Goal: Book appointment/travel/reservation

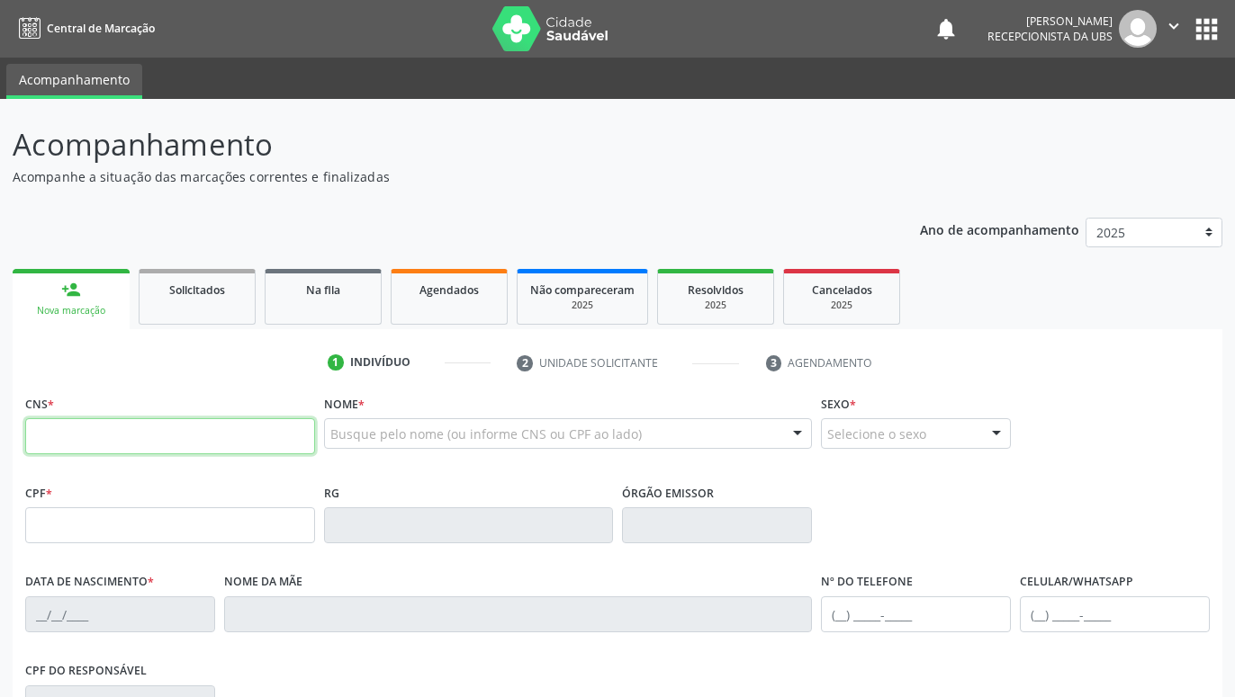
click at [184, 441] on input "text" at bounding box center [170, 436] width 290 height 36
paste input "709 8030 9640 5493"
type input "709 8030 9640 5493"
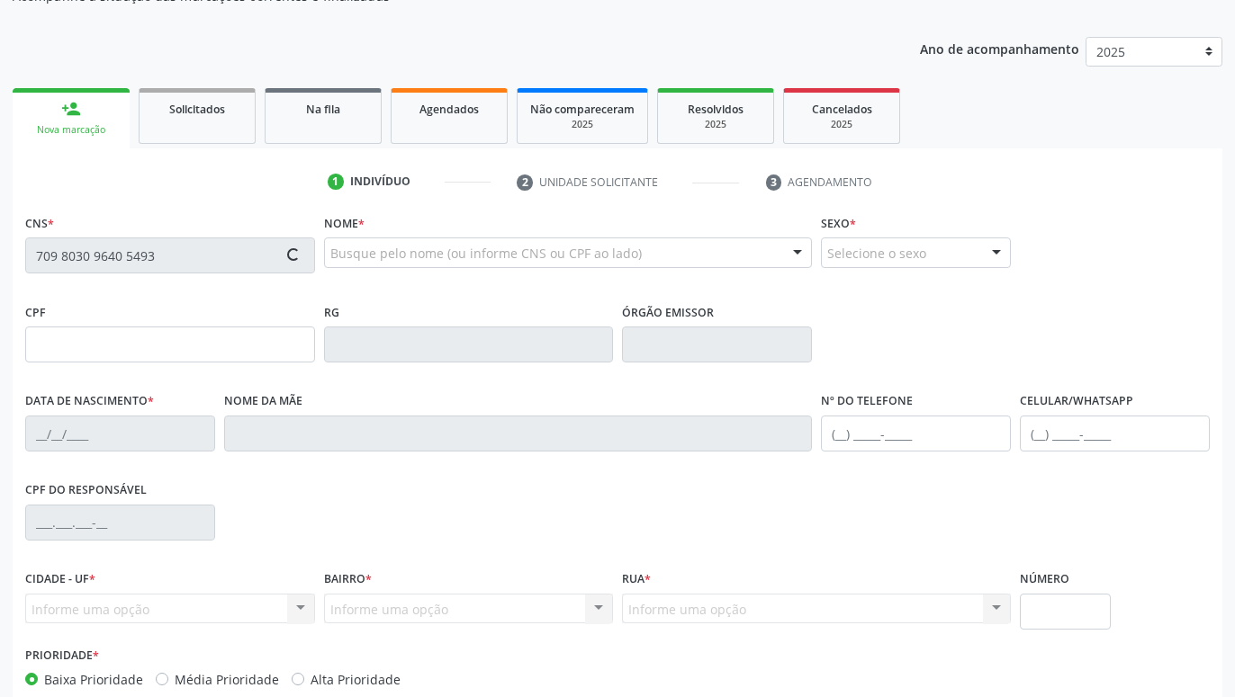
scroll to position [184, 0]
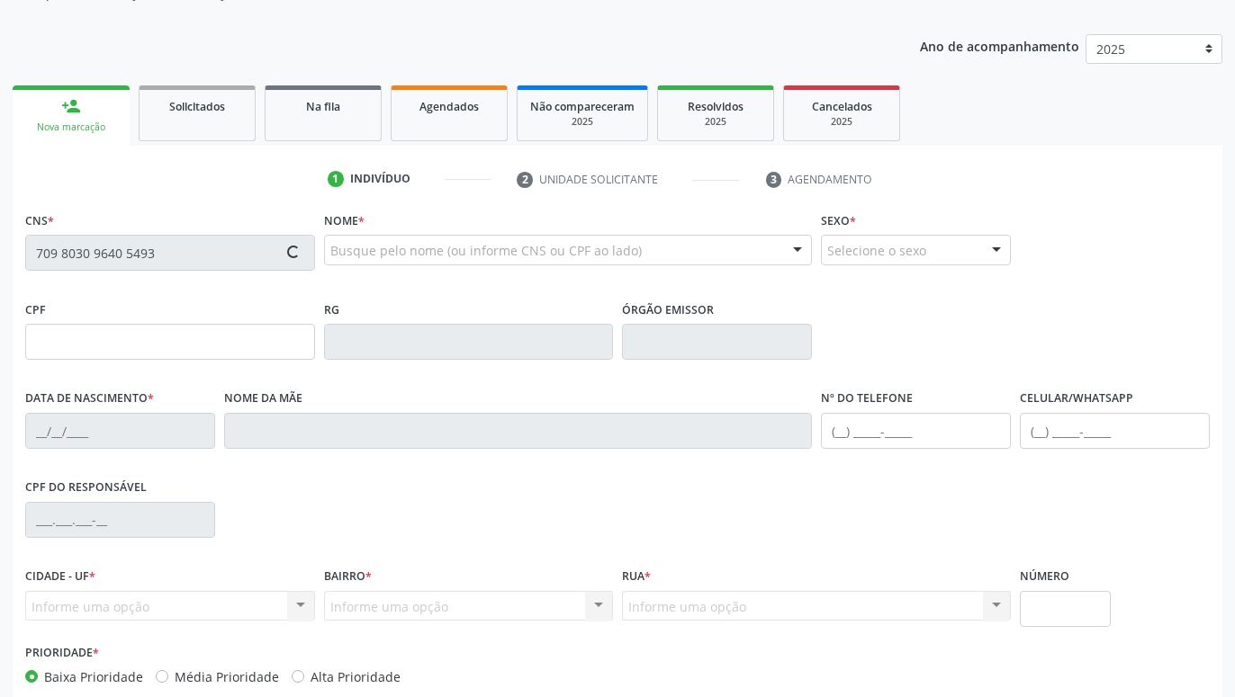
type input "126.794.494-36"
type input "08[DATE]"
type input "[PERSON_NAME]"
type input "[PHONE_NUMBER]"
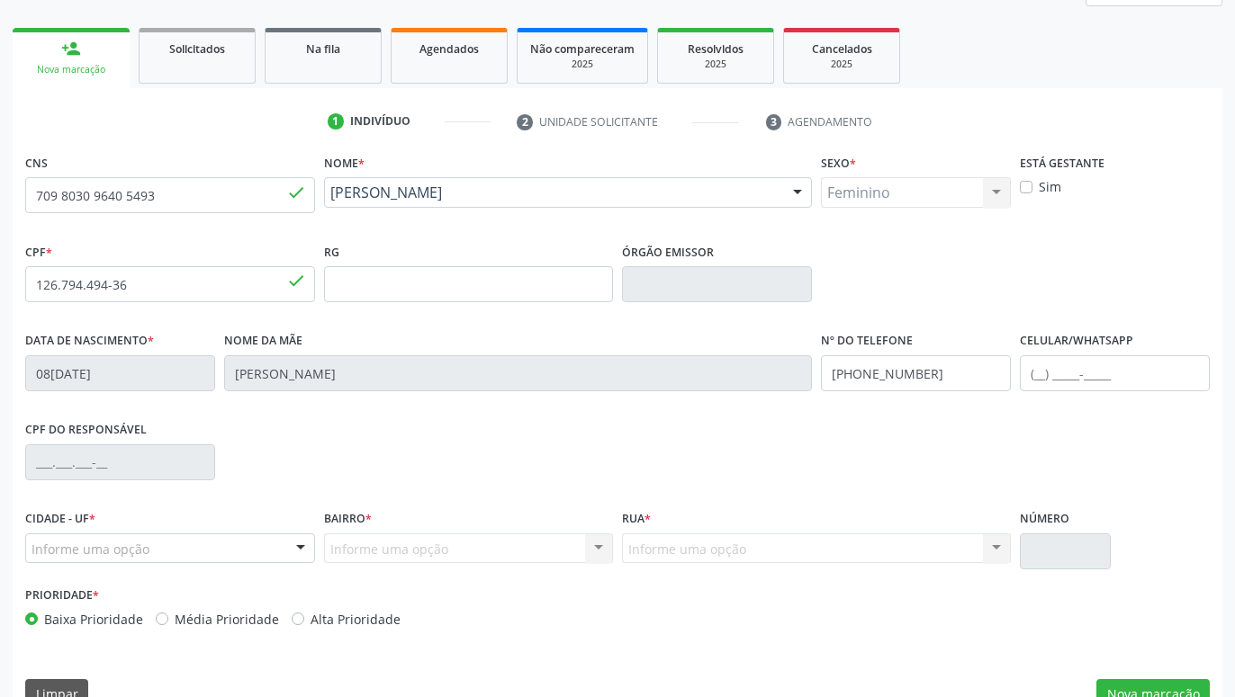
scroll to position [278, 0]
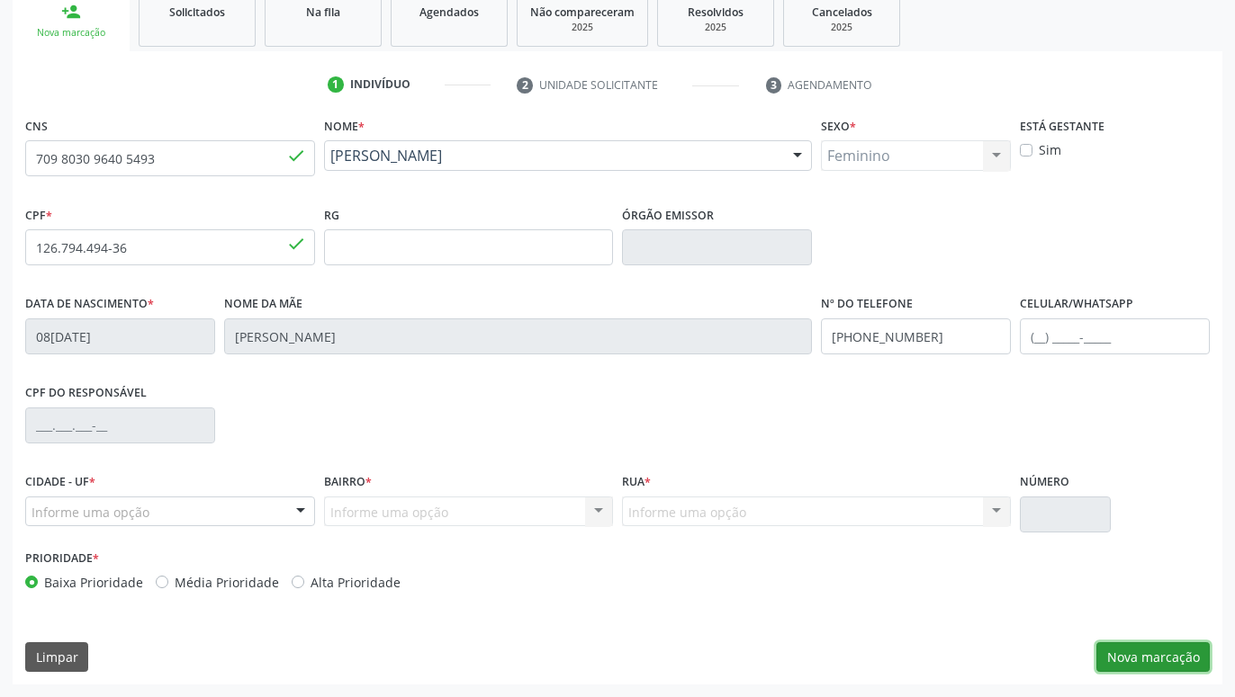
click at [1154, 652] on button "Nova marcação" at bounding box center [1152, 658] width 113 height 31
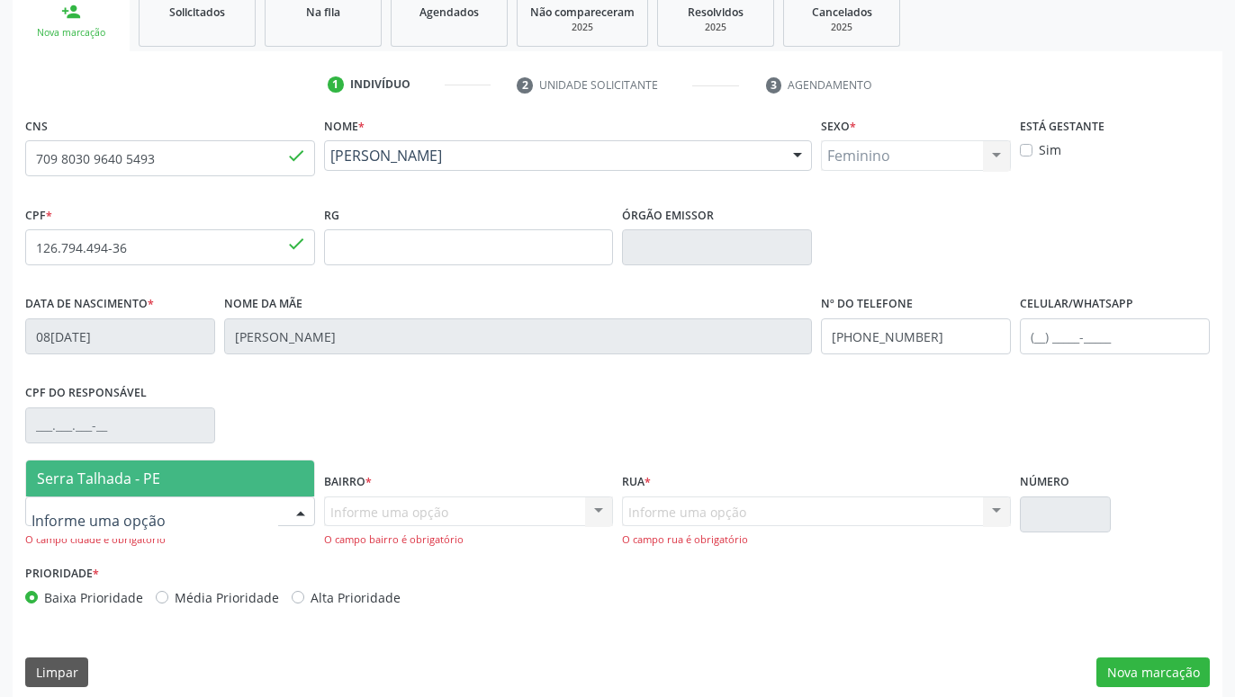
click at [179, 520] on div at bounding box center [170, 512] width 290 height 31
click at [184, 483] on span "Serra Talhada - PE" at bounding box center [170, 479] width 288 height 36
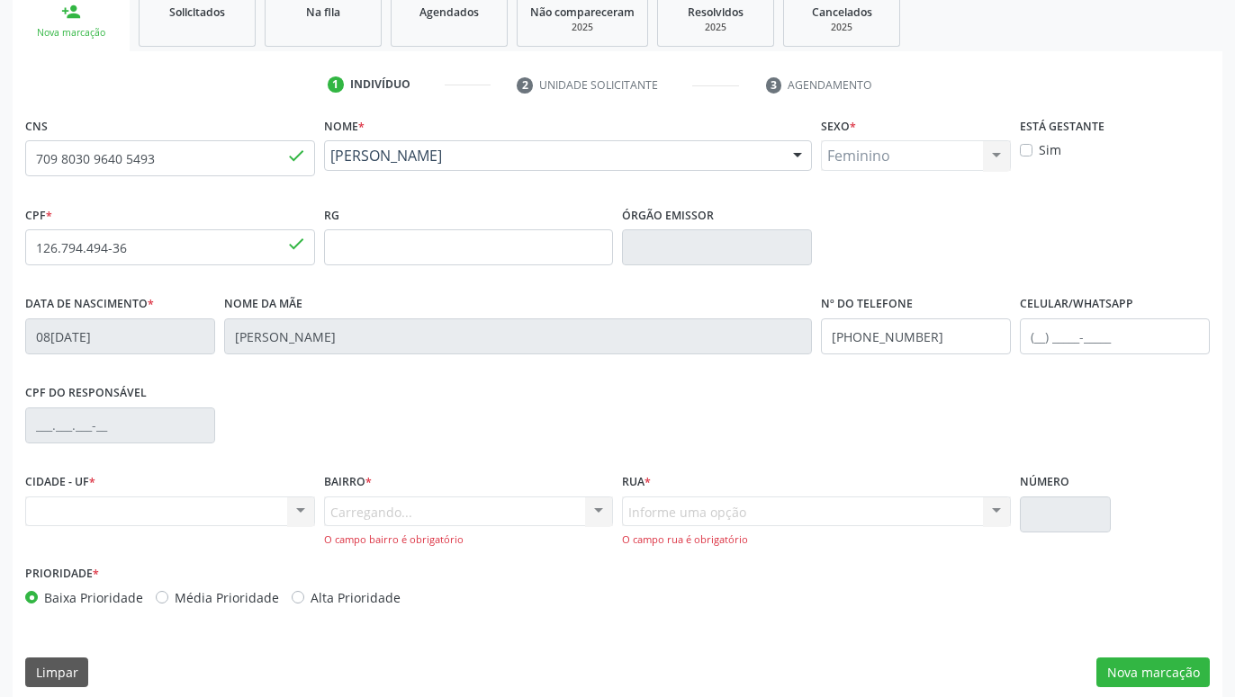
click at [403, 516] on div "Carregando... Nenhum resultado encontrado para: " " Nenhuma opção encontrada. D…" at bounding box center [469, 522] width 290 height 51
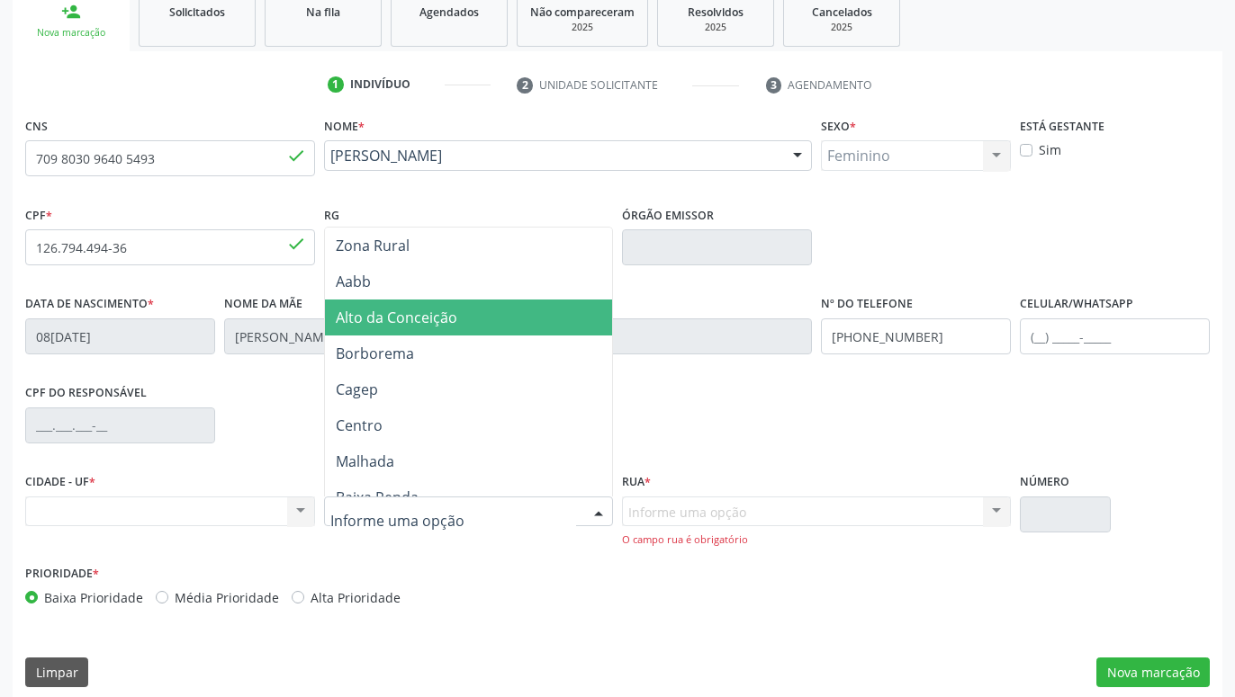
drag, startPoint x: 380, startPoint y: 310, endPoint x: 492, endPoint y: 412, distance: 151.6
click at [382, 310] on span "Alto da Conceição" at bounding box center [396, 318] width 121 height 20
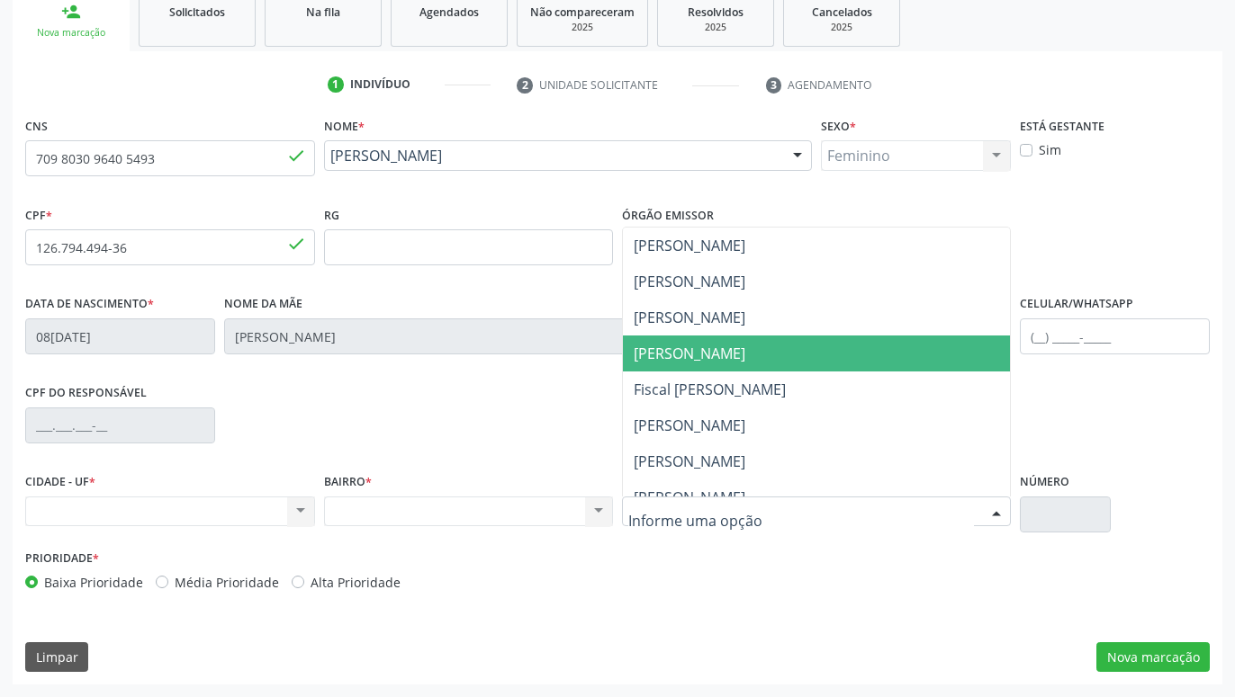
click at [706, 370] on span "[PERSON_NAME]" at bounding box center [816, 354] width 387 height 36
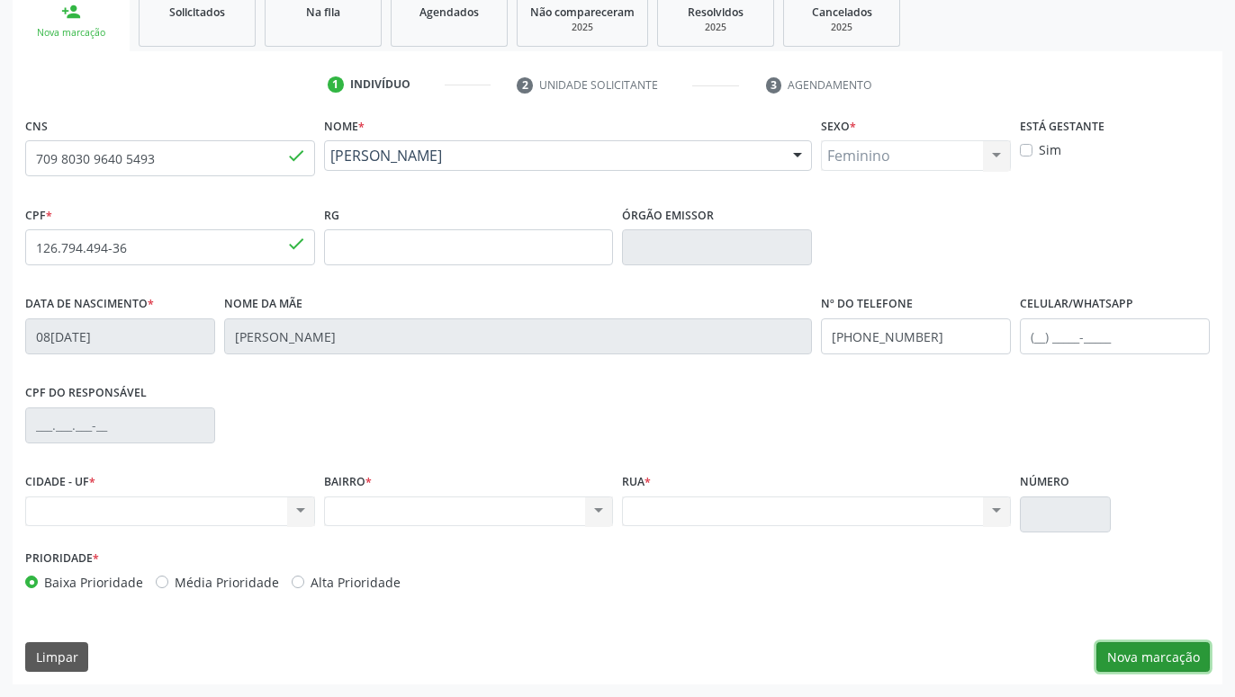
click at [1145, 659] on button "Nova marcação" at bounding box center [1152, 658] width 113 height 31
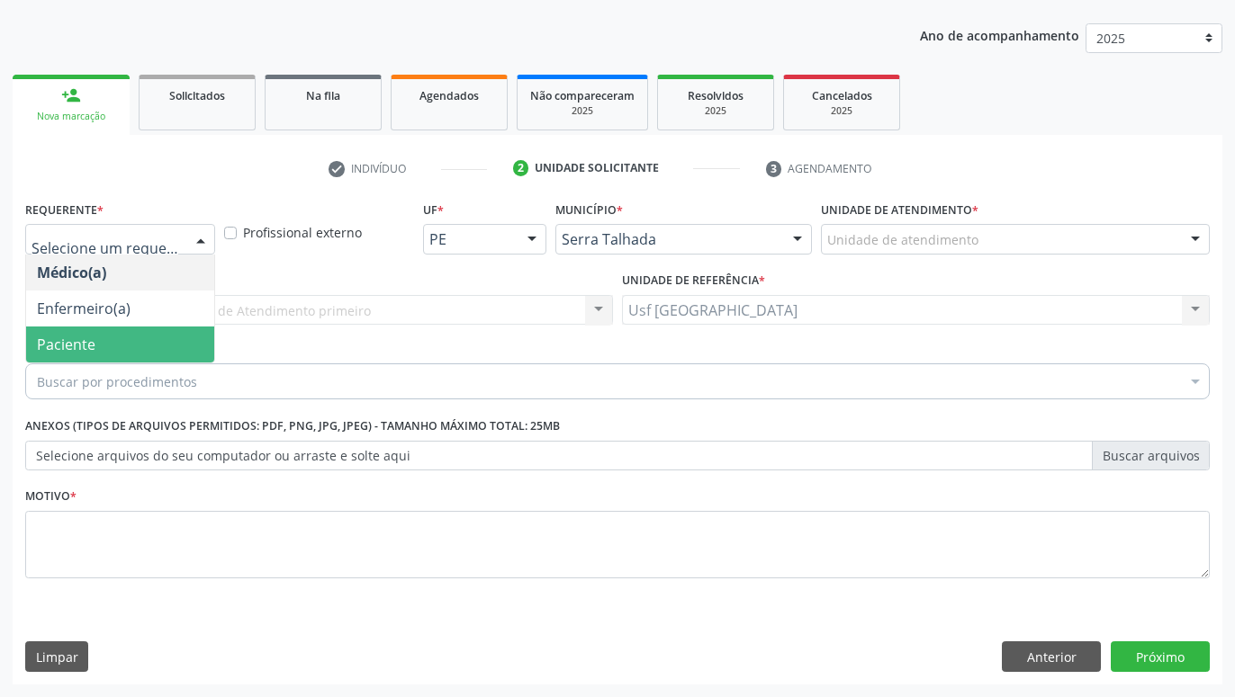
click at [147, 343] on span "Paciente" at bounding box center [120, 345] width 188 height 36
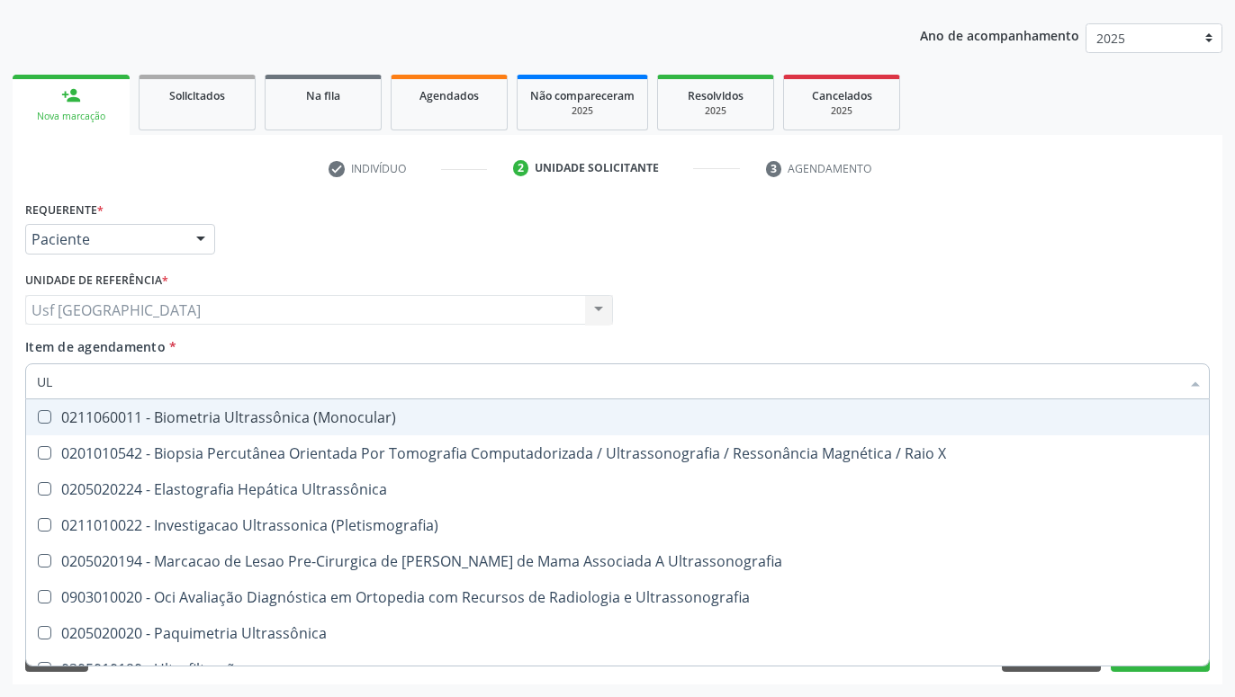
type input "U"
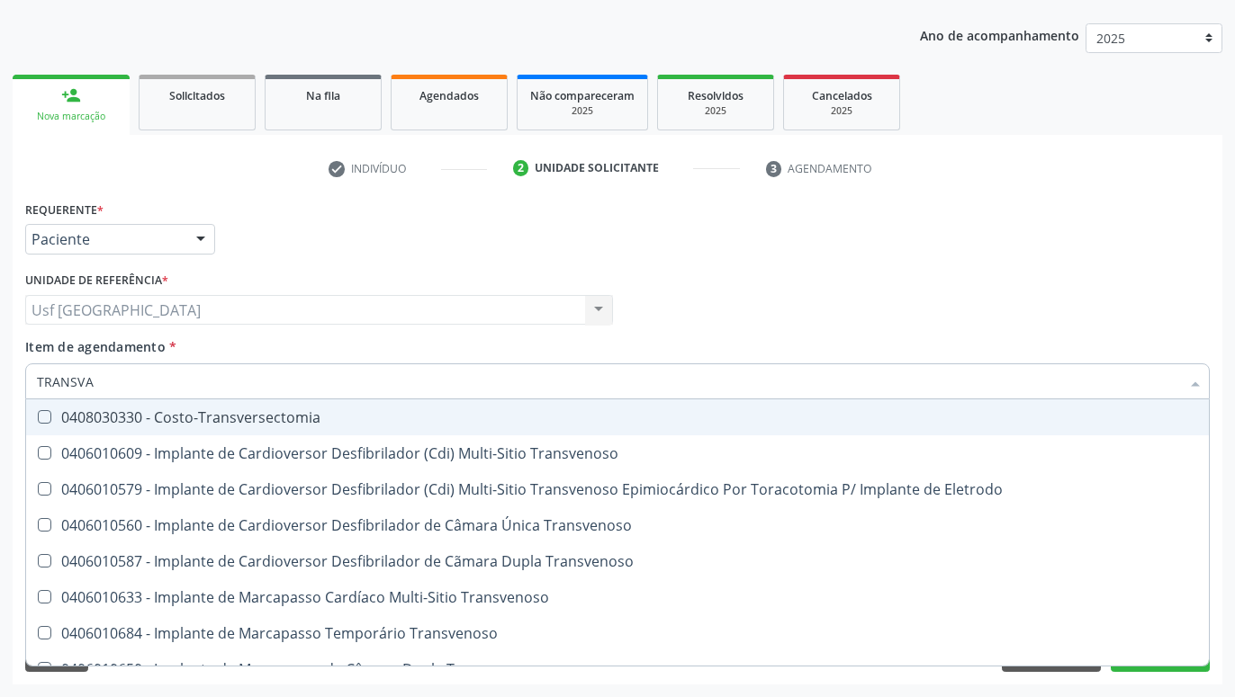
type input "TRANSVAG"
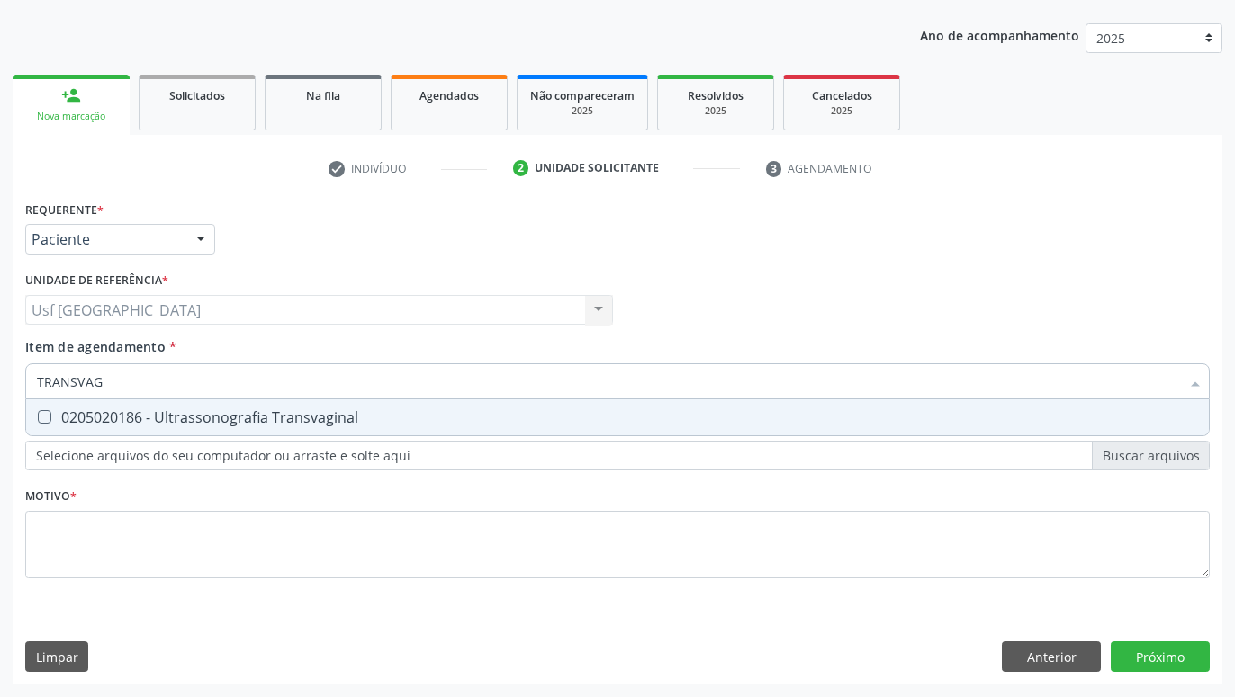
click at [358, 418] on div "0205020186 - Ultrassonografia Transvaginal" at bounding box center [617, 417] width 1161 height 14
checkbox Transvaginal "true"
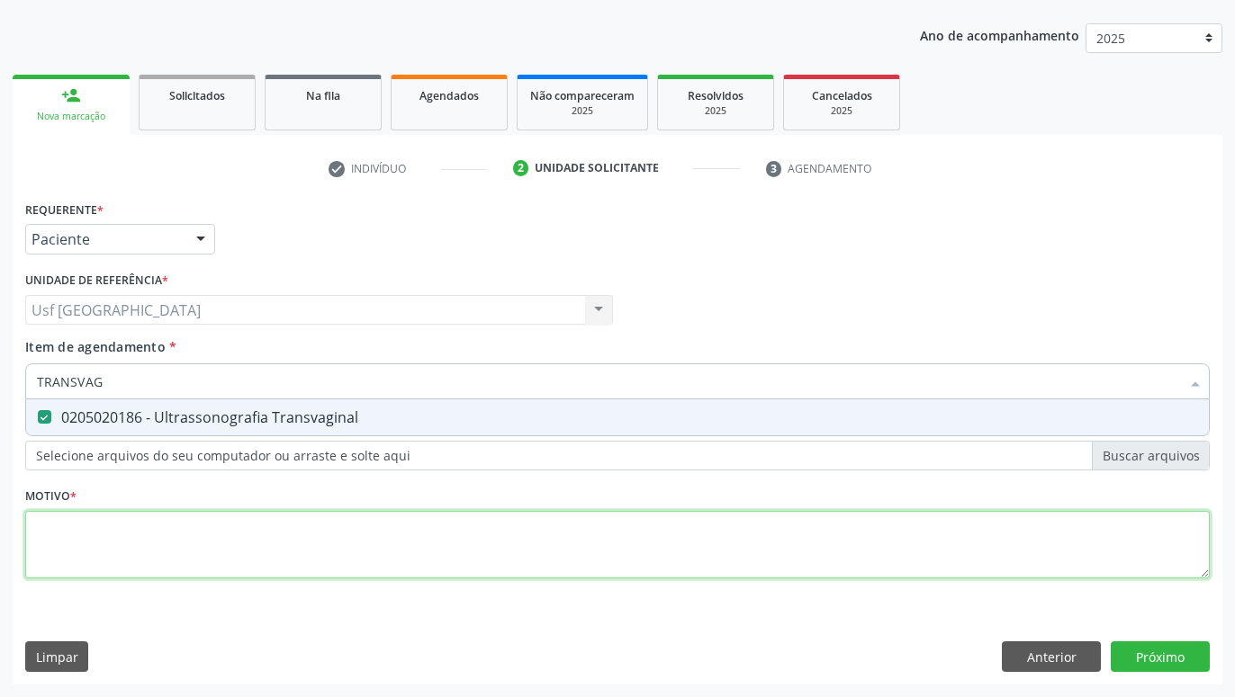
click at [356, 539] on textarea at bounding box center [617, 545] width 1184 height 68
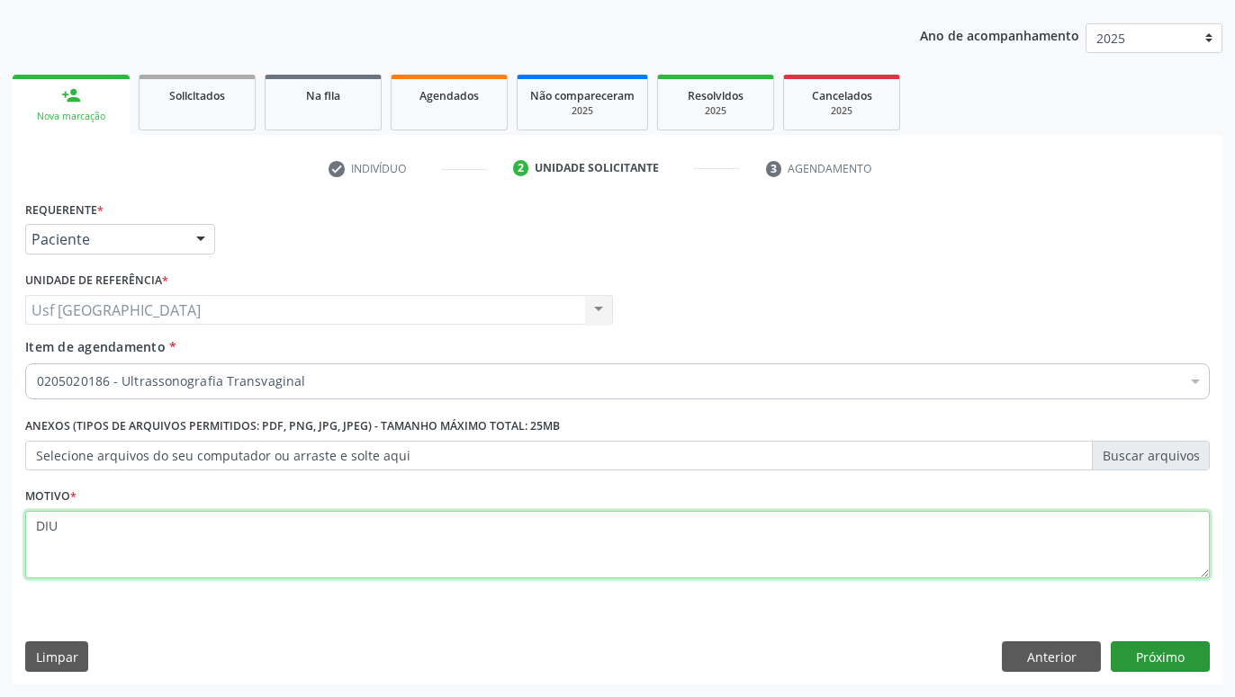
type textarea "DIU"
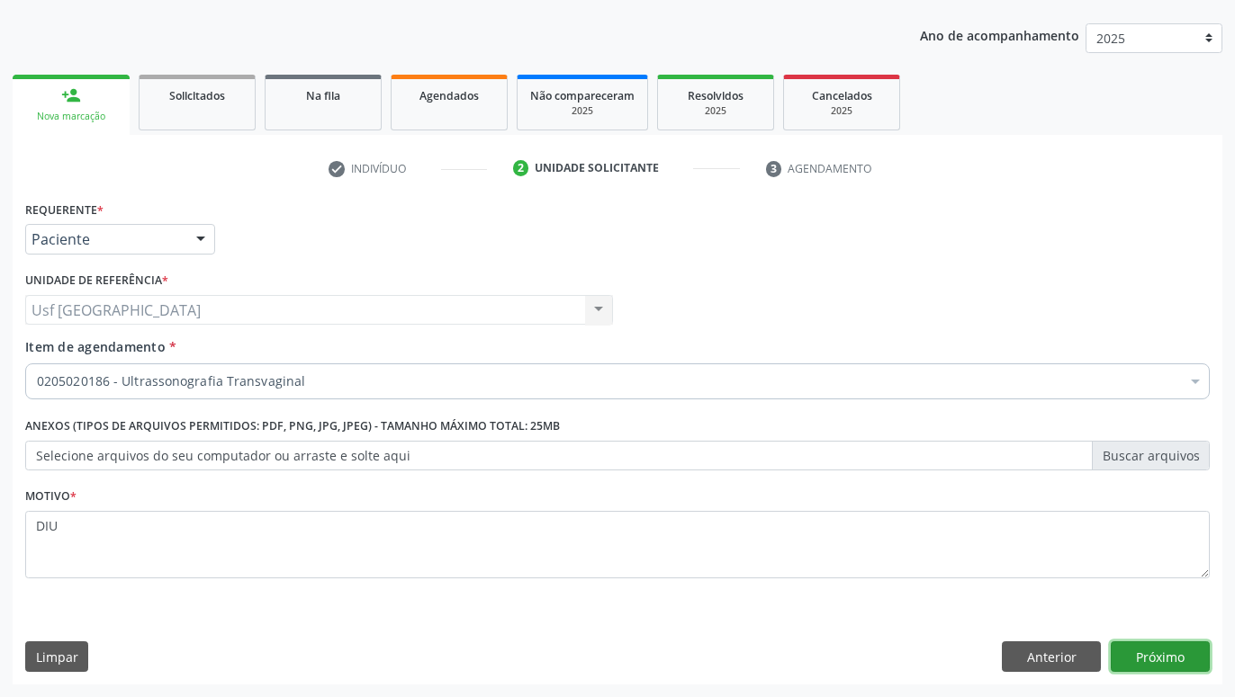
click at [1193, 658] on button "Próximo" at bounding box center [1160, 657] width 99 height 31
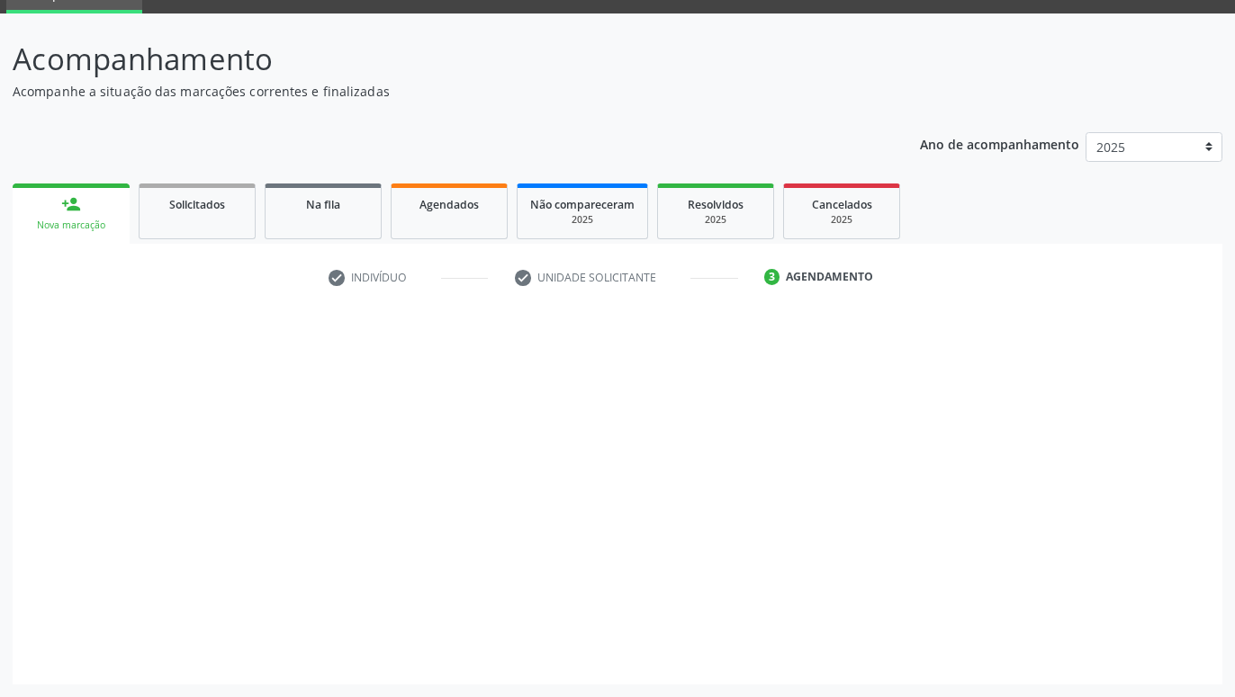
scroll to position [85, 0]
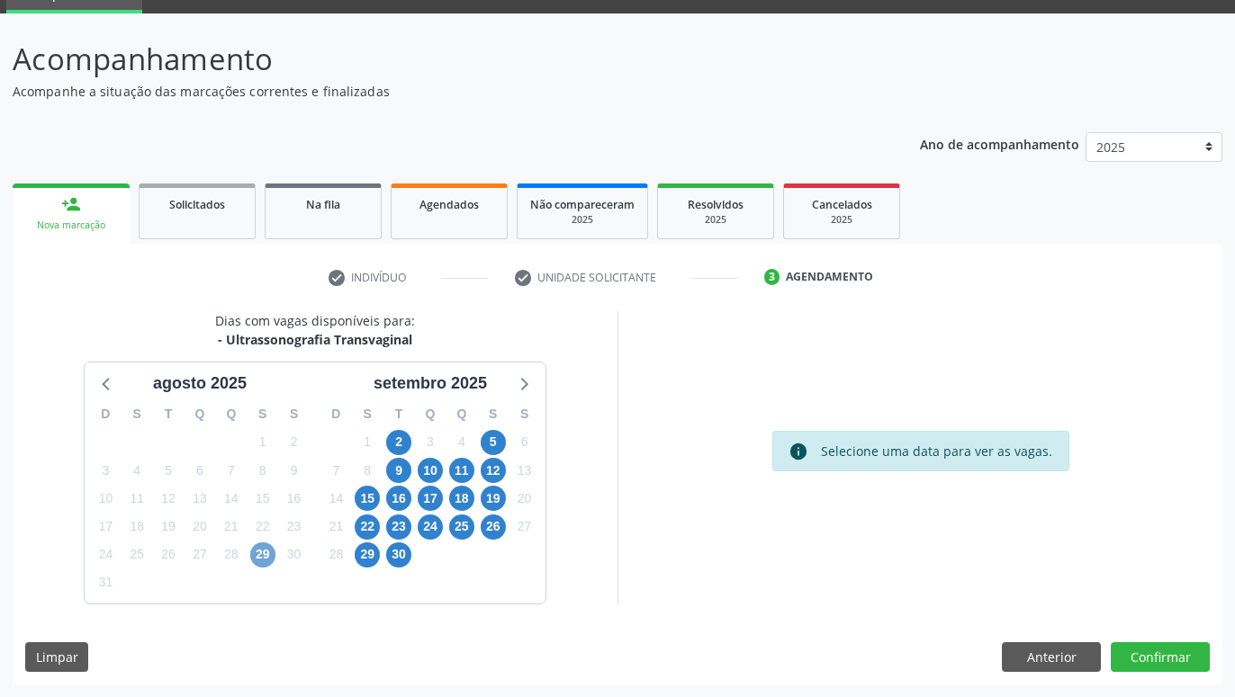
click at [267, 558] on span "29" at bounding box center [262, 555] width 25 height 25
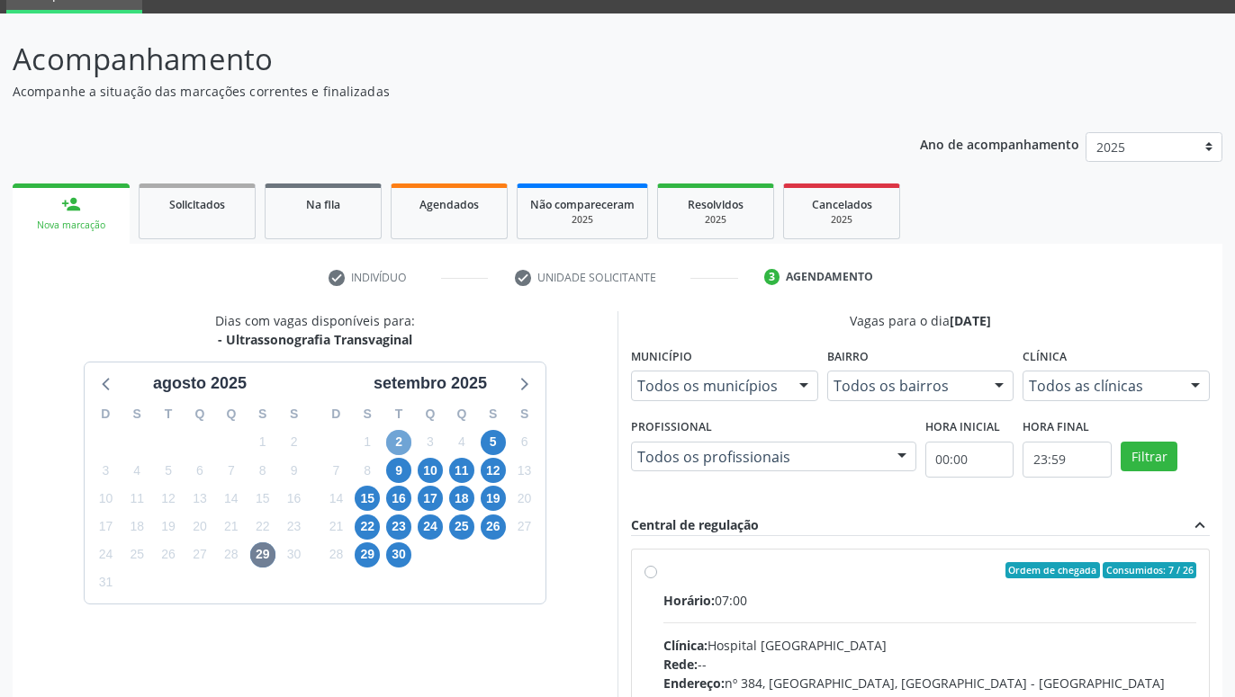
click at [402, 435] on span "2" at bounding box center [398, 442] width 25 height 25
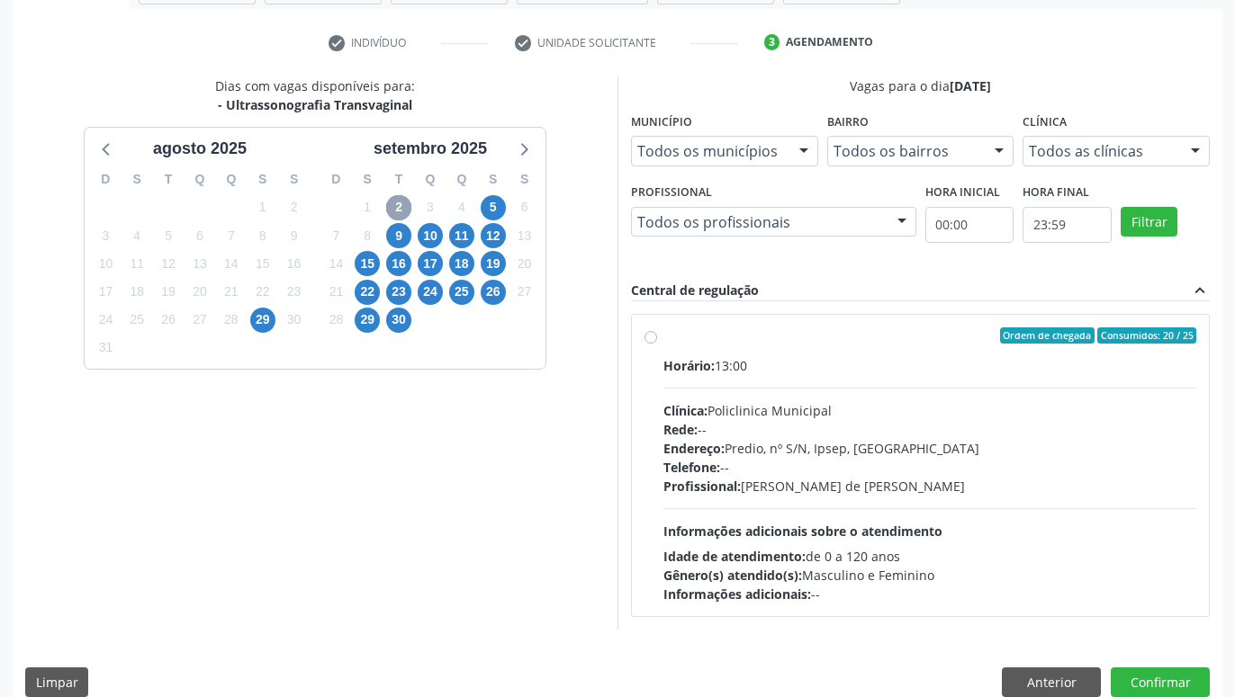
scroll to position [346, 0]
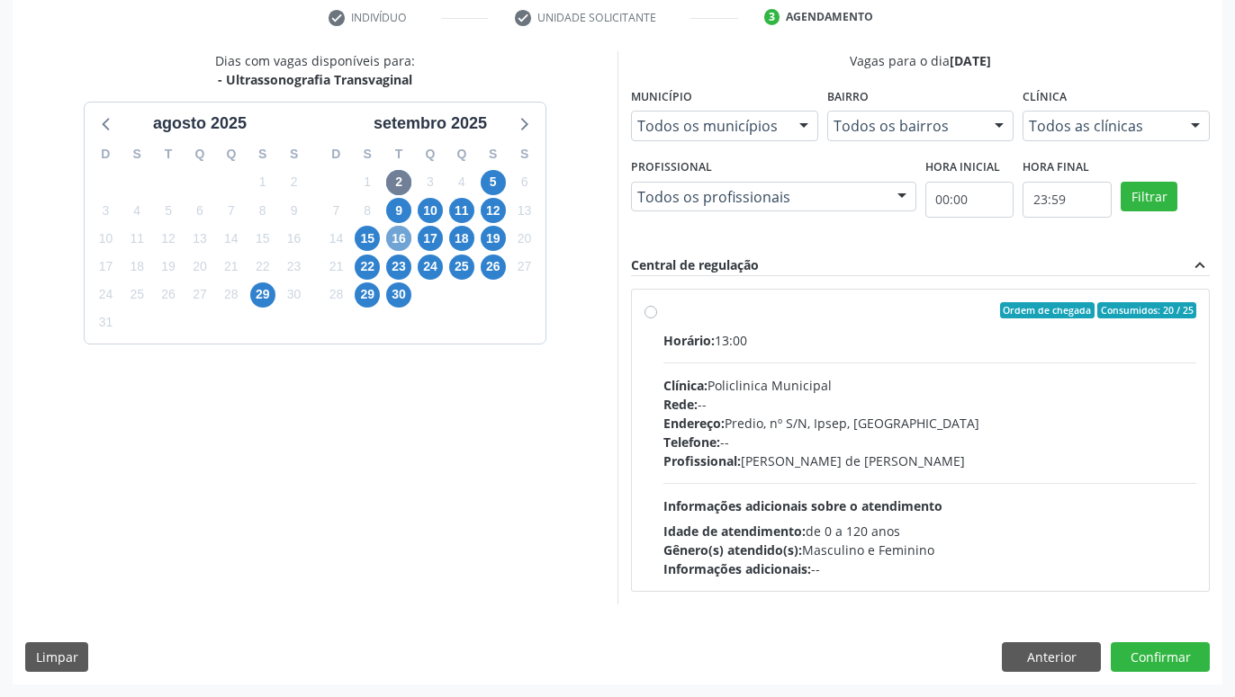
click at [398, 236] on span "16" at bounding box center [398, 238] width 25 height 25
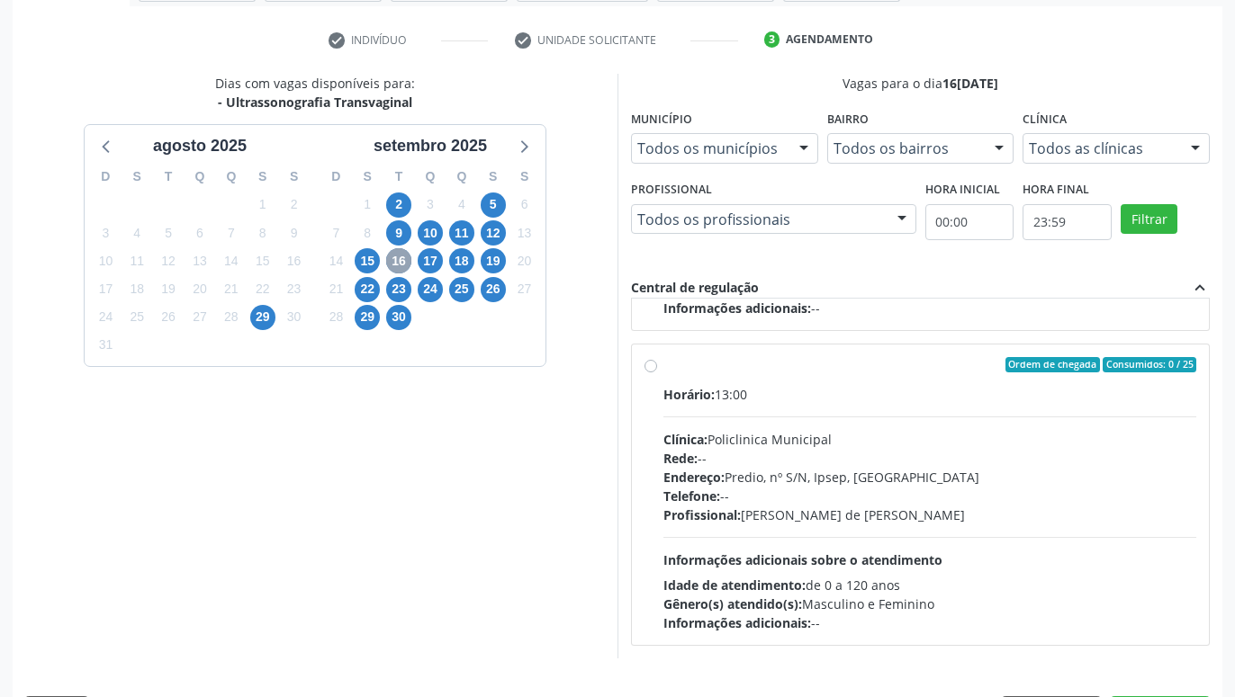
scroll to position [361, 0]
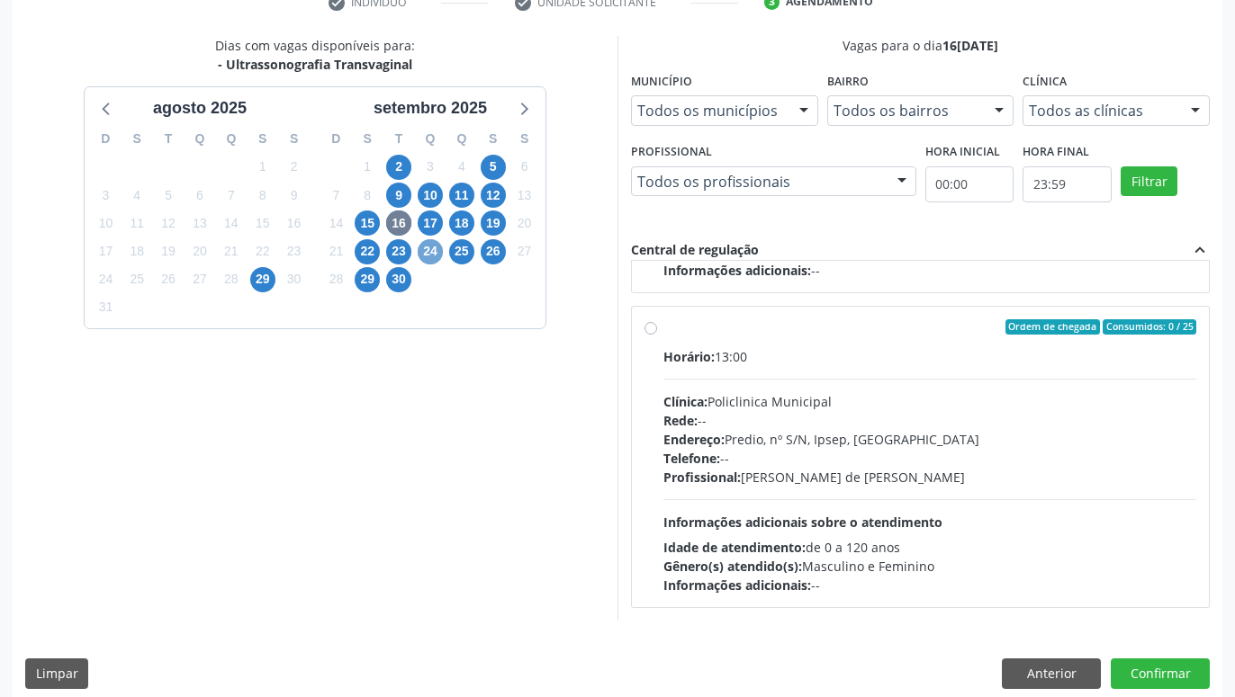
click at [424, 247] on span "24" at bounding box center [430, 251] width 25 height 25
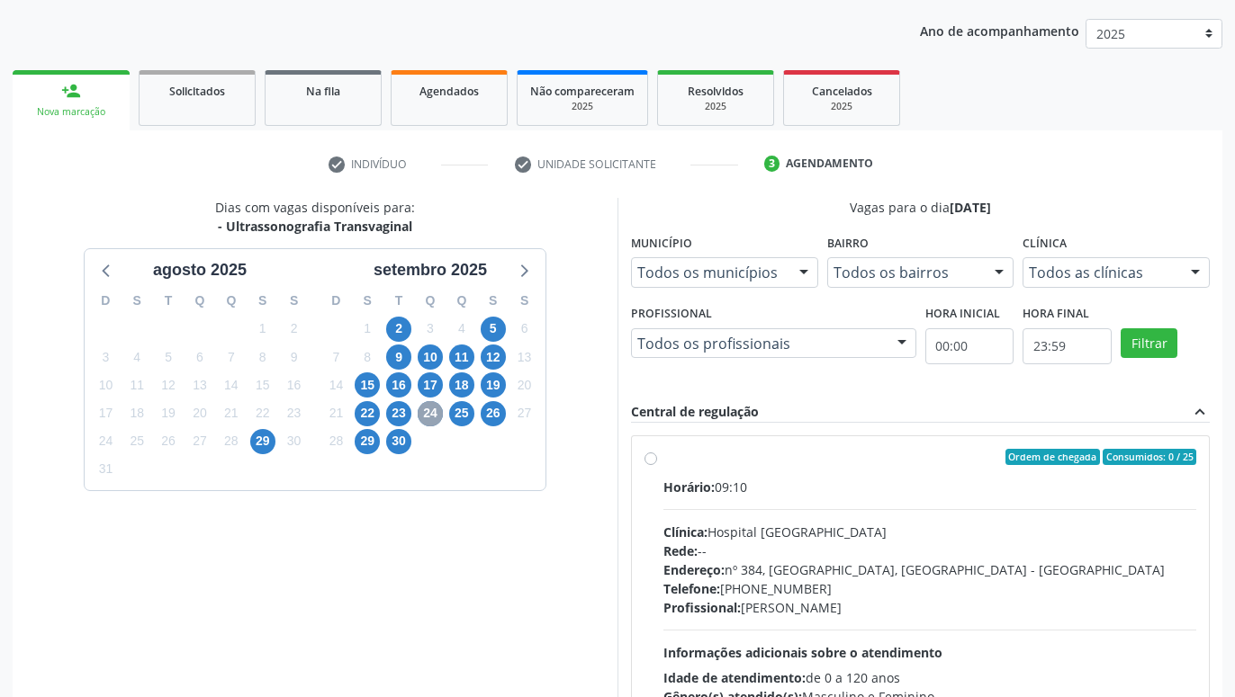
scroll to position [346, 0]
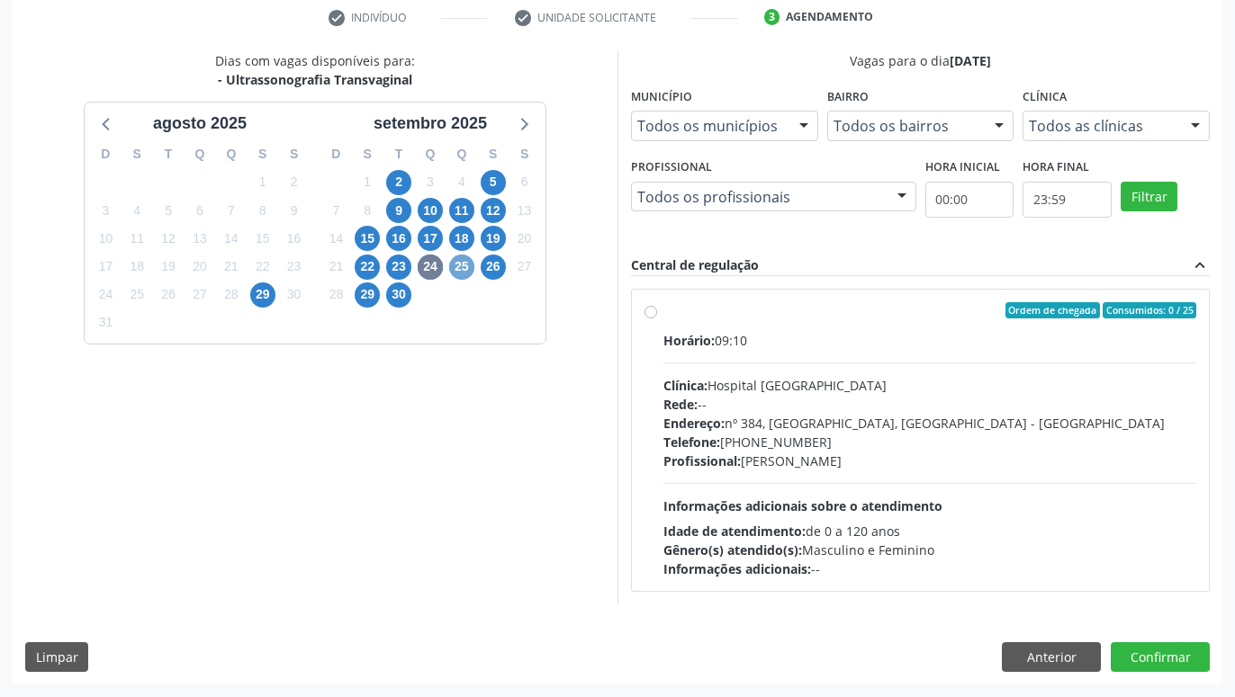
click at [453, 265] on span "25" at bounding box center [461, 267] width 25 height 25
click at [491, 256] on span "26" at bounding box center [493, 267] width 25 height 25
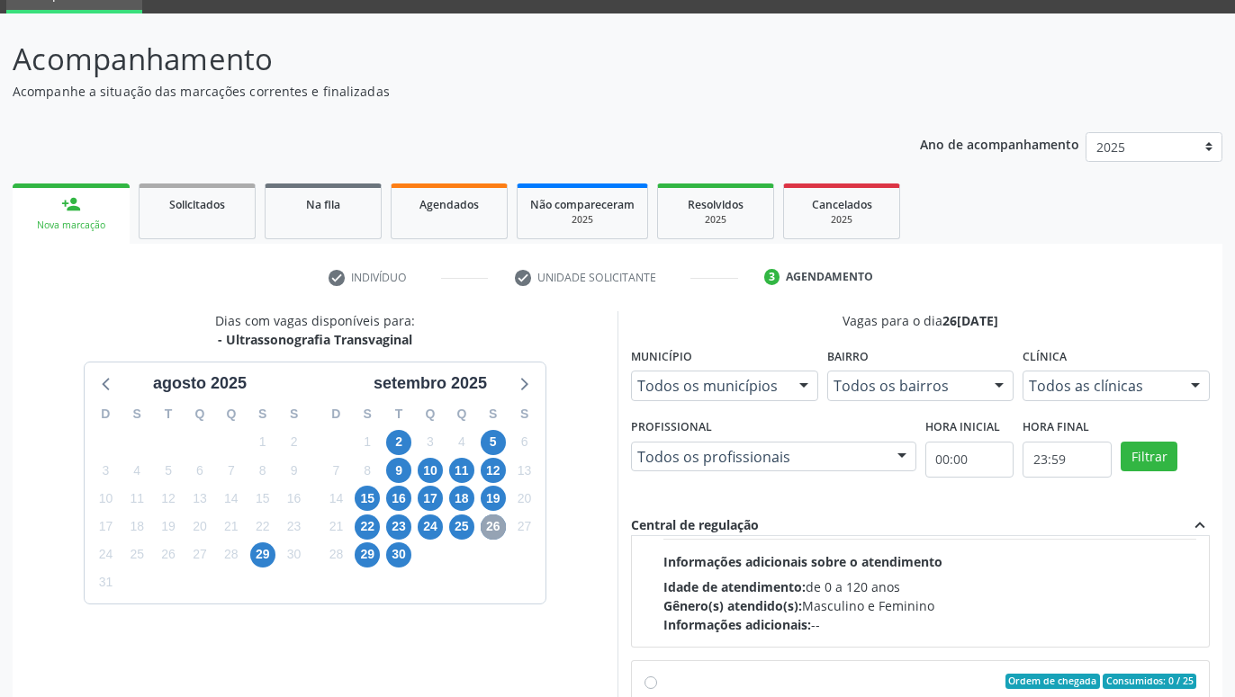
scroll to position [205, 0]
click at [394, 556] on span "30" at bounding box center [398, 555] width 25 height 25
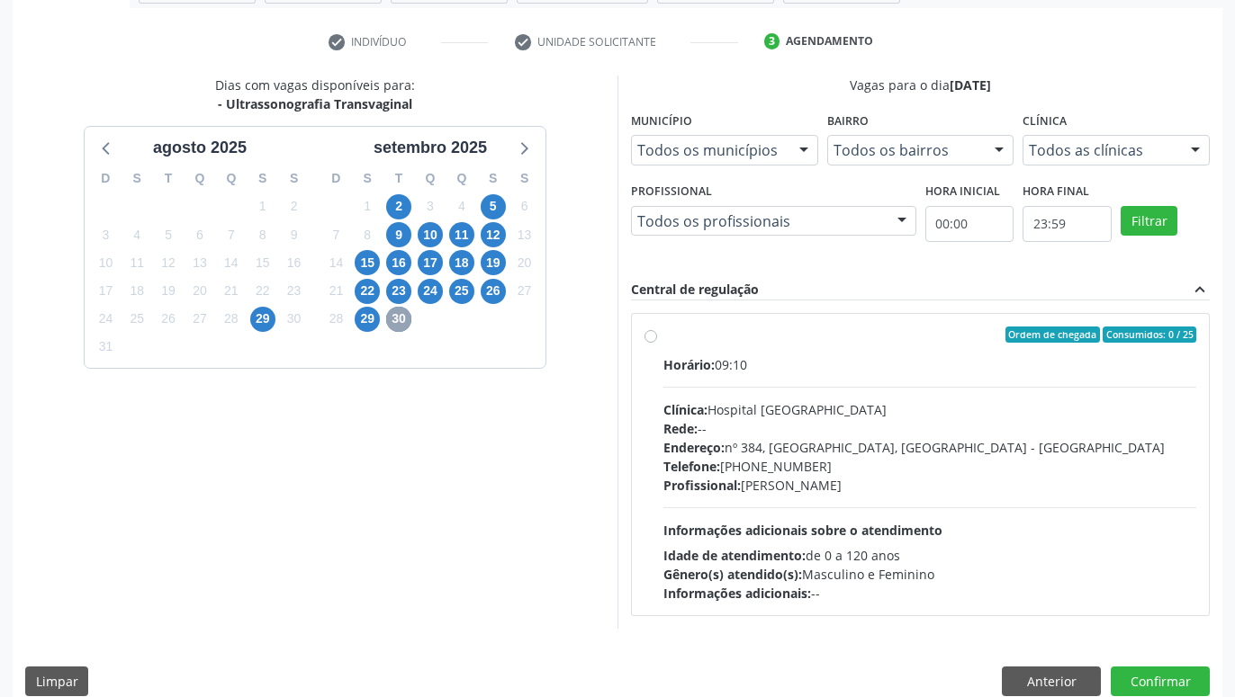
scroll to position [346, 0]
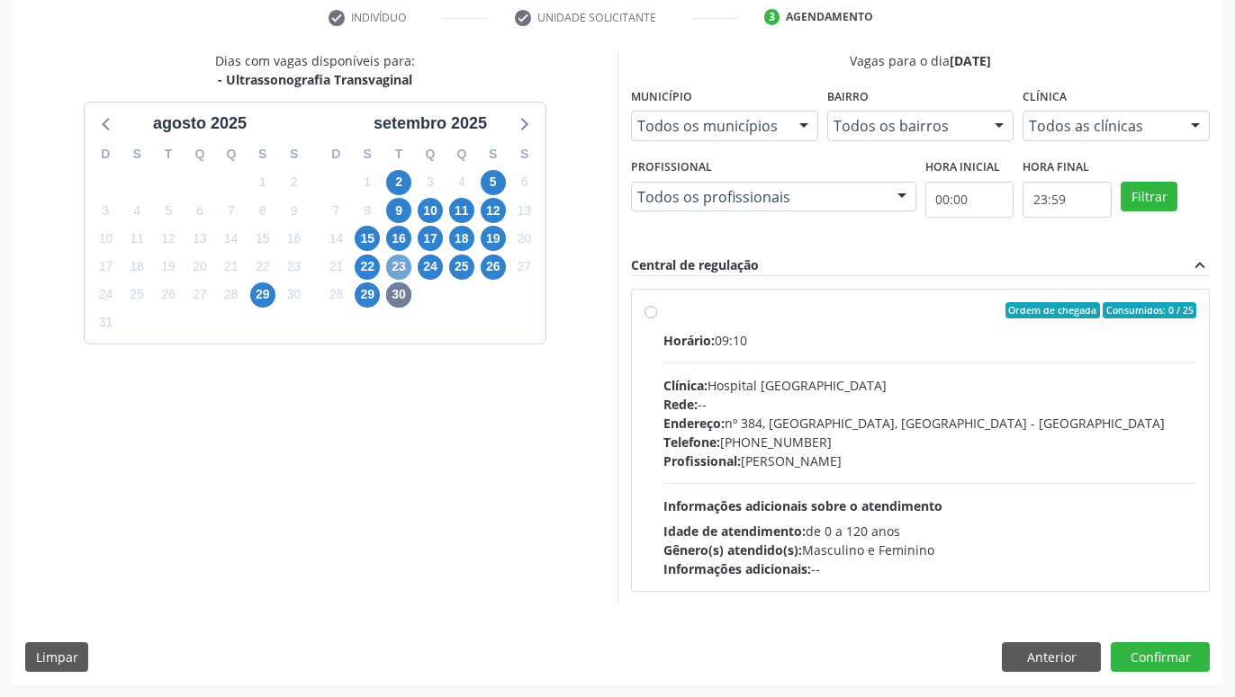
click at [405, 265] on span "23" at bounding box center [398, 267] width 25 height 25
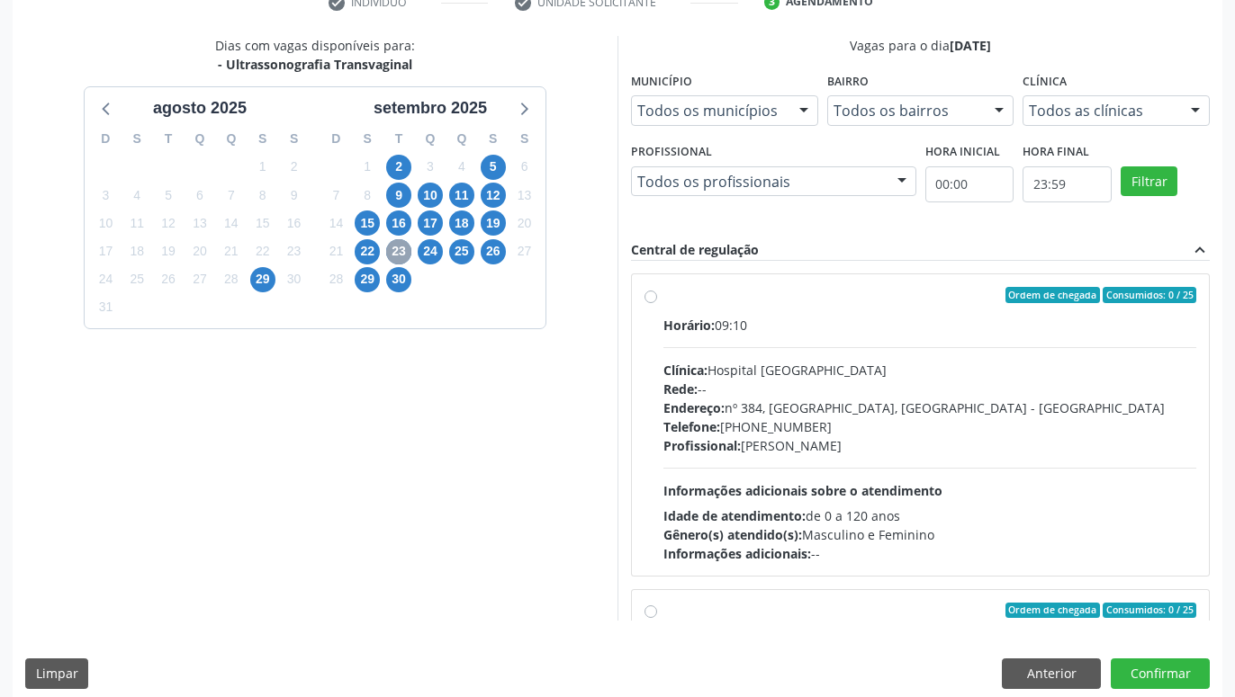
scroll to position [378, 0]
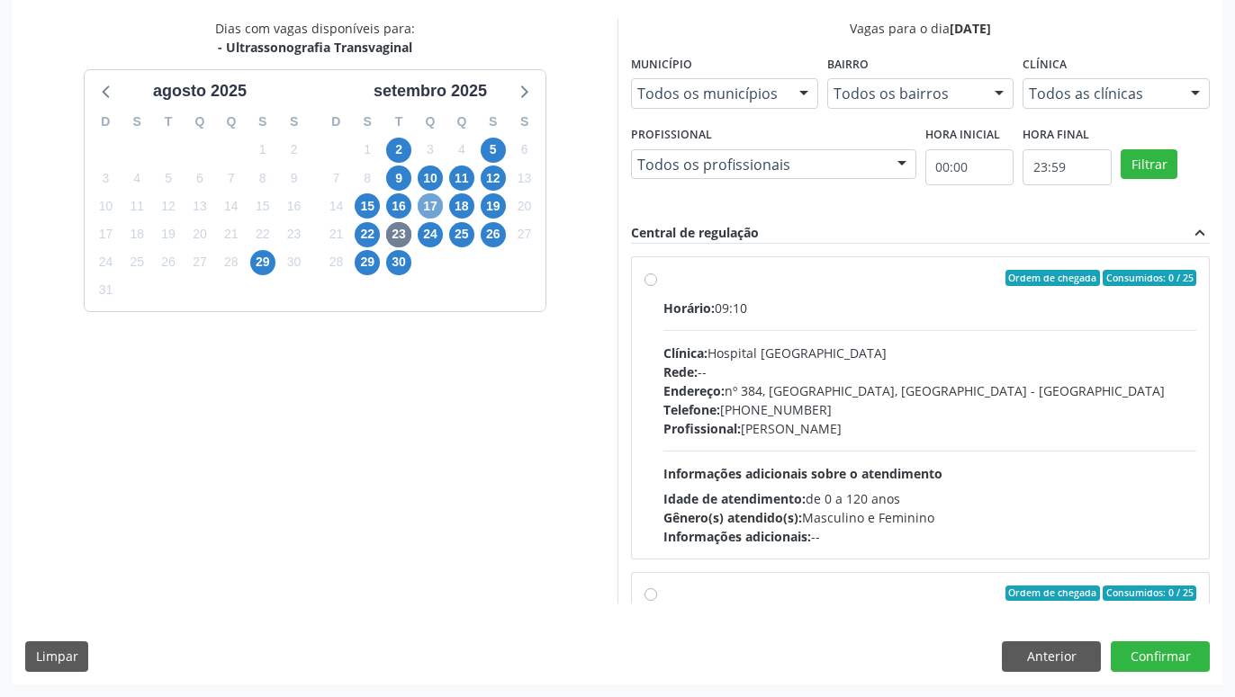
click at [433, 201] on span "17" at bounding box center [430, 205] width 25 height 25
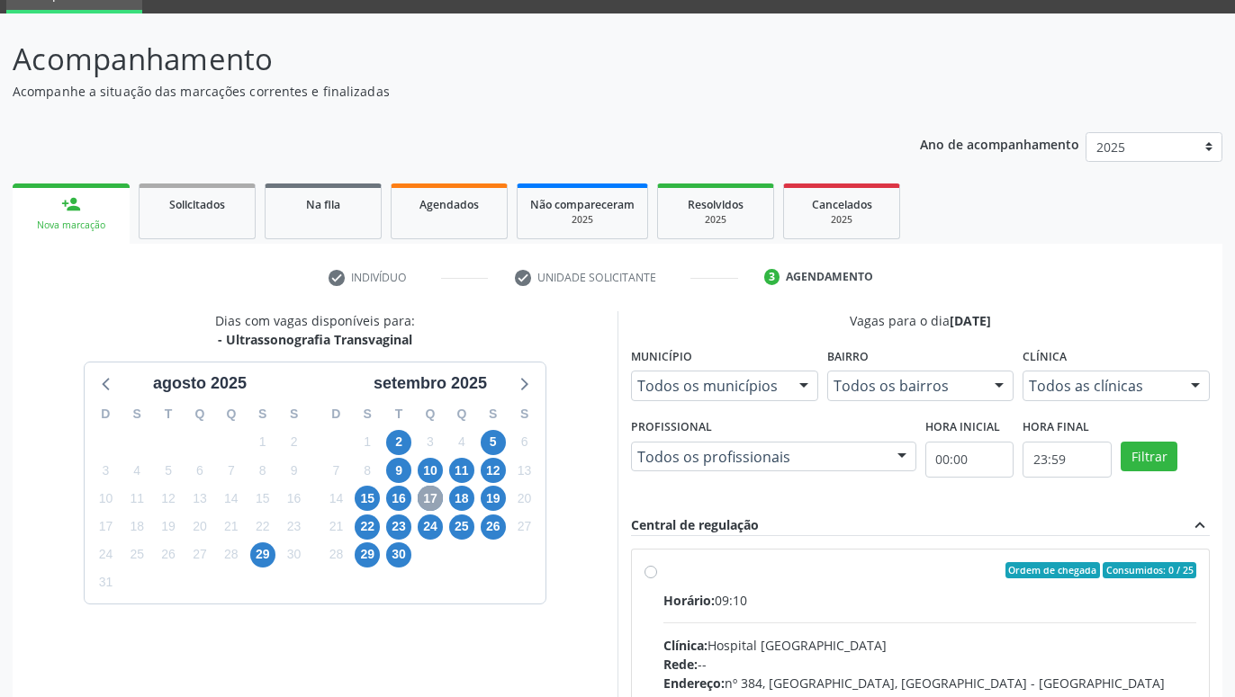
scroll to position [346, 0]
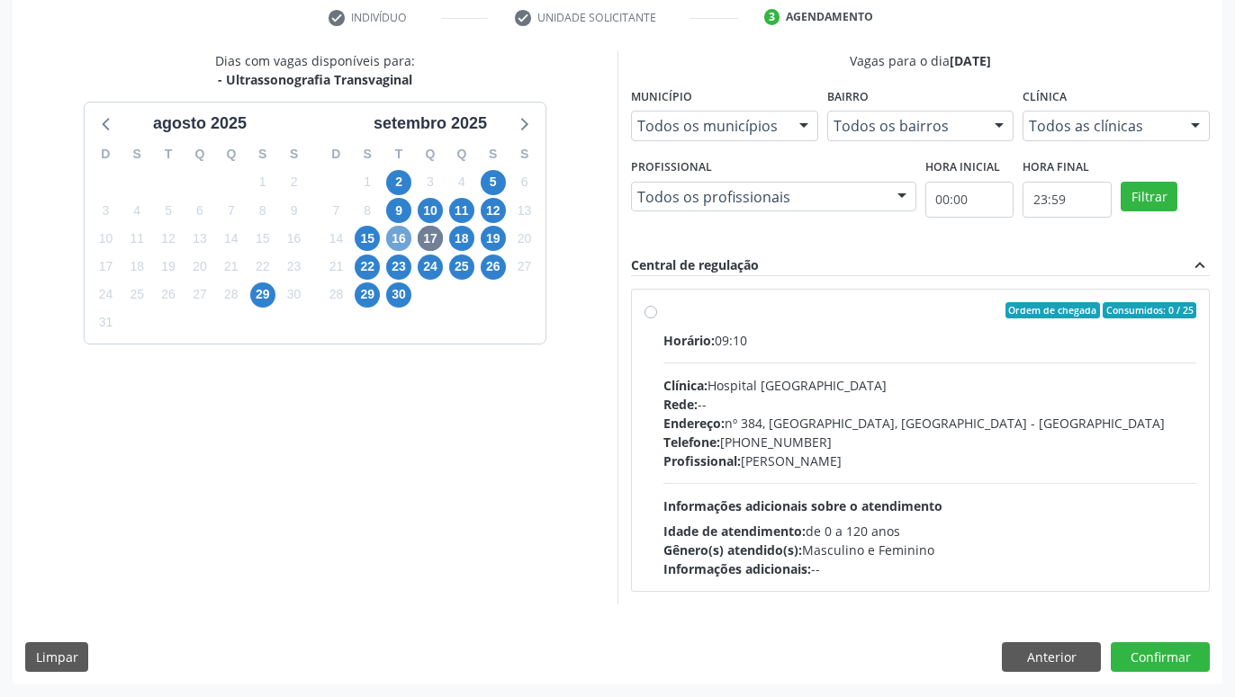
click at [396, 242] on span "16" at bounding box center [398, 238] width 25 height 25
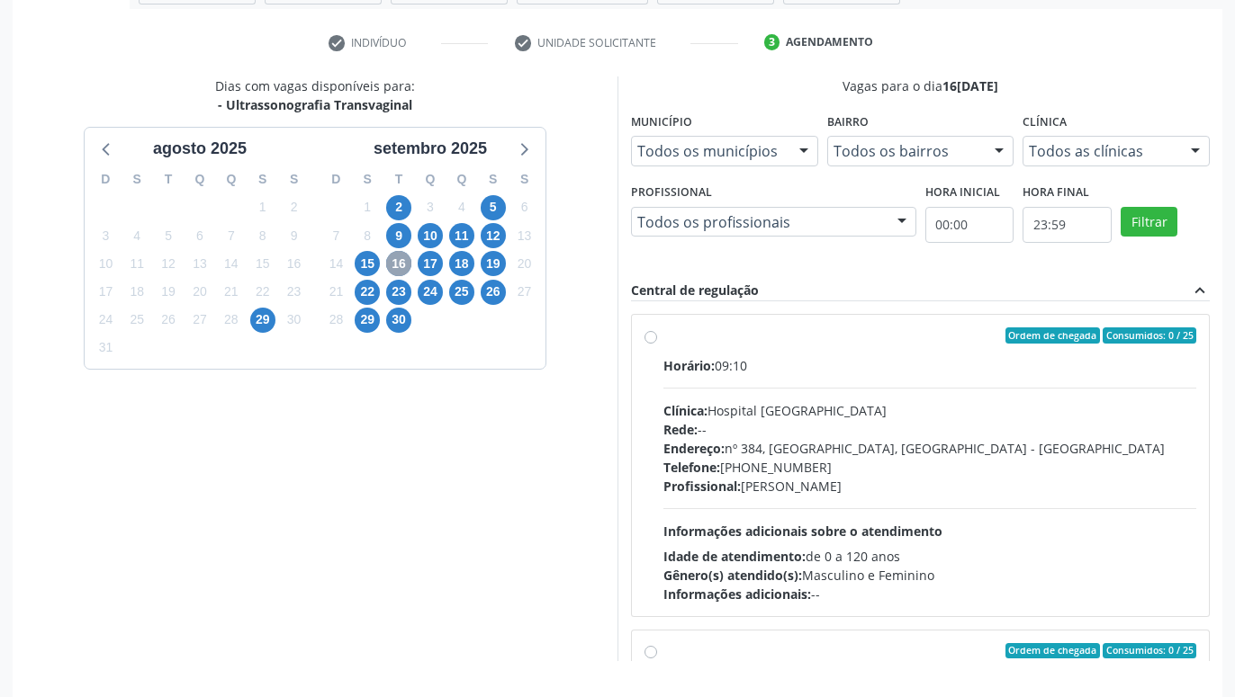
scroll to position [361, 0]
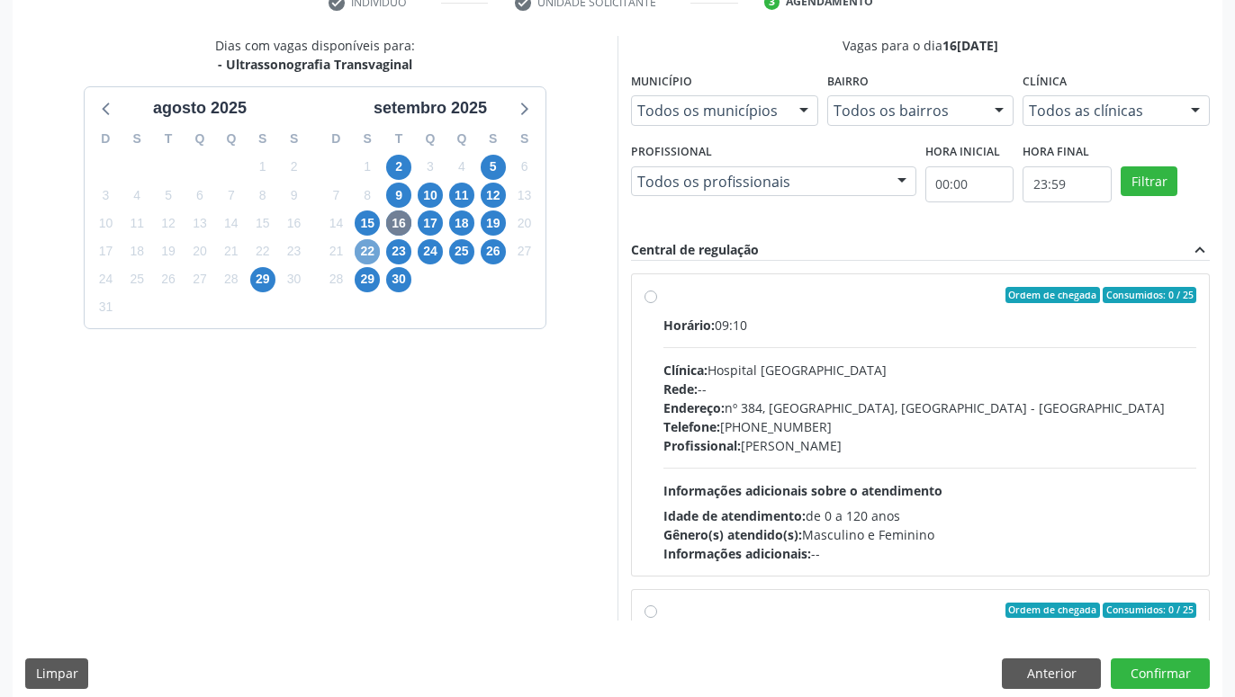
click at [363, 245] on span "22" at bounding box center [367, 251] width 25 height 25
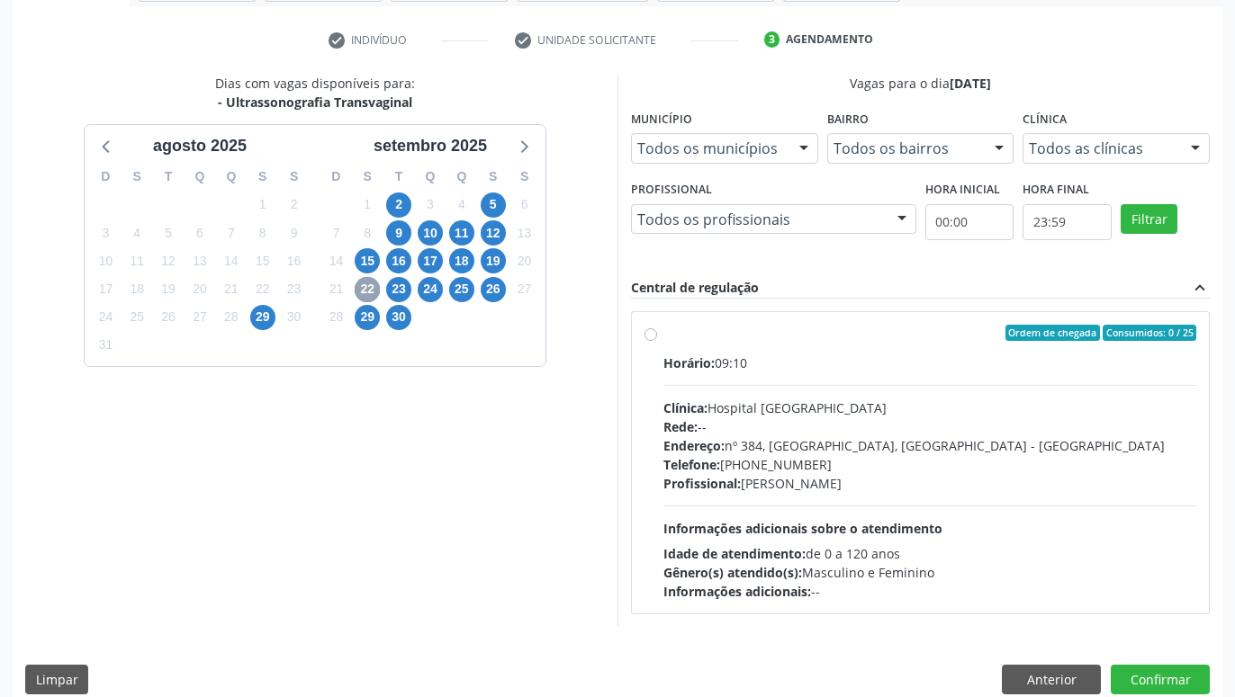
scroll to position [346, 0]
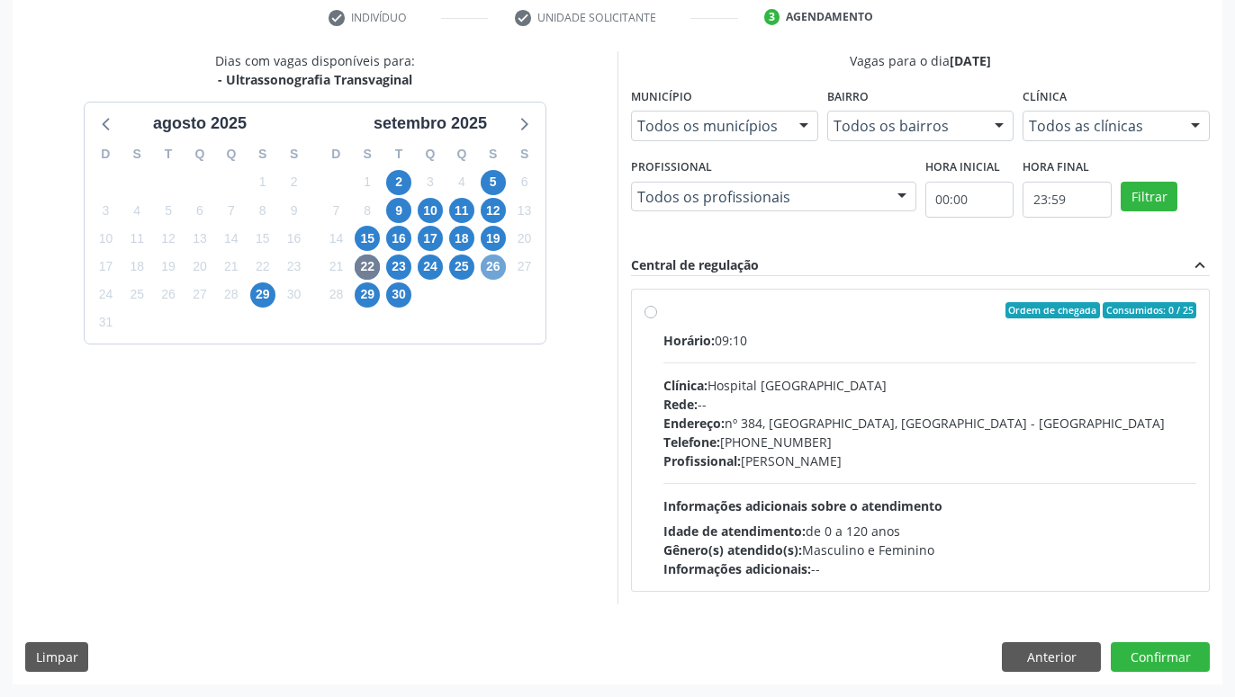
click at [498, 270] on span "26" at bounding box center [493, 267] width 25 height 25
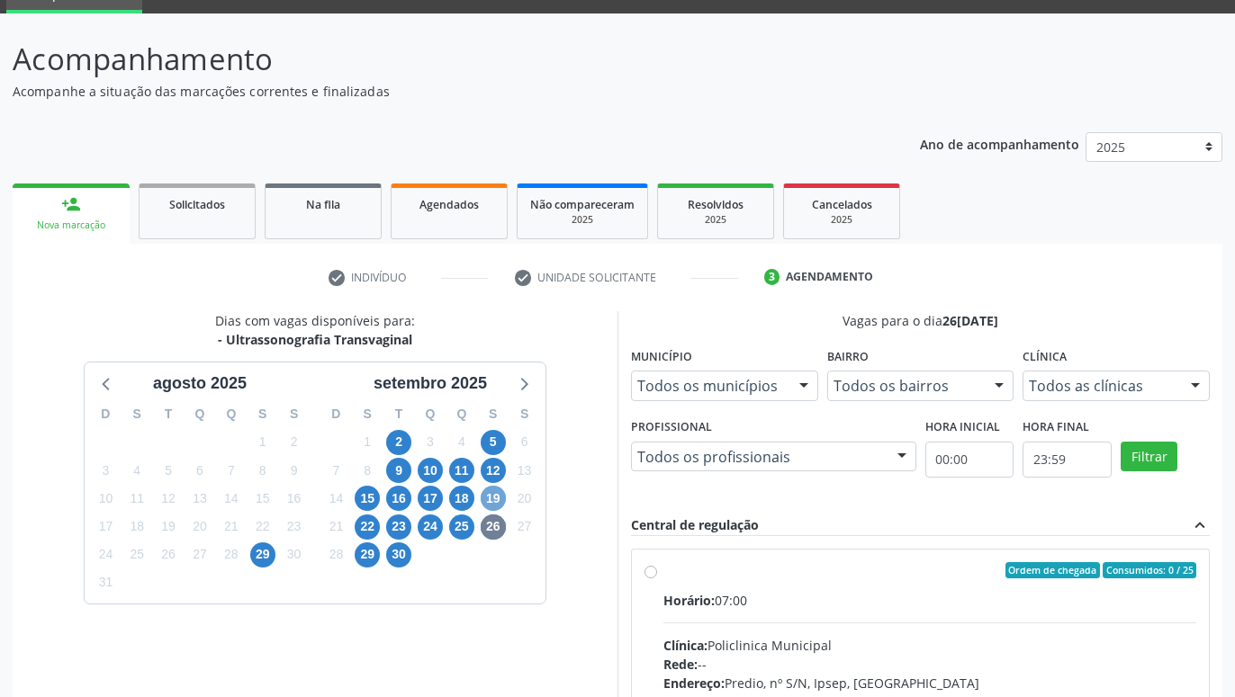
click at [499, 502] on span "19" at bounding box center [493, 498] width 25 height 25
click at [490, 470] on span "12" at bounding box center [493, 470] width 25 height 25
click at [466, 465] on span "11" at bounding box center [461, 470] width 25 height 25
click at [463, 500] on span "18" at bounding box center [461, 498] width 25 height 25
click at [465, 533] on span "25" at bounding box center [461, 527] width 25 height 25
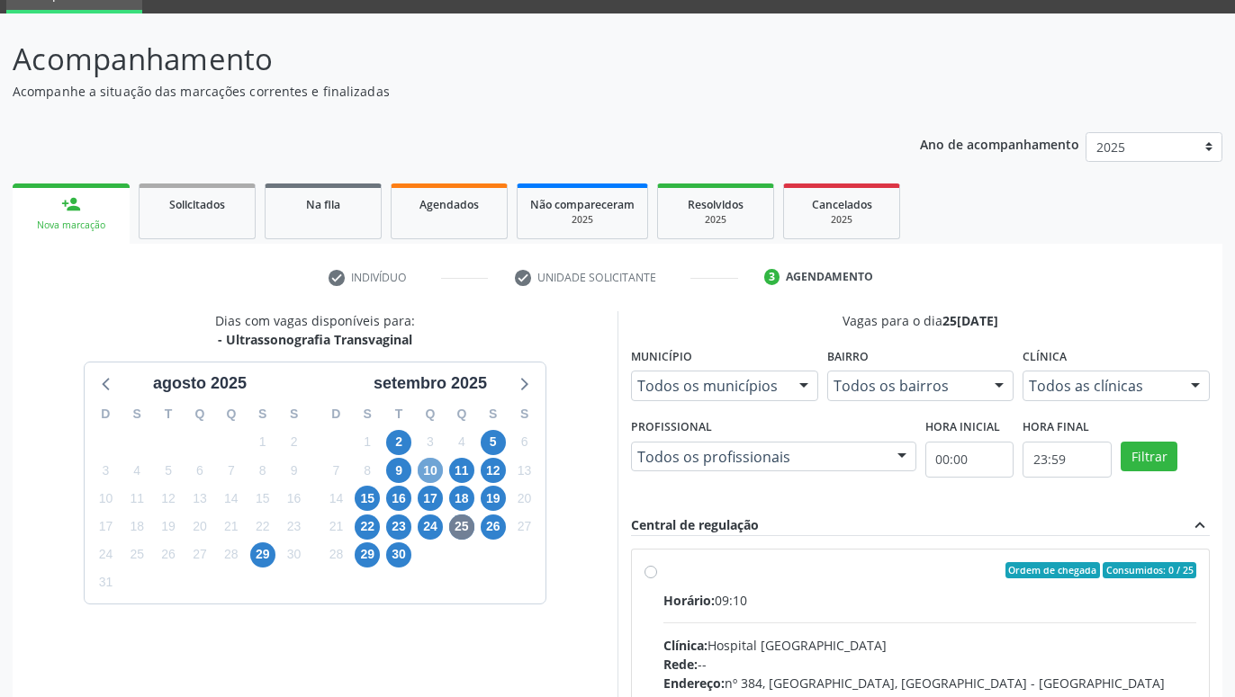
click at [435, 479] on span "10" at bounding box center [430, 470] width 25 height 25
click at [433, 498] on span "17" at bounding box center [430, 498] width 25 height 25
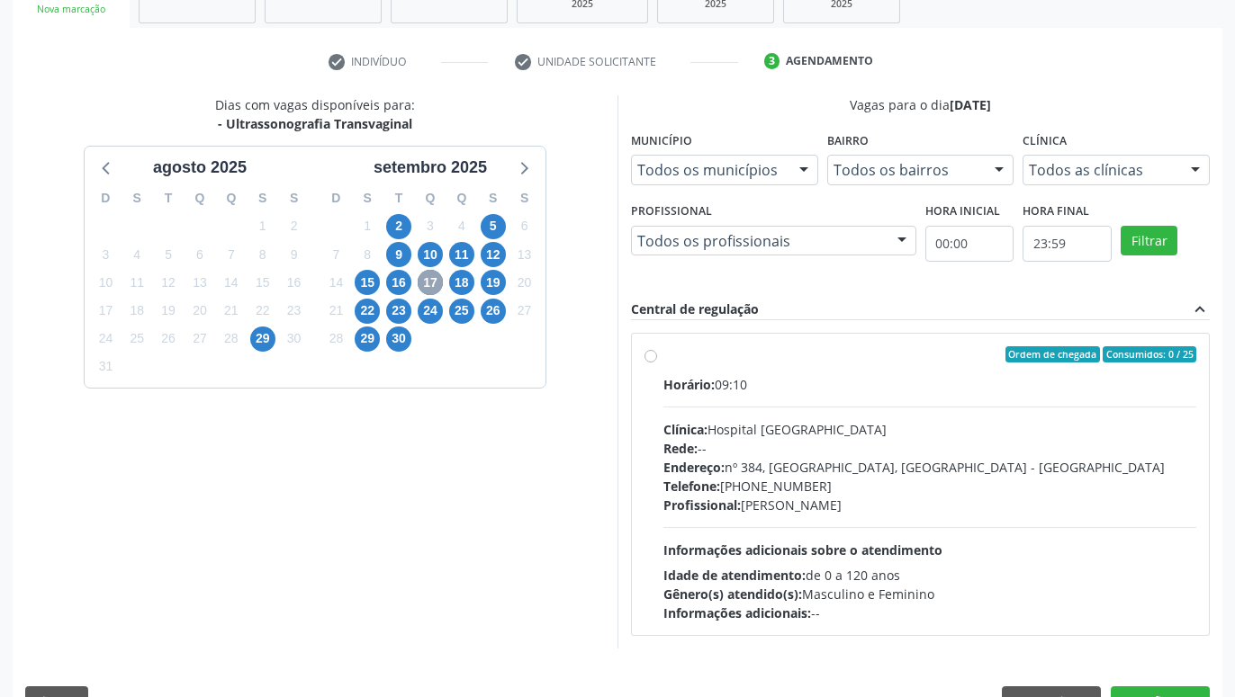
scroll to position [346, 0]
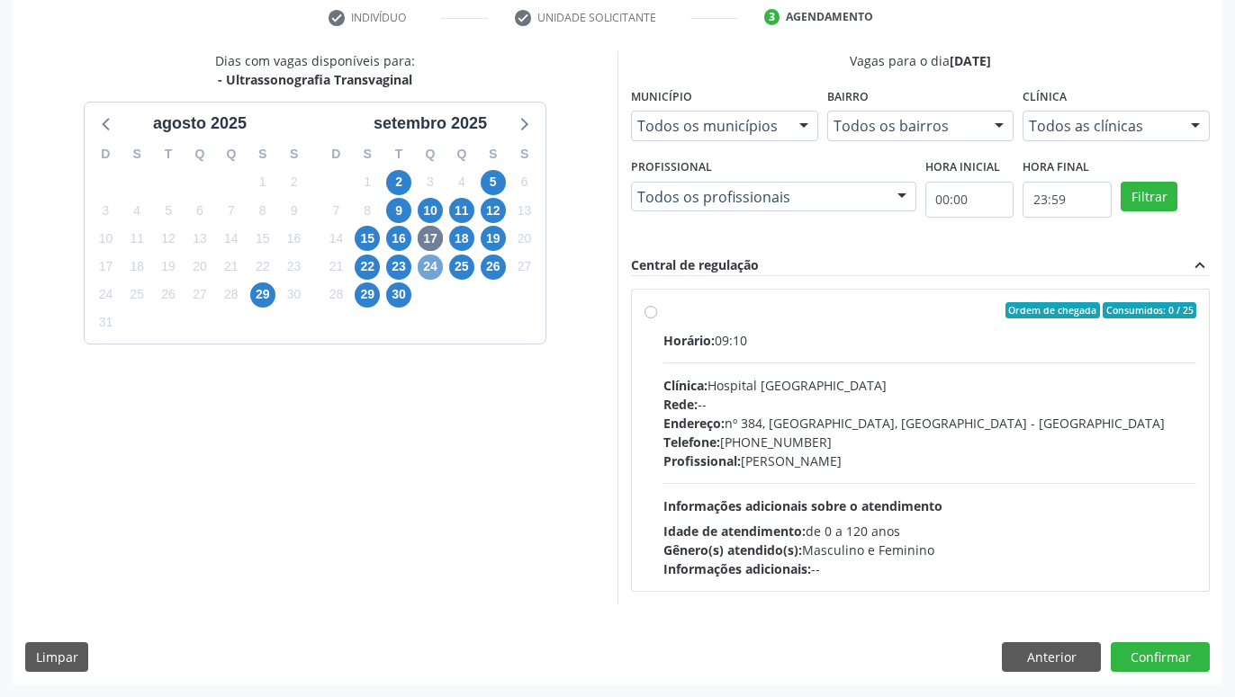
click at [428, 264] on span "24" at bounding box center [430, 267] width 25 height 25
click at [403, 267] on span "23" at bounding box center [398, 267] width 25 height 25
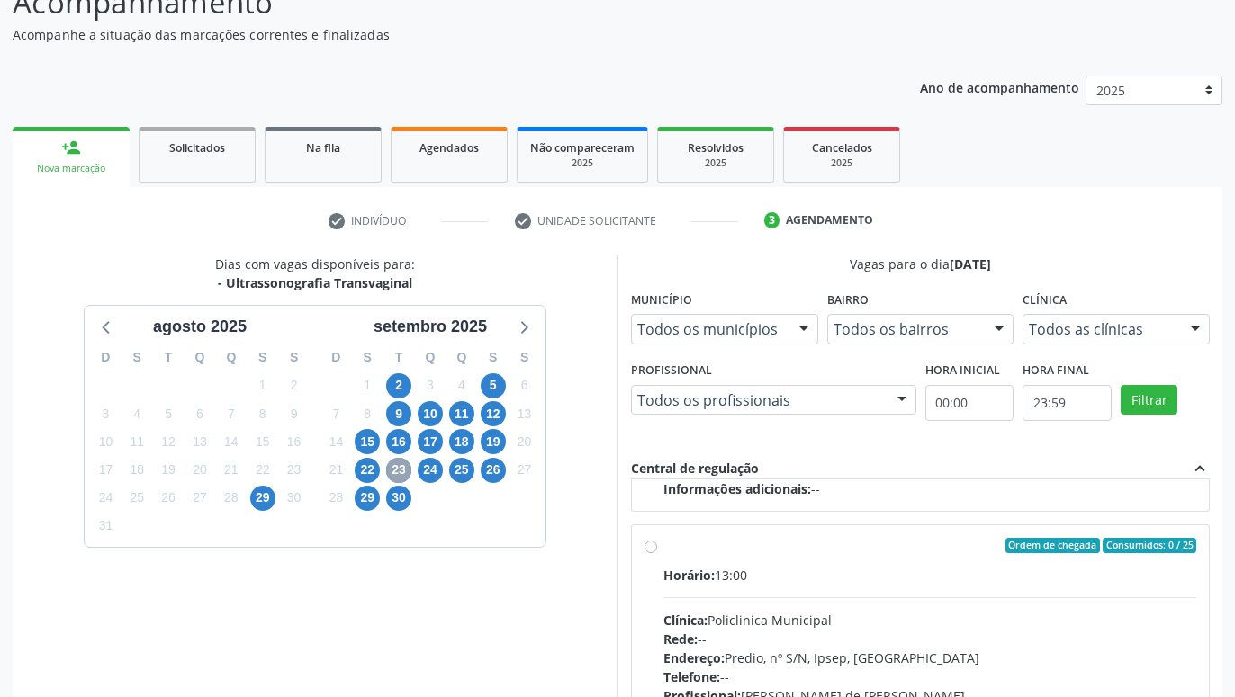
scroll to position [177, 0]
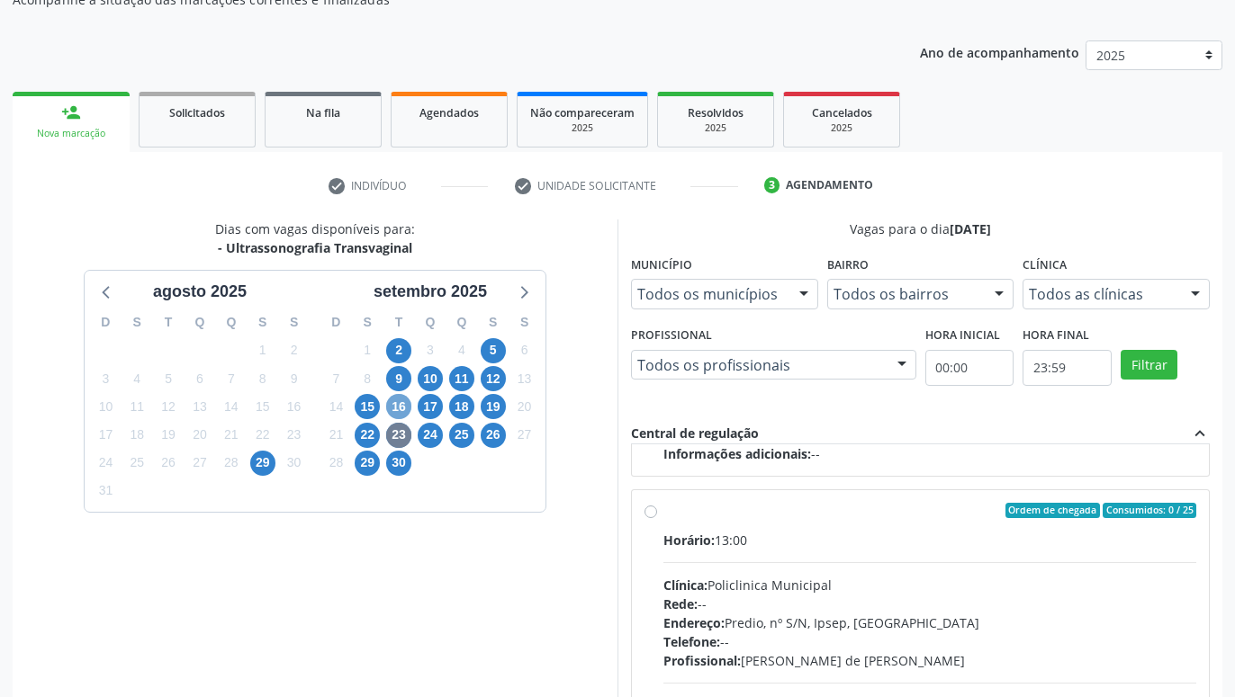
click at [403, 397] on span "16" at bounding box center [398, 406] width 25 height 25
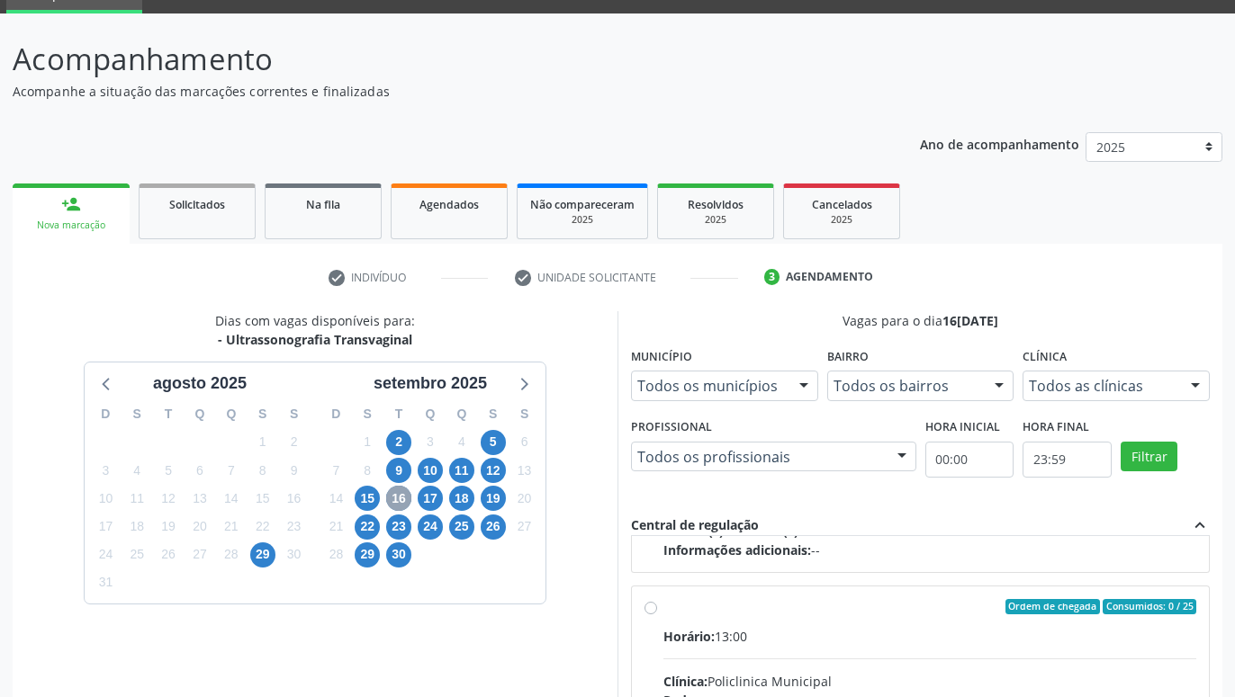
scroll to position [283, 0]
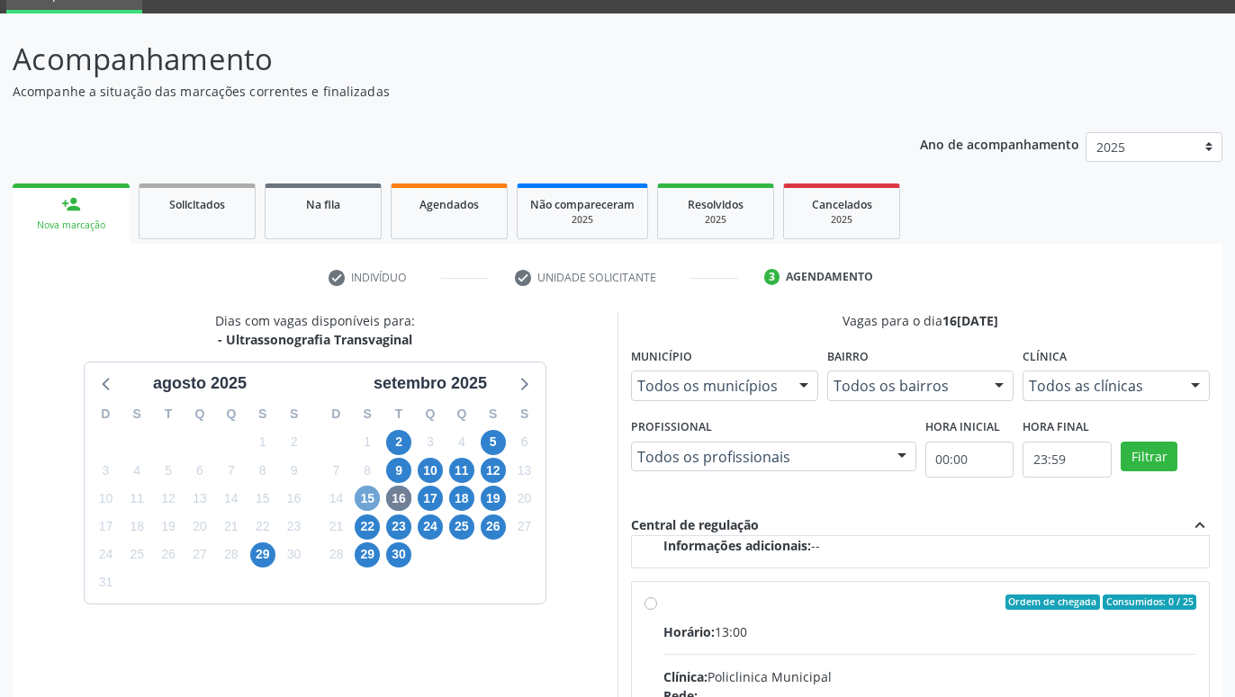
click at [368, 494] on span "15" at bounding box center [367, 498] width 25 height 25
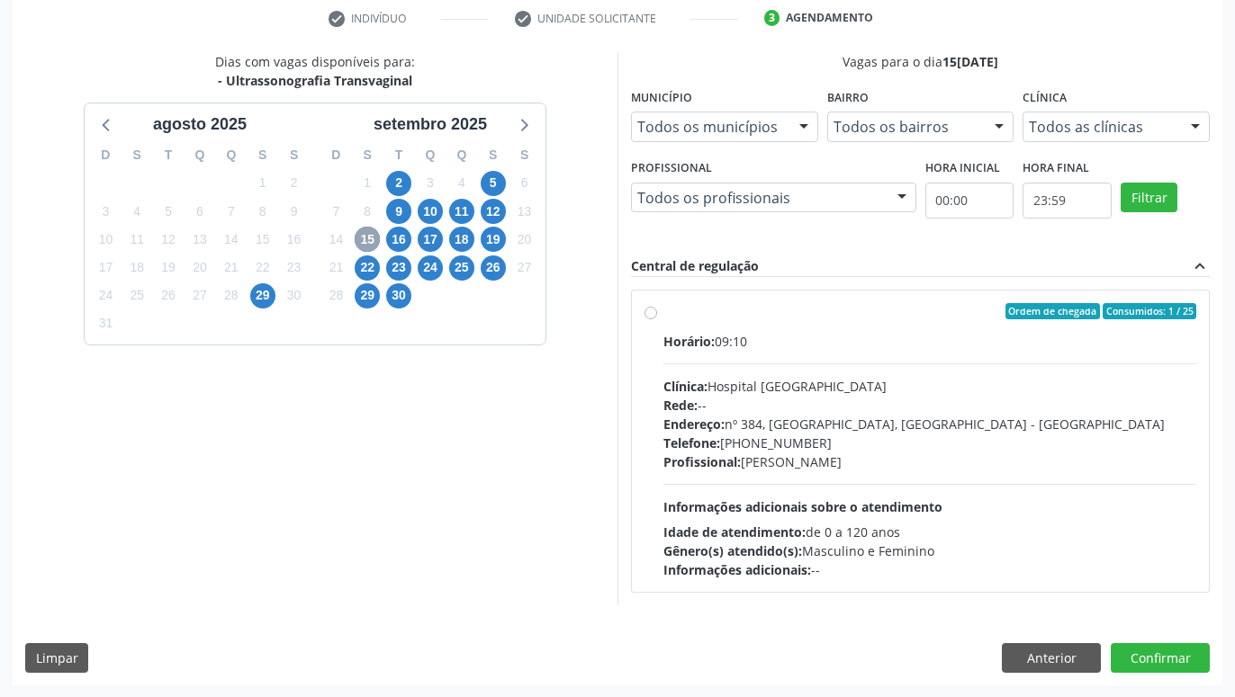
scroll to position [346, 0]
click at [400, 184] on span "2" at bounding box center [398, 182] width 25 height 25
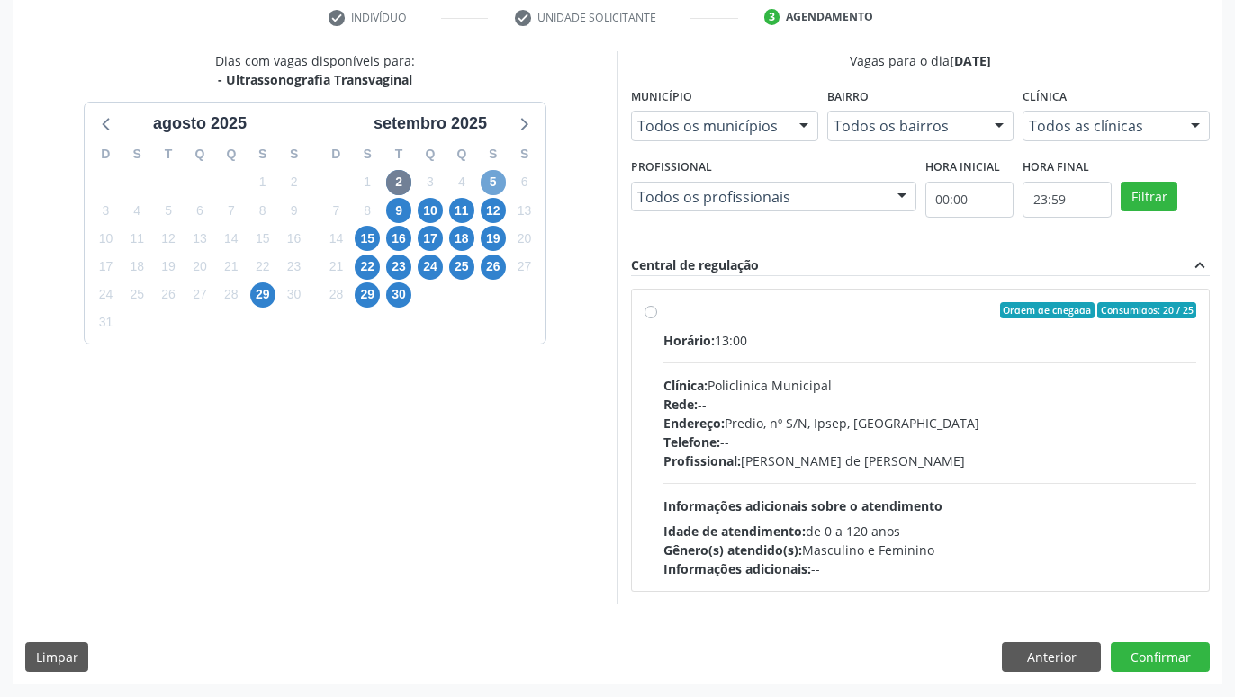
click at [487, 190] on span "5" at bounding box center [493, 182] width 25 height 25
click at [463, 218] on span "11" at bounding box center [461, 210] width 25 height 25
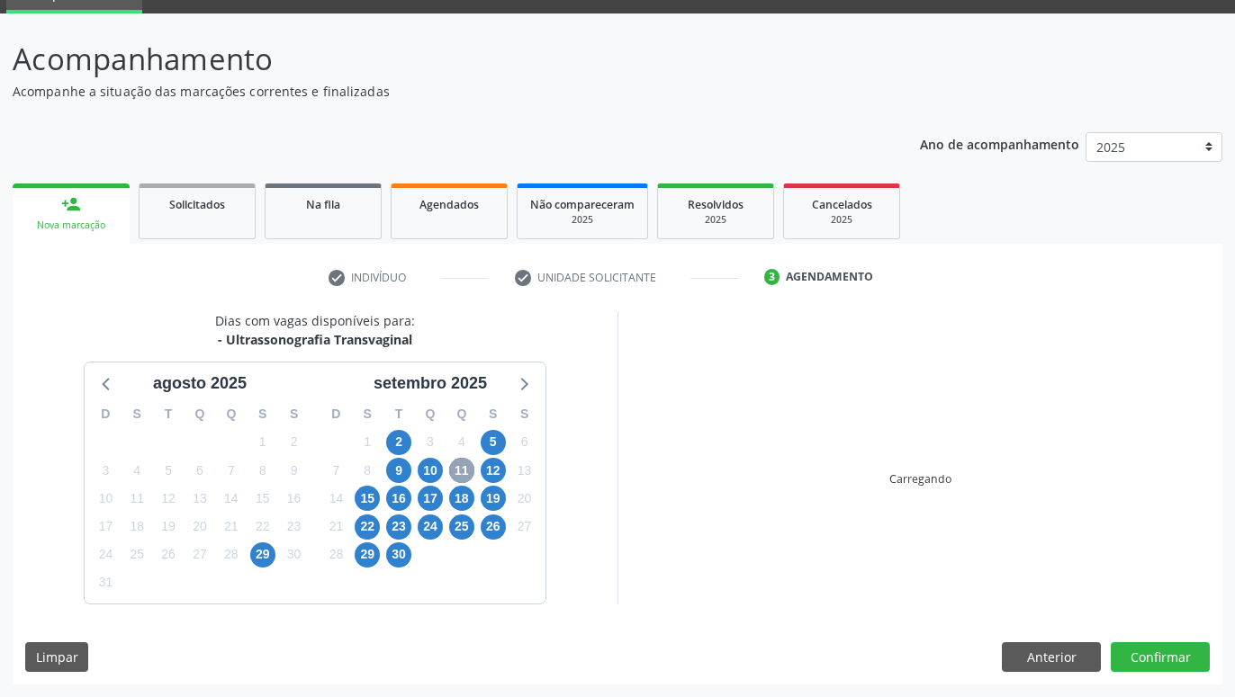
scroll to position [85, 0]
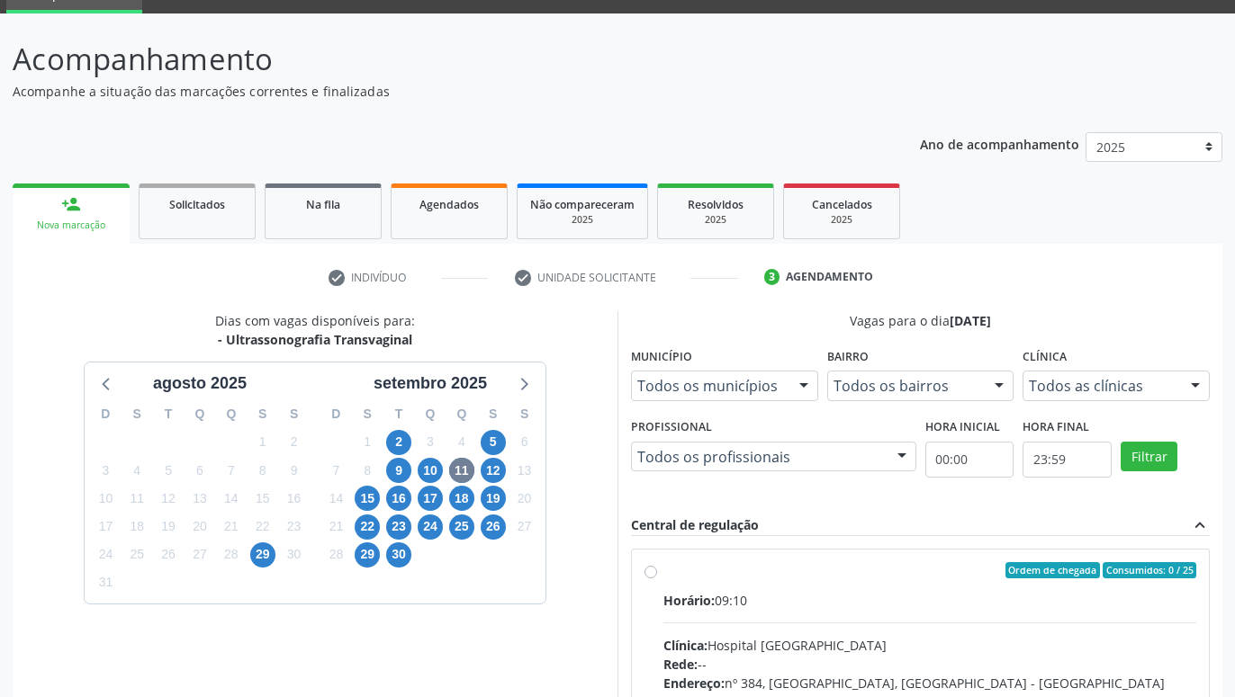
click at [663, 577] on label "Ordem de chegada Consumidos: 0 / 25 Horário: 09:10 Clínica: Hospital [GEOGRAPHI…" at bounding box center [929, 700] width 533 height 276
click at [648, 577] on input "Ordem de chegada Consumidos: 0 / 25 Horário: 09:10 Clínica: Hospital [GEOGRAPHI…" at bounding box center [650, 570] width 13 height 16
radio input "true"
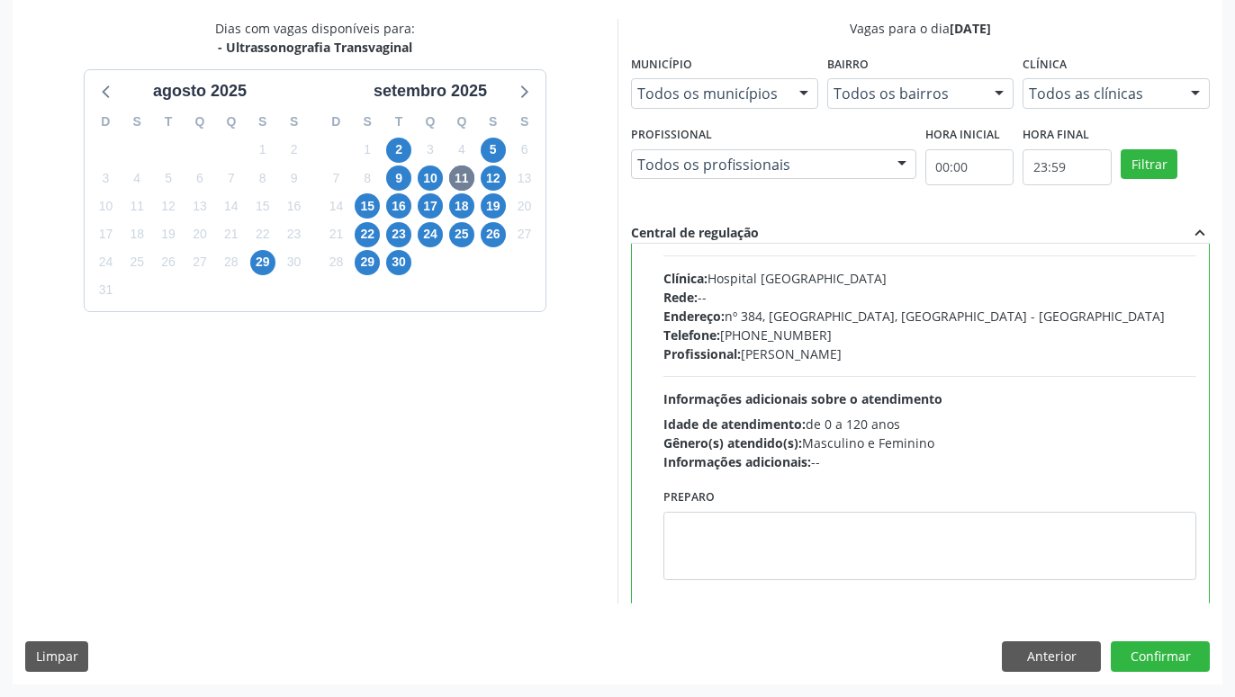
scroll to position [90, 0]
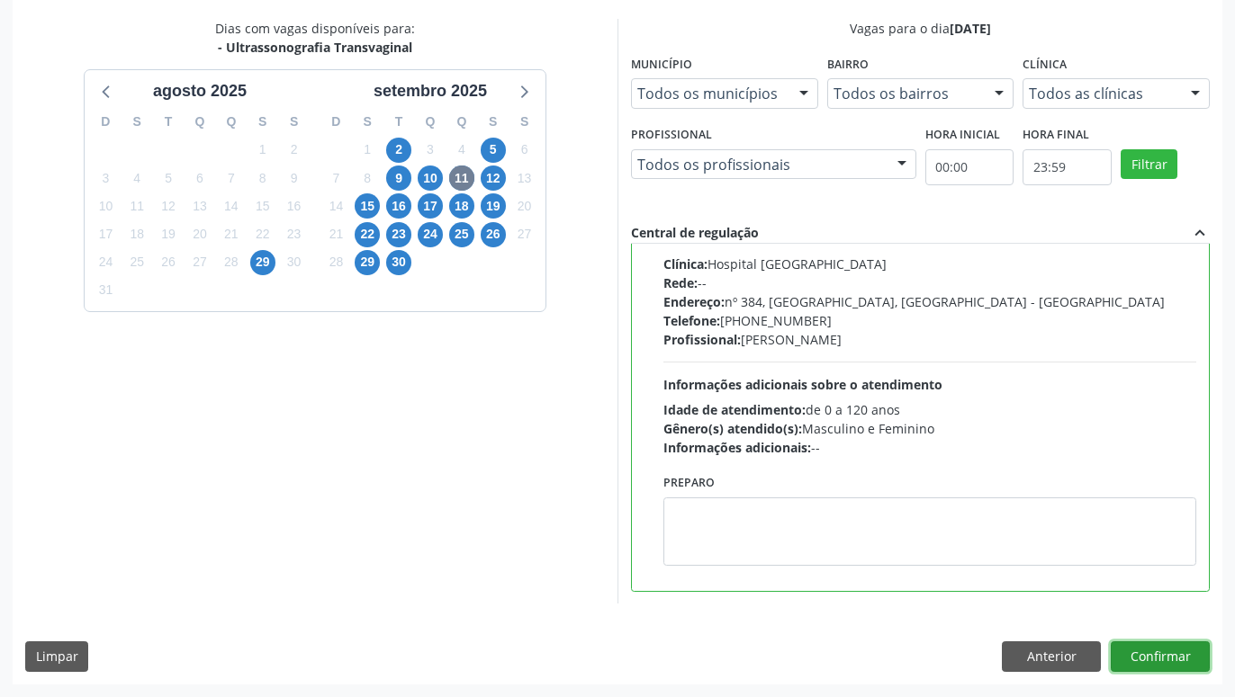
drag, startPoint x: 1170, startPoint y: 652, endPoint x: 1130, endPoint y: 639, distance: 41.6
click at [1169, 652] on button "Confirmar" at bounding box center [1160, 657] width 99 height 31
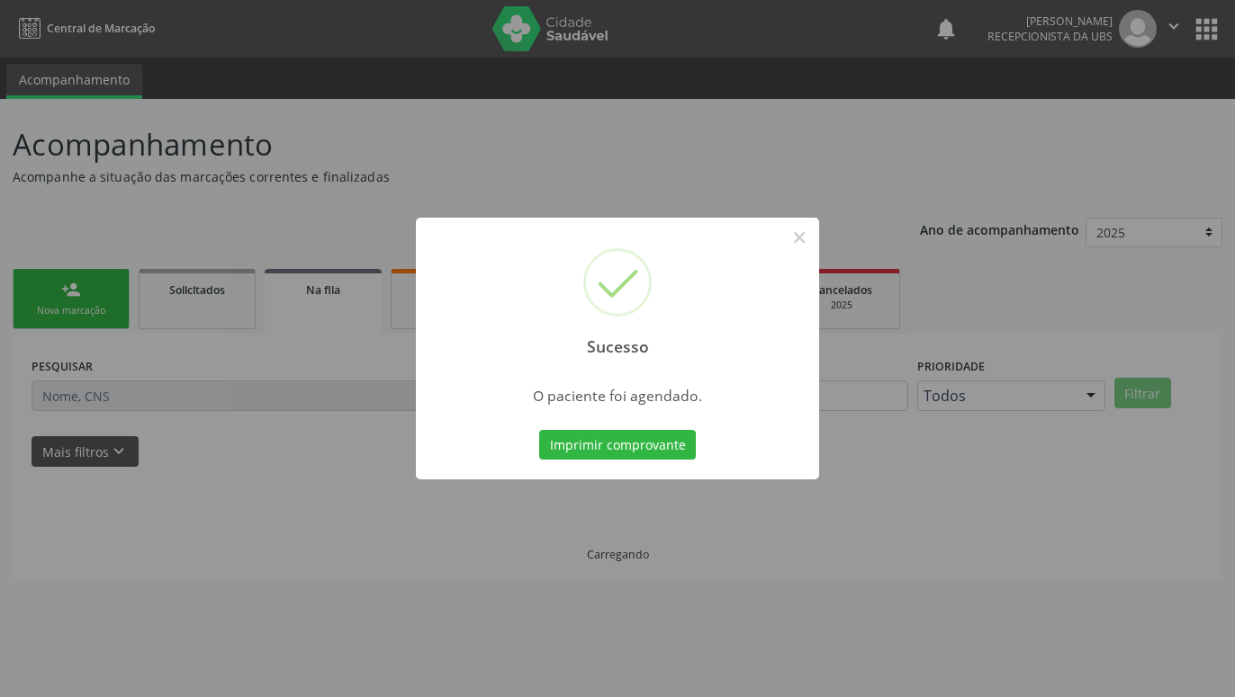
scroll to position [0, 0]
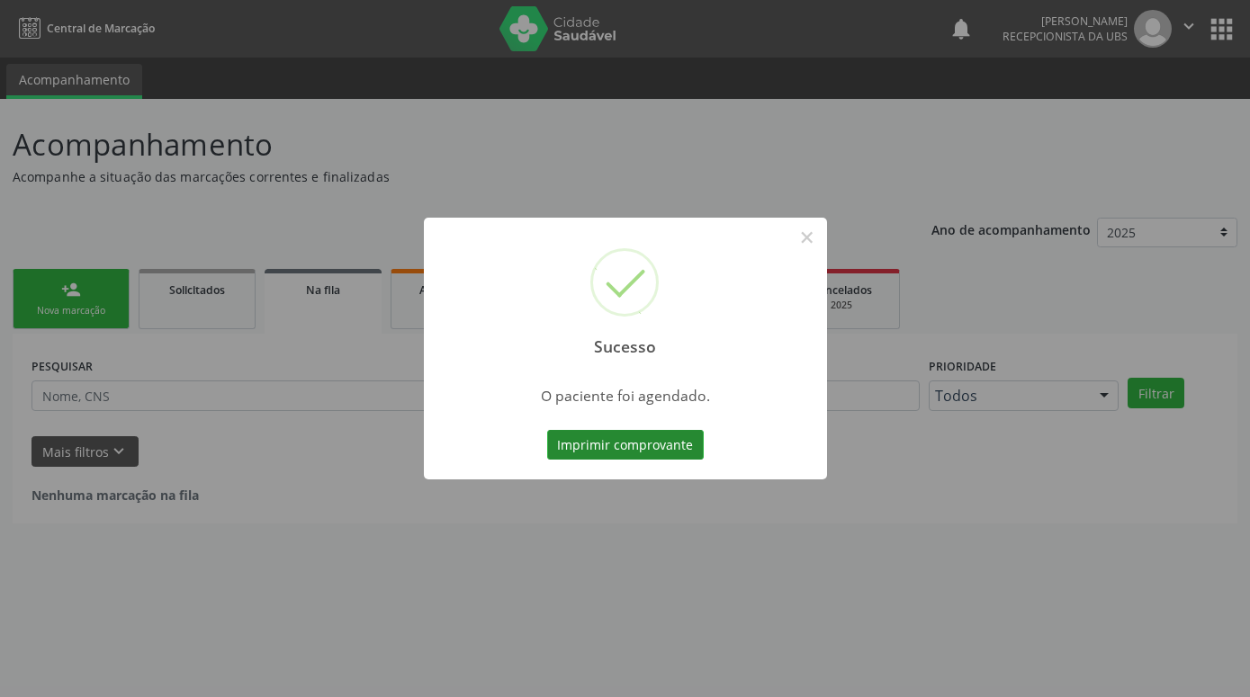
click at [574, 443] on button "Imprimir comprovante" at bounding box center [625, 445] width 157 height 31
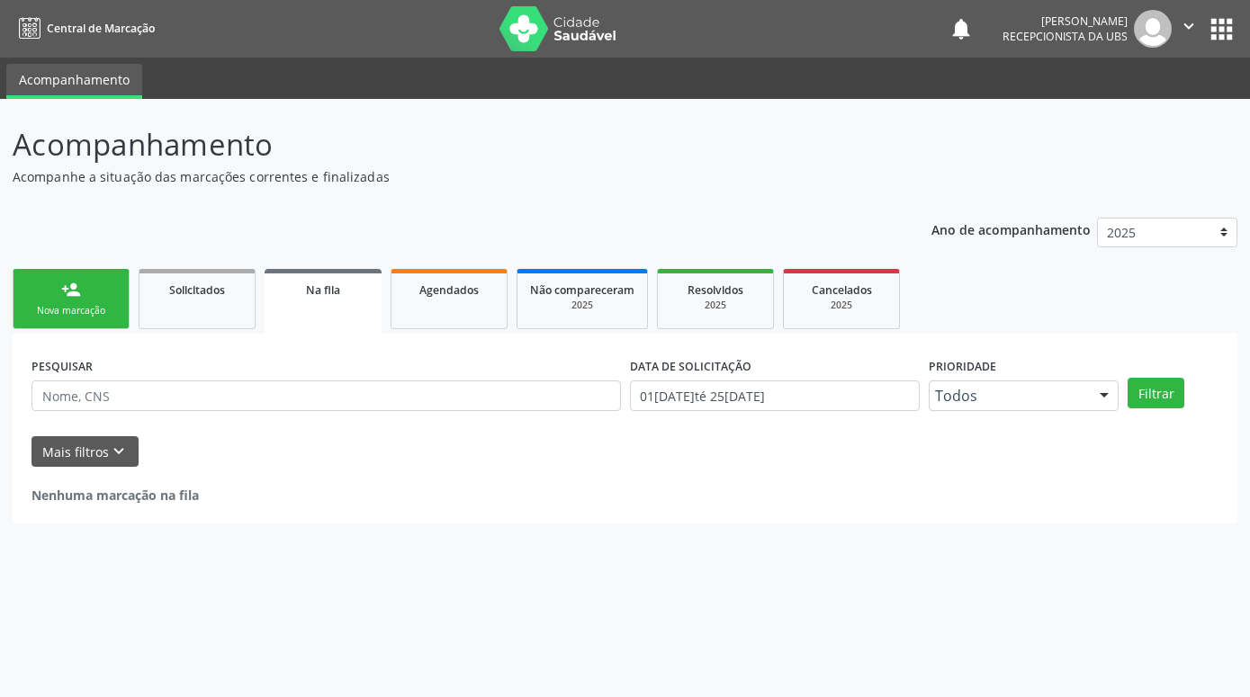
click at [86, 298] on link "person_add Nova marcação" at bounding box center [71, 299] width 117 height 60
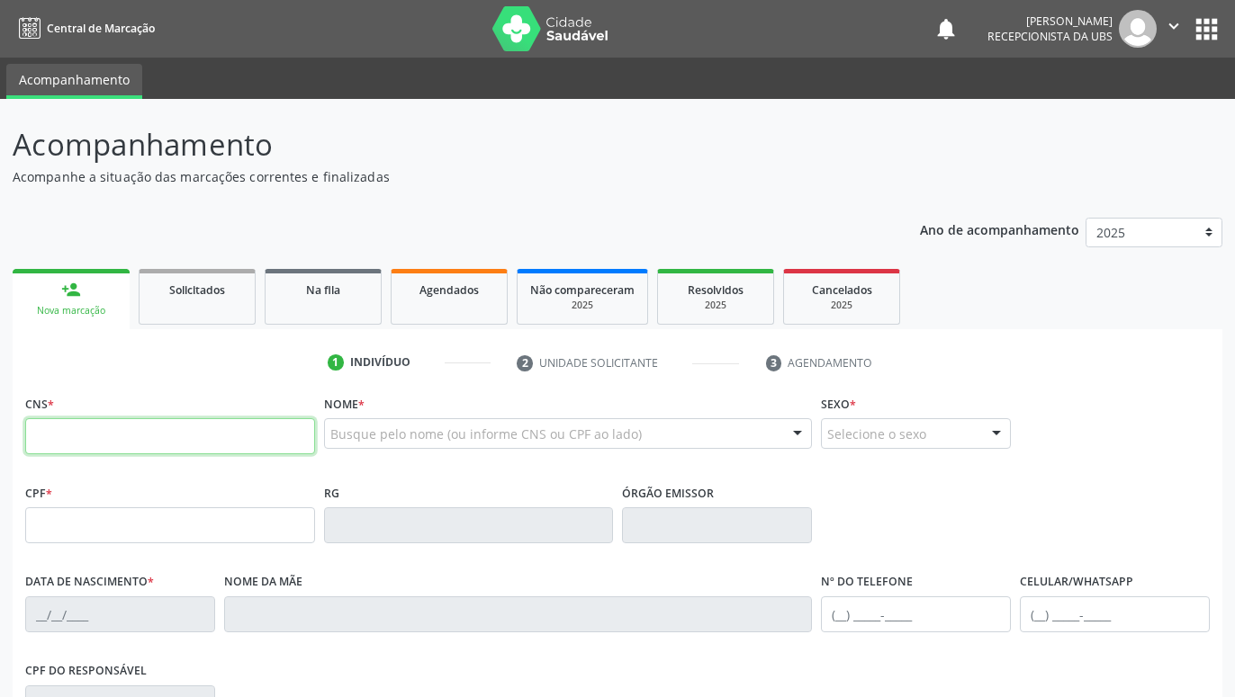
click at [176, 441] on input "text" at bounding box center [170, 436] width 290 height 36
paste input "702 9025 5335 3270"
type input "702 9025 5335 3270"
type input "152.196.734-24"
type input "[DATE]"
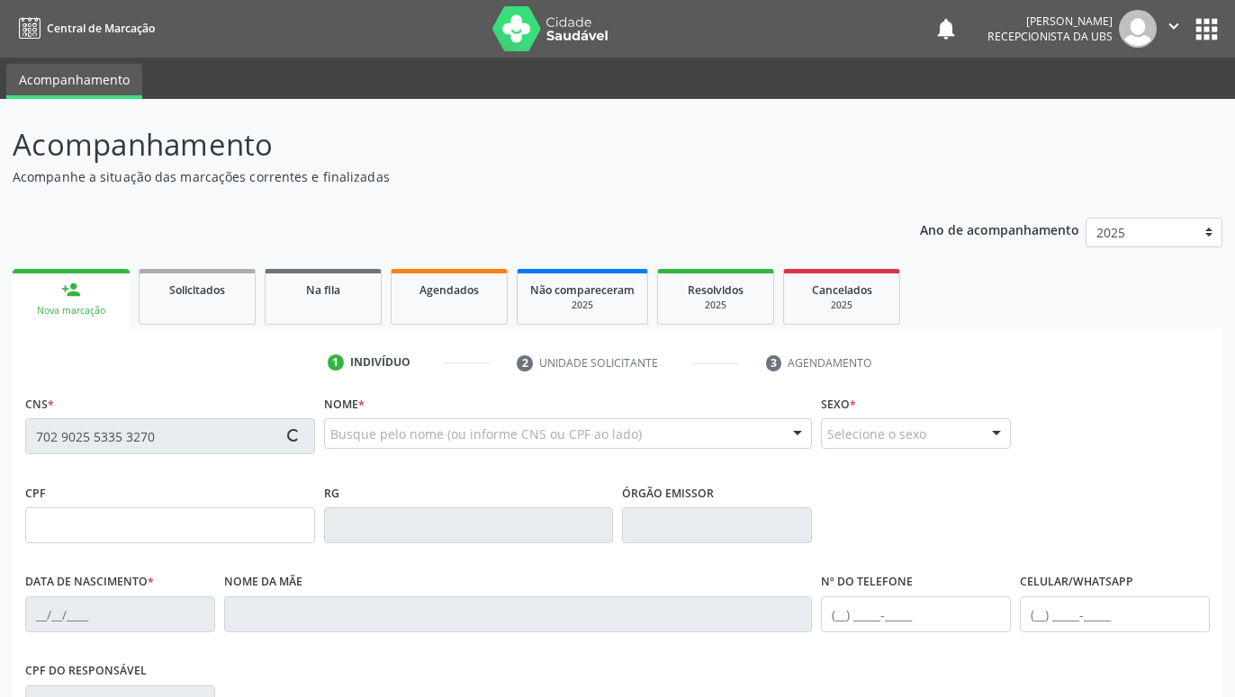
type input "Magna [PERSON_NAME]"
type input "[PHONE_NUMBER]"
type input "055.020.064-92"
type input "1486"
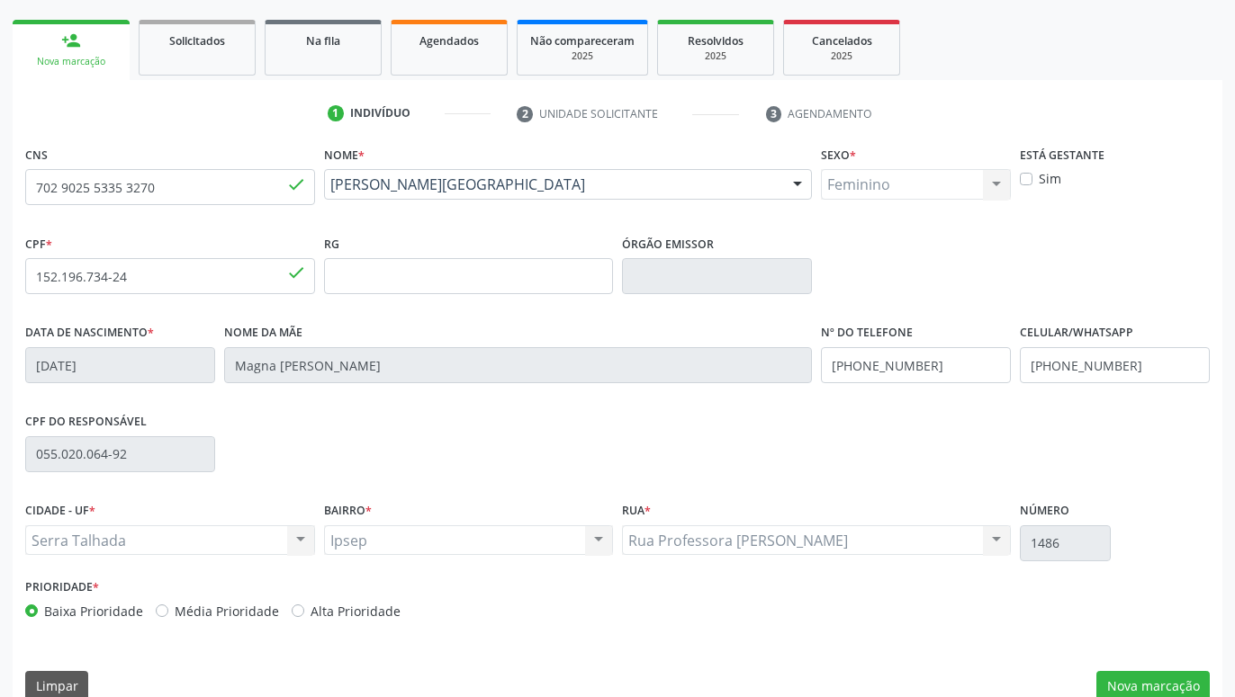
scroll to position [278, 0]
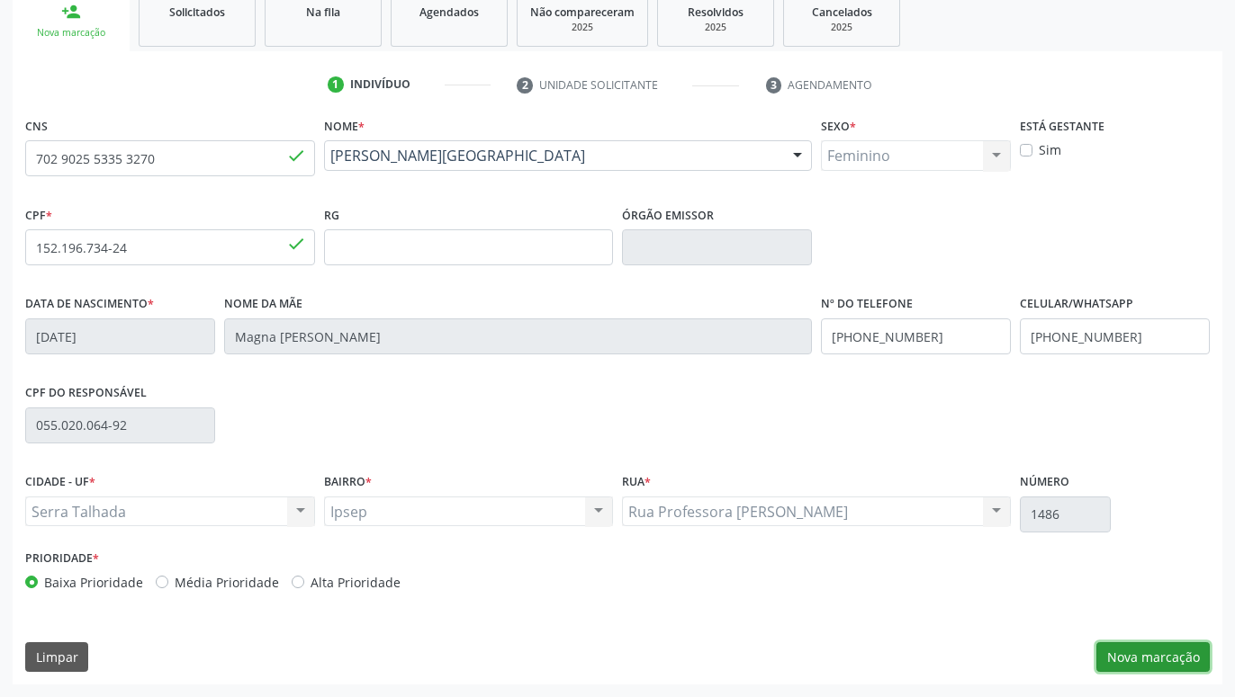
click at [1138, 649] on button "Nova marcação" at bounding box center [1152, 658] width 113 height 31
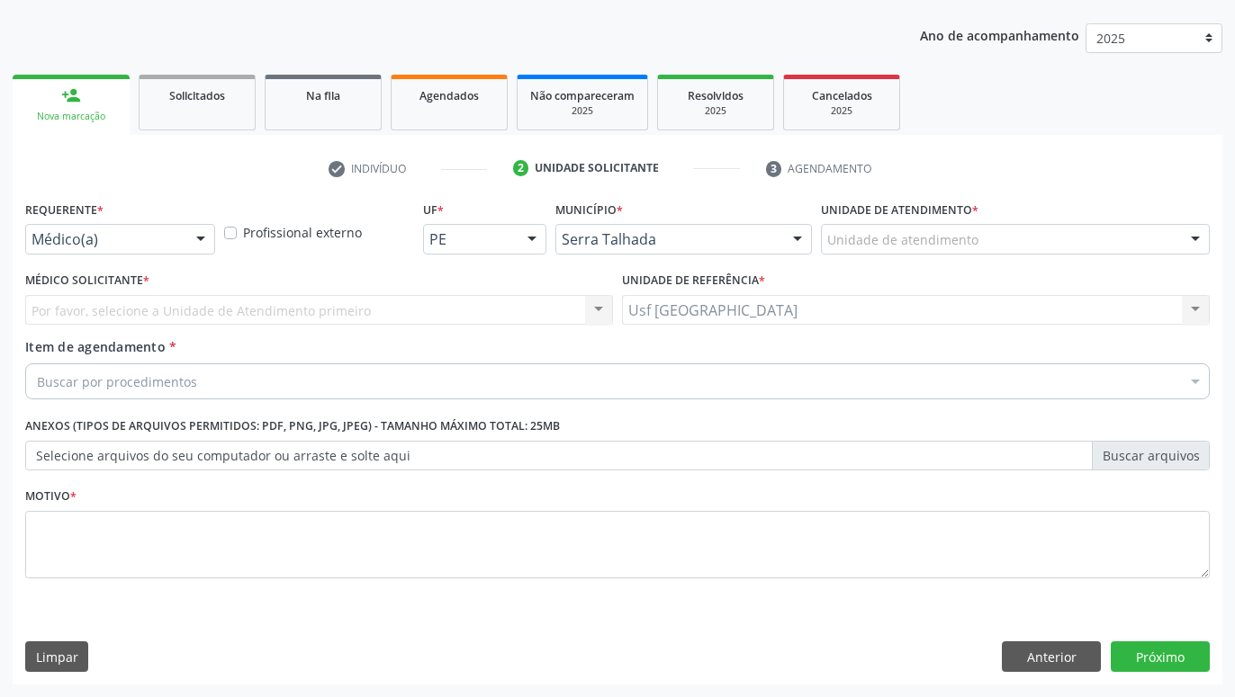
scroll to position [194, 0]
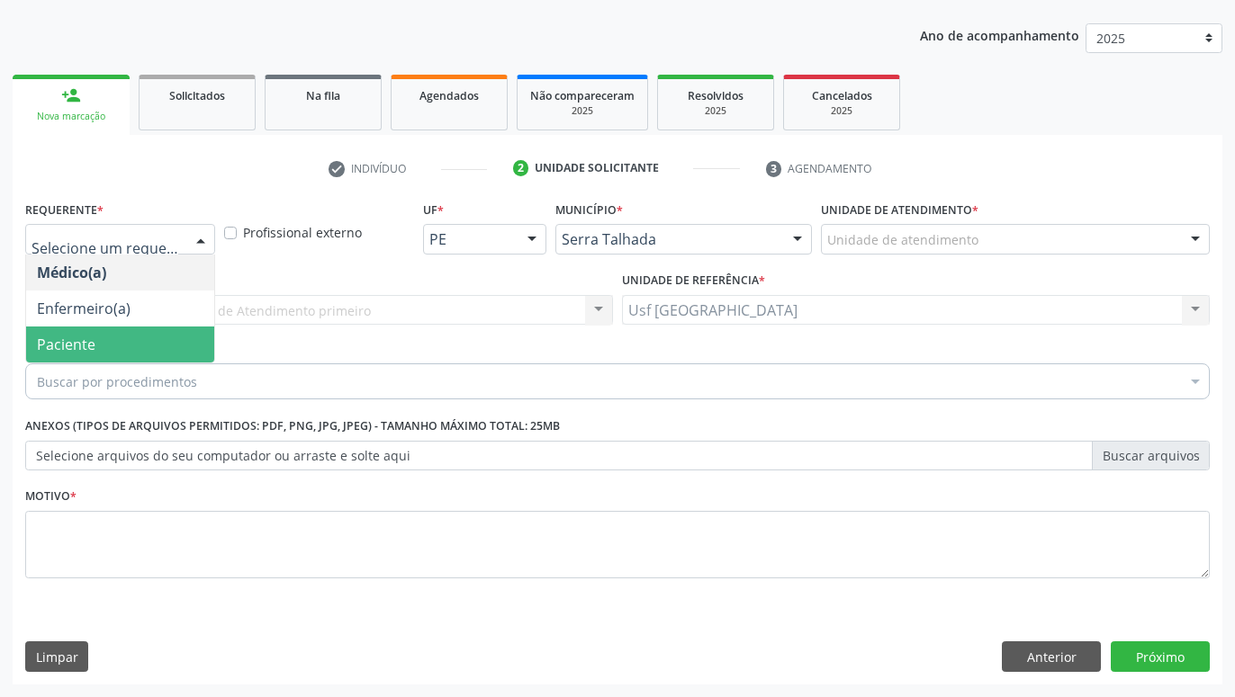
click at [133, 338] on span "Paciente" at bounding box center [120, 345] width 188 height 36
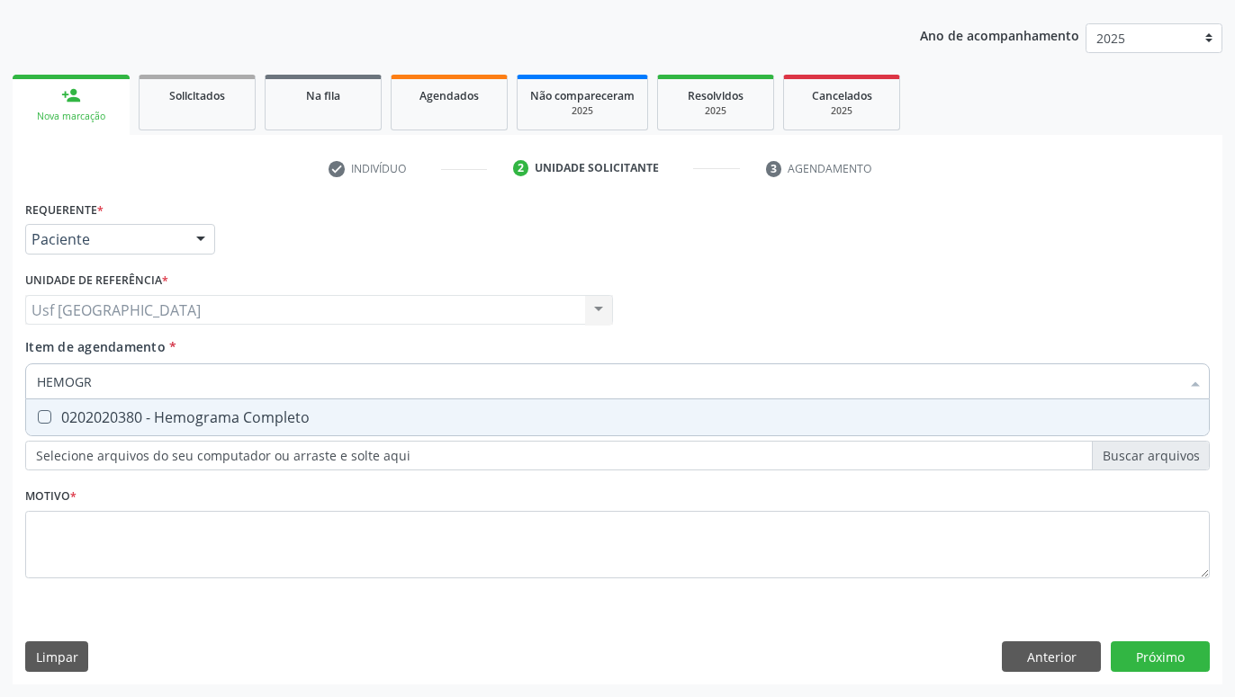
type input "HEMOGRA"
click at [221, 429] on span "0202020380 - Hemograma Completo" at bounding box center [617, 418] width 1183 height 36
checkbox Completo "true"
type input "HEMOG"
checkbox Completo "false"
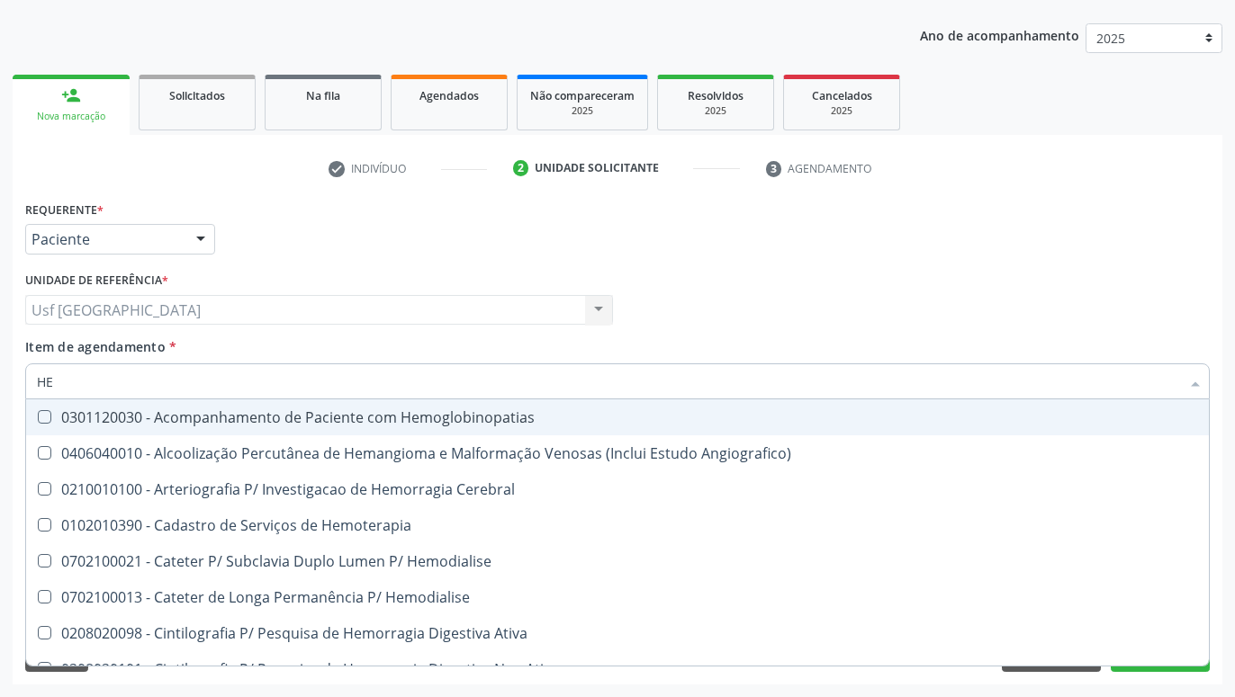
type input "H"
checkbox Completo "false"
checkbox Orgaos "false"
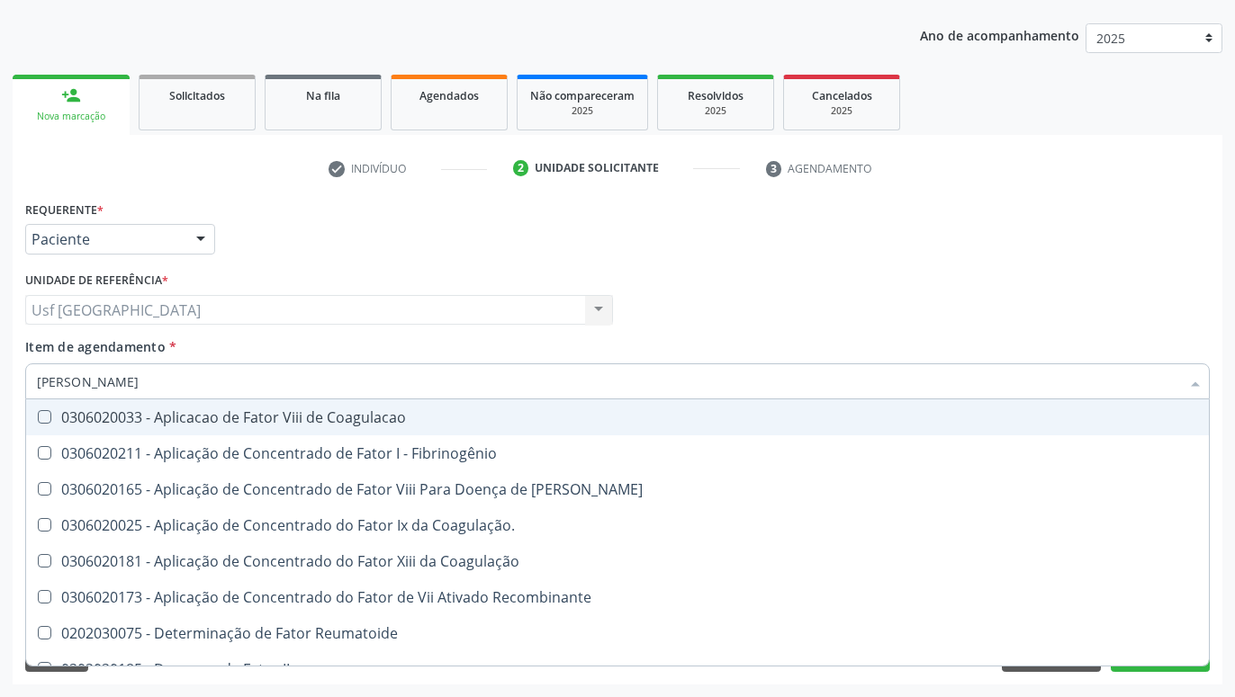
type input "FATOR RH"
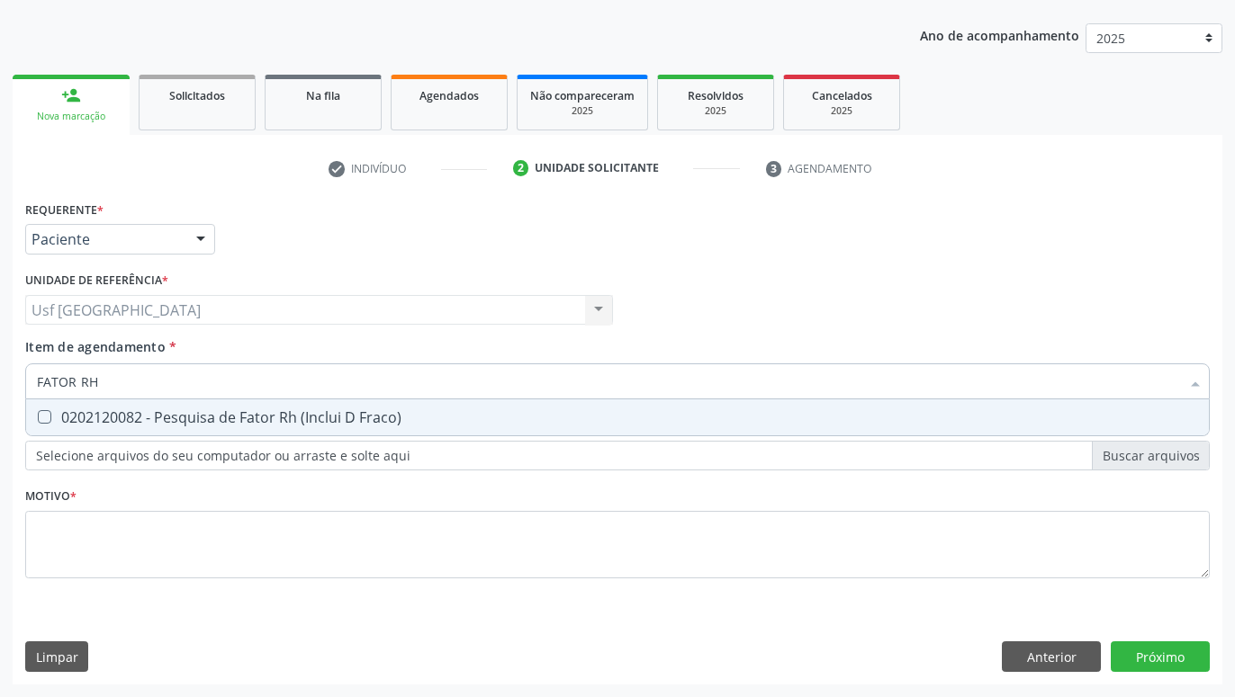
click at [284, 413] on div "0202120082 - Pesquisa de Fator Rh (Inclui D Fraco)" at bounding box center [617, 417] width 1161 height 14
checkbox Fraco\) "true"
type input "[PERSON_NAME]"
checkbox Fraco\) "false"
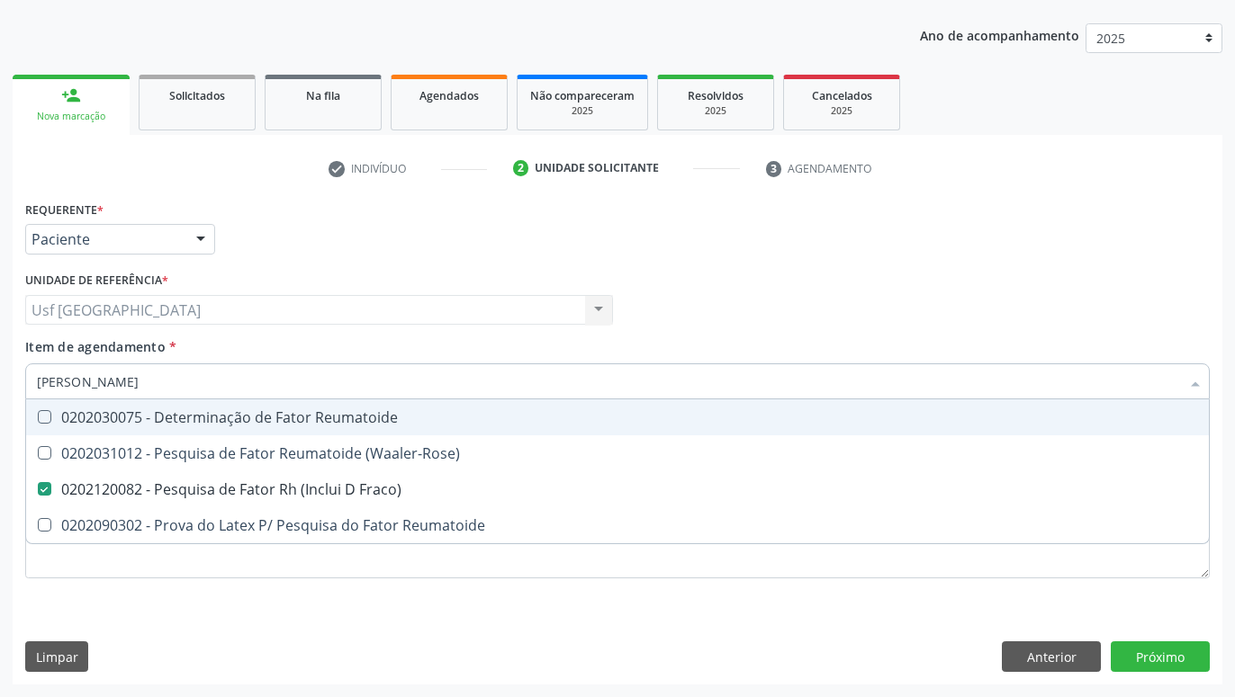
type input "FATOR"
checkbox Fraco\) "false"
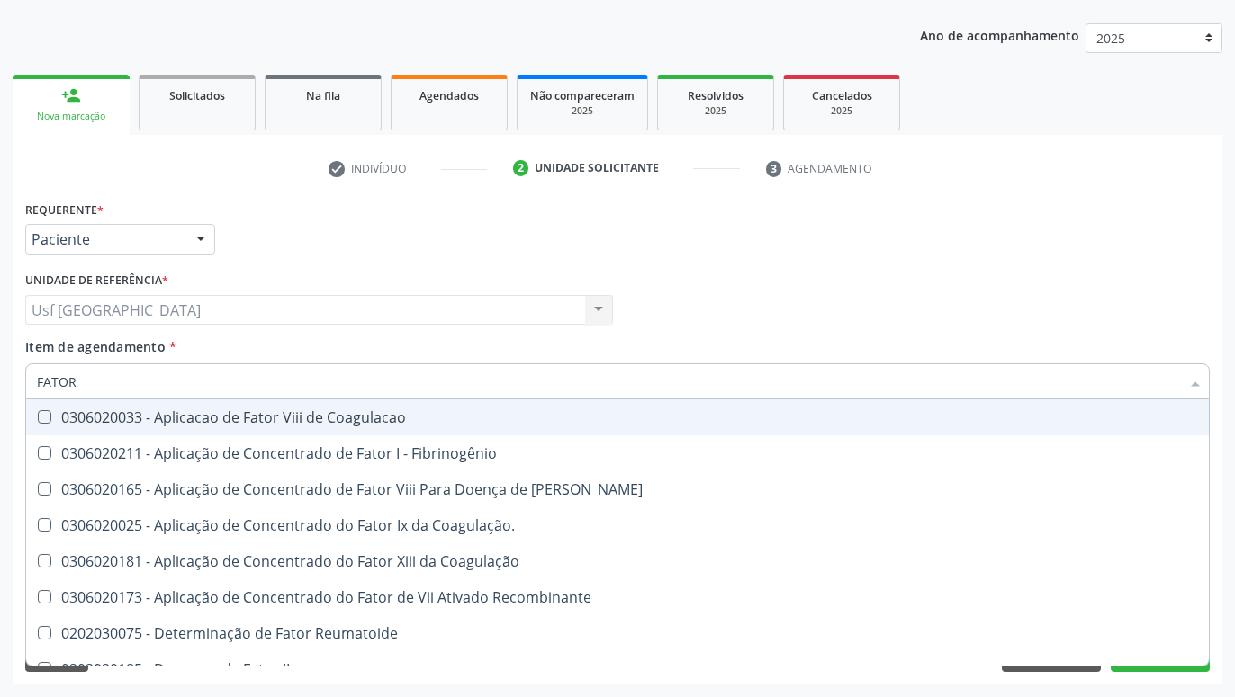
type input "FATO"
checkbox Fraco\) "false"
type input "F"
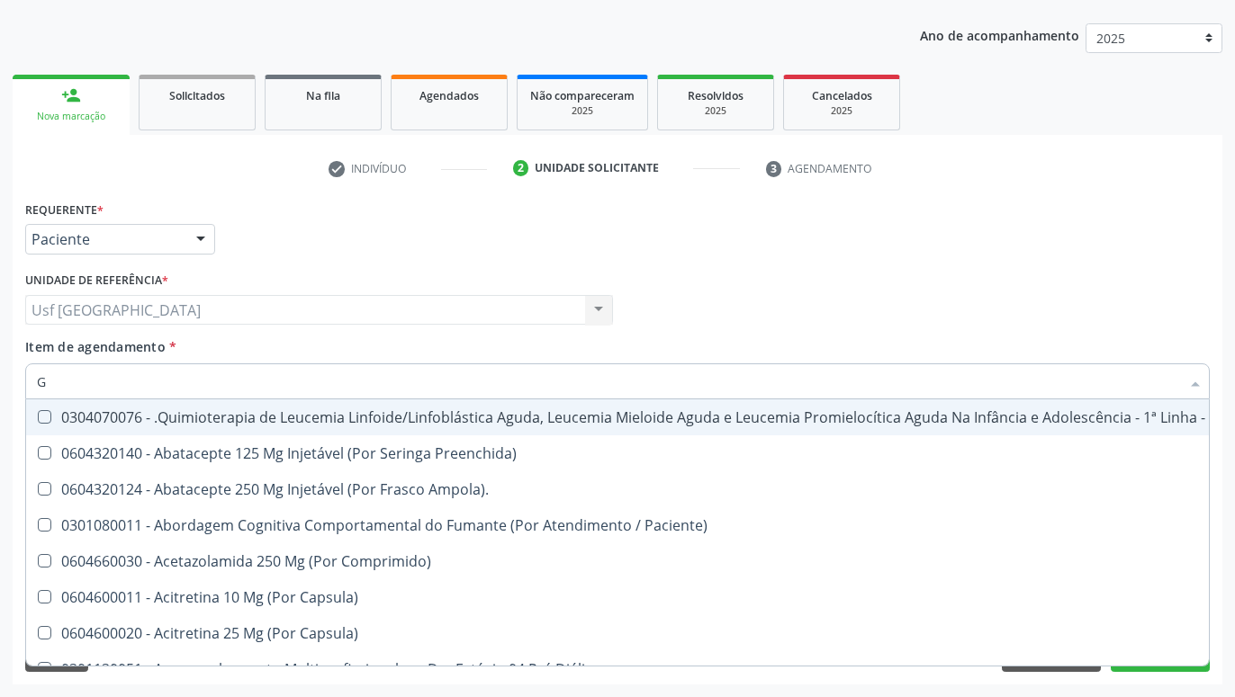
type input "GR"
checkbox Resgate "true"
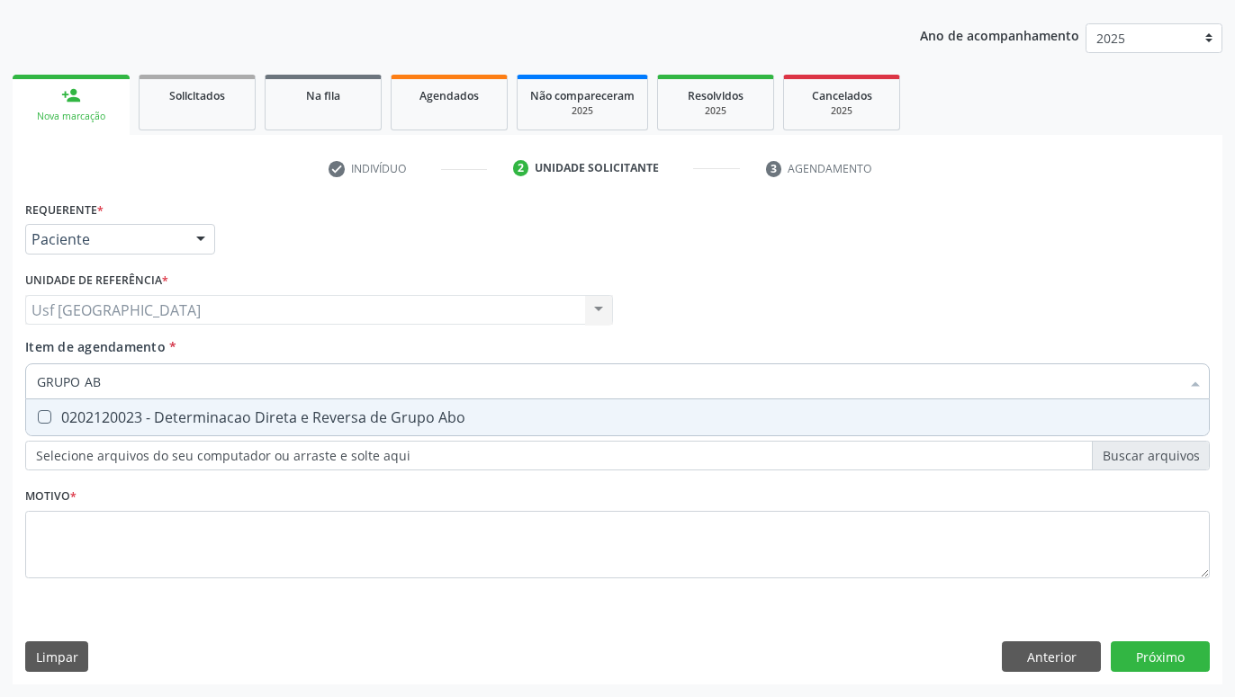
type input "GRUPO ABO"
click at [156, 422] on div "0202120023 - Determinacao Direta e Reversa de Grupo Abo" at bounding box center [617, 417] width 1161 height 14
checkbox Abo "true"
type input "GRUPO"
checkbox Abo "false"
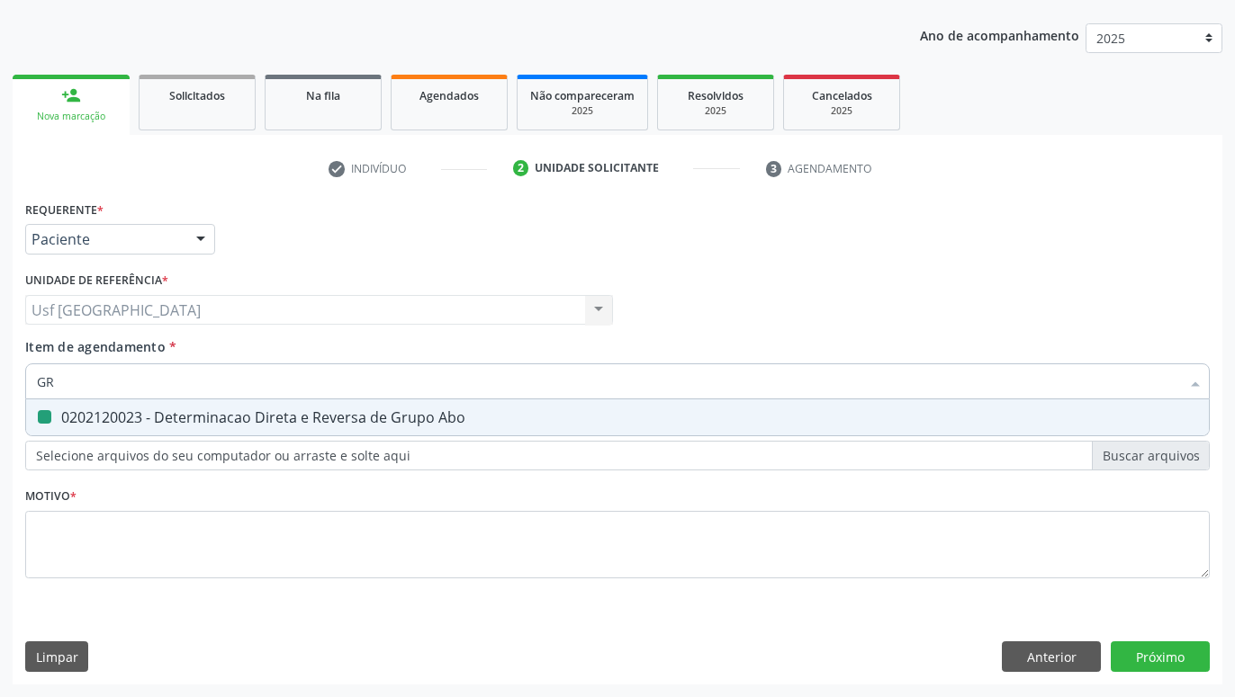
type input "G"
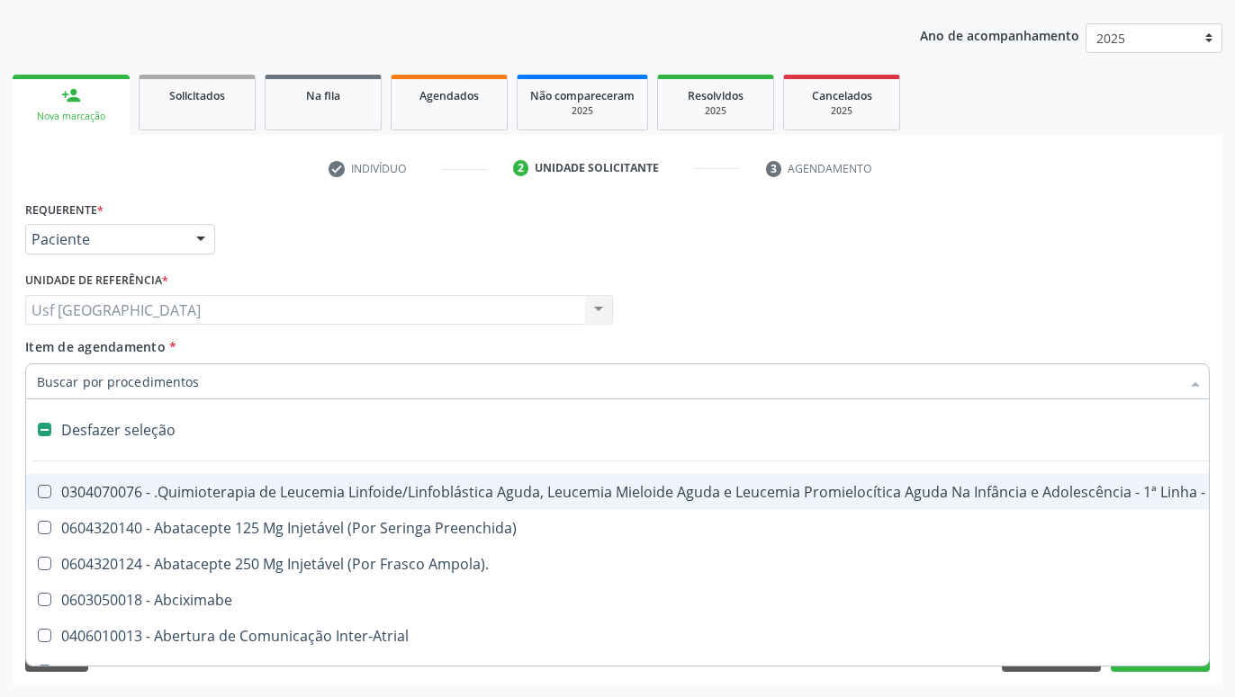
type input "G"
checkbox Alimentar "true"
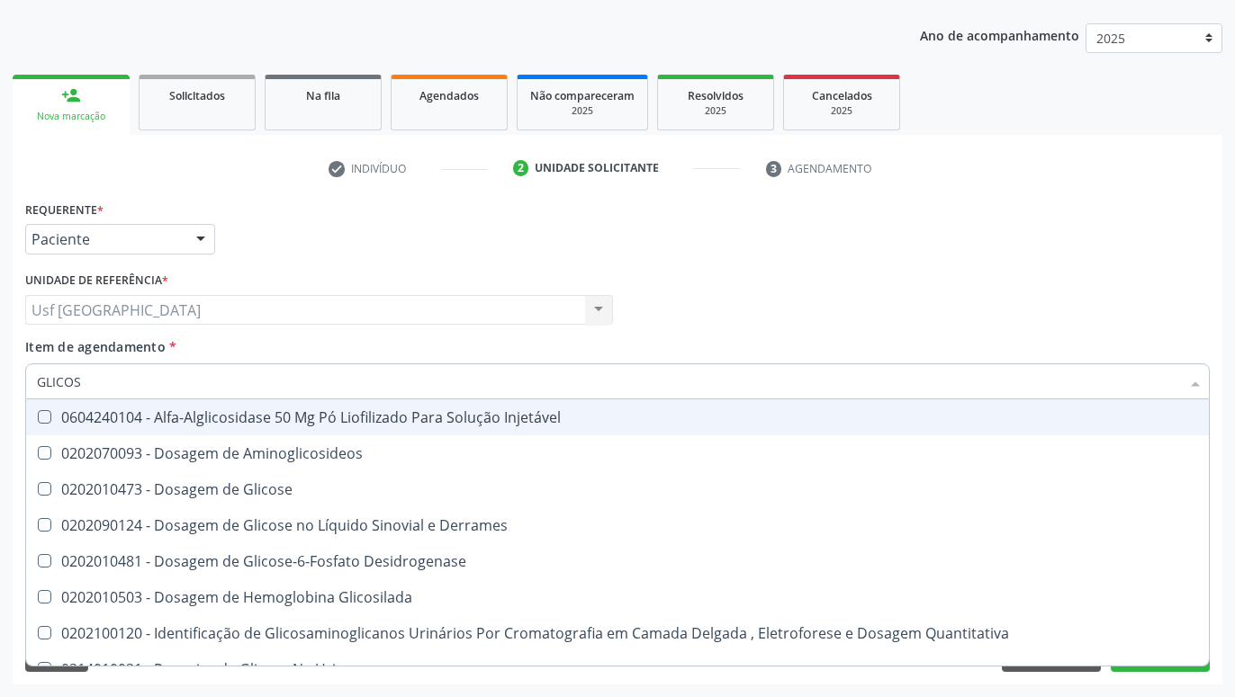
type input "GLICOSE"
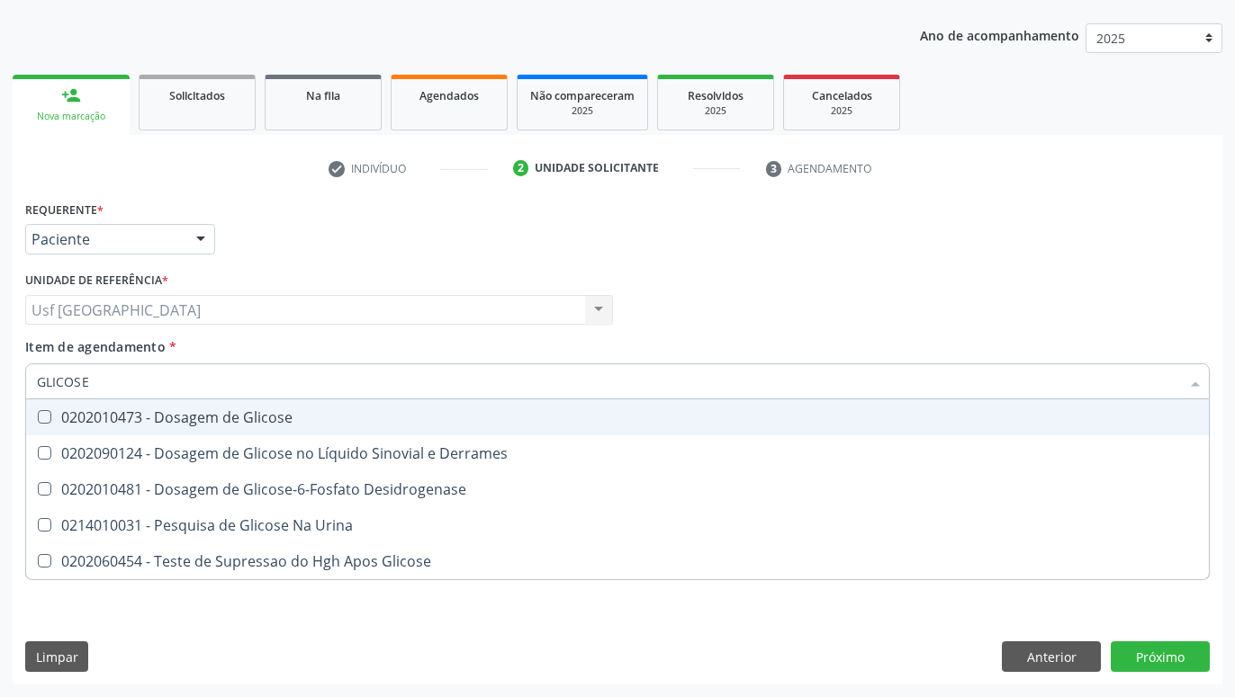
click at [172, 423] on div "0202010473 - Dosagem de Glicose" at bounding box center [617, 417] width 1161 height 14
checkbox Glicose "true"
type input "GLICOS"
checkbox Glicose "false"
checkbox Desidrogenase "true"
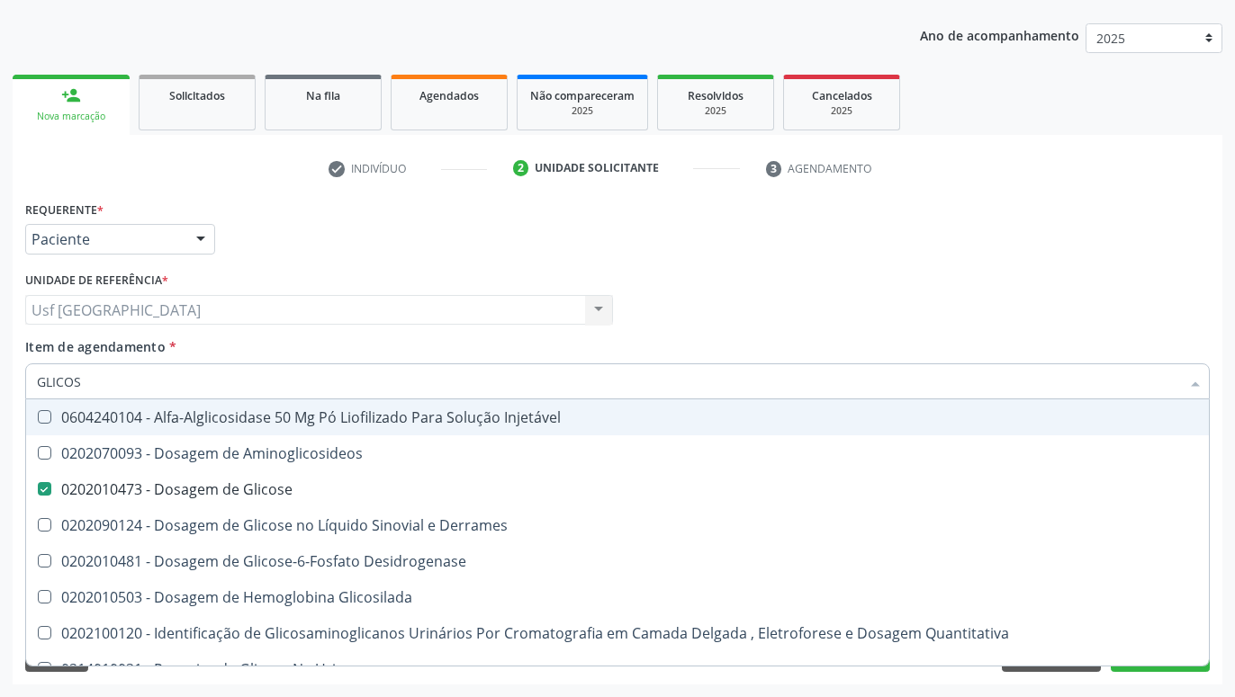
type input "GLICO"
checkbox Glicose "false"
checkbox Glicosilada "true"
type input "GLIC"
checkbox Glicosilada "false"
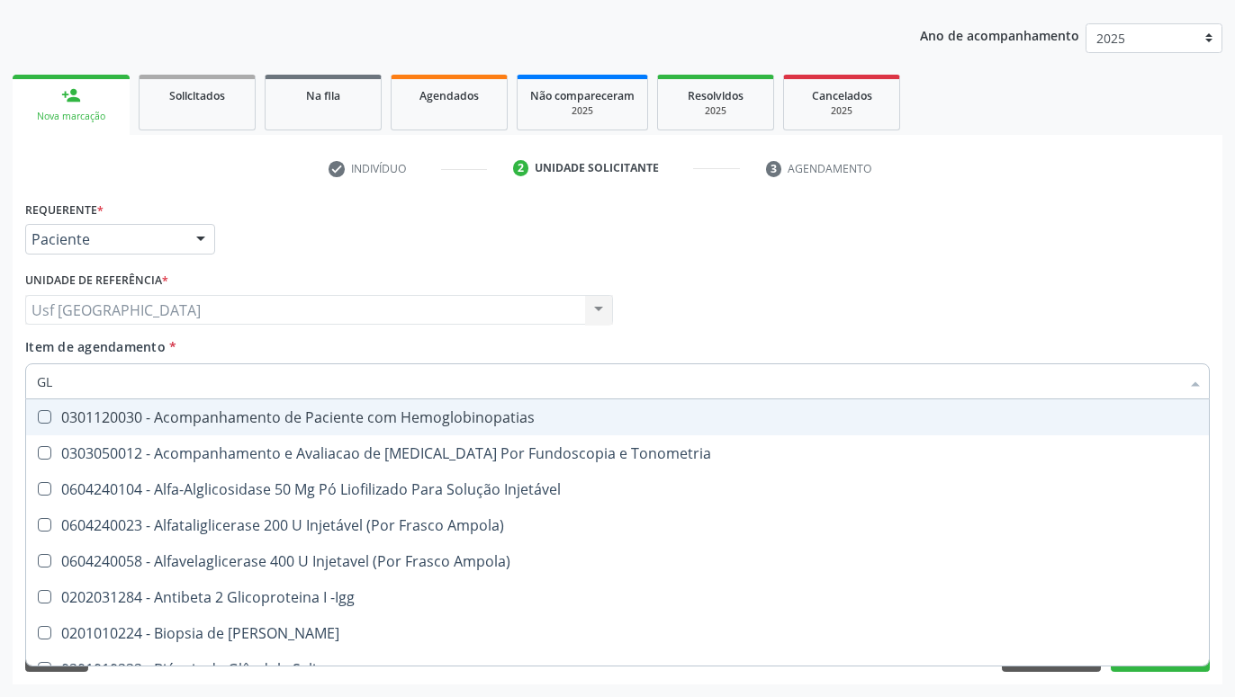
type input "G"
checkbox Glicose "false"
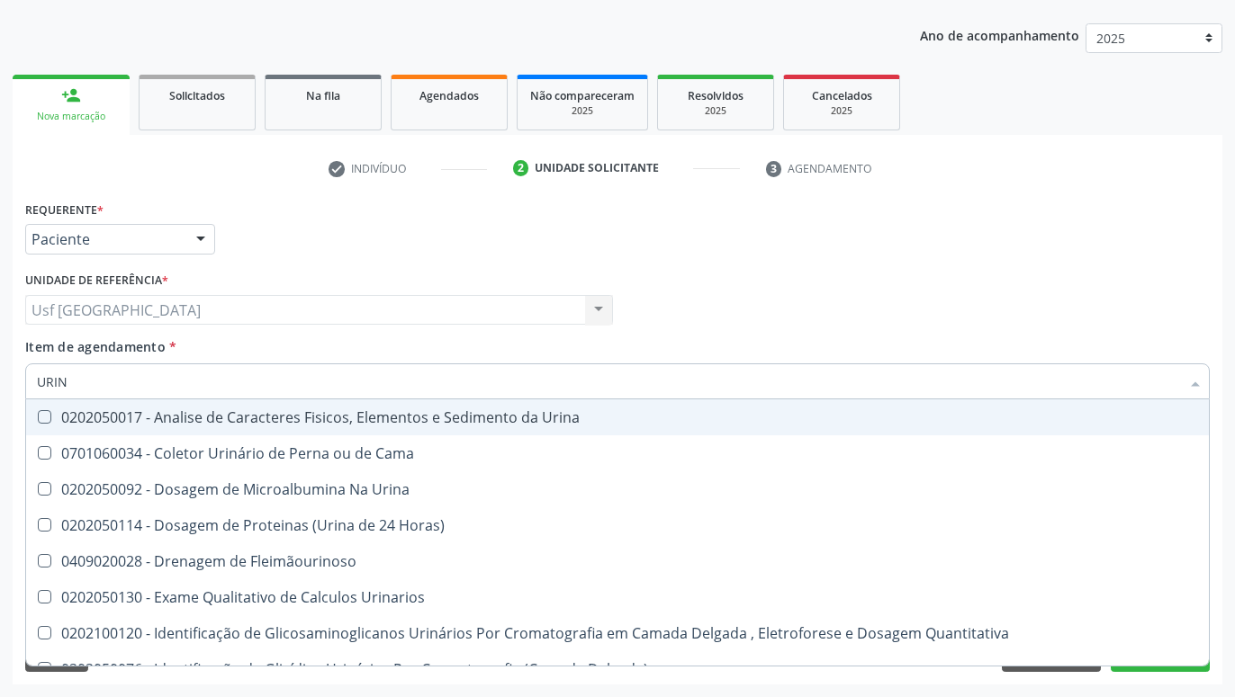
type input "URINA"
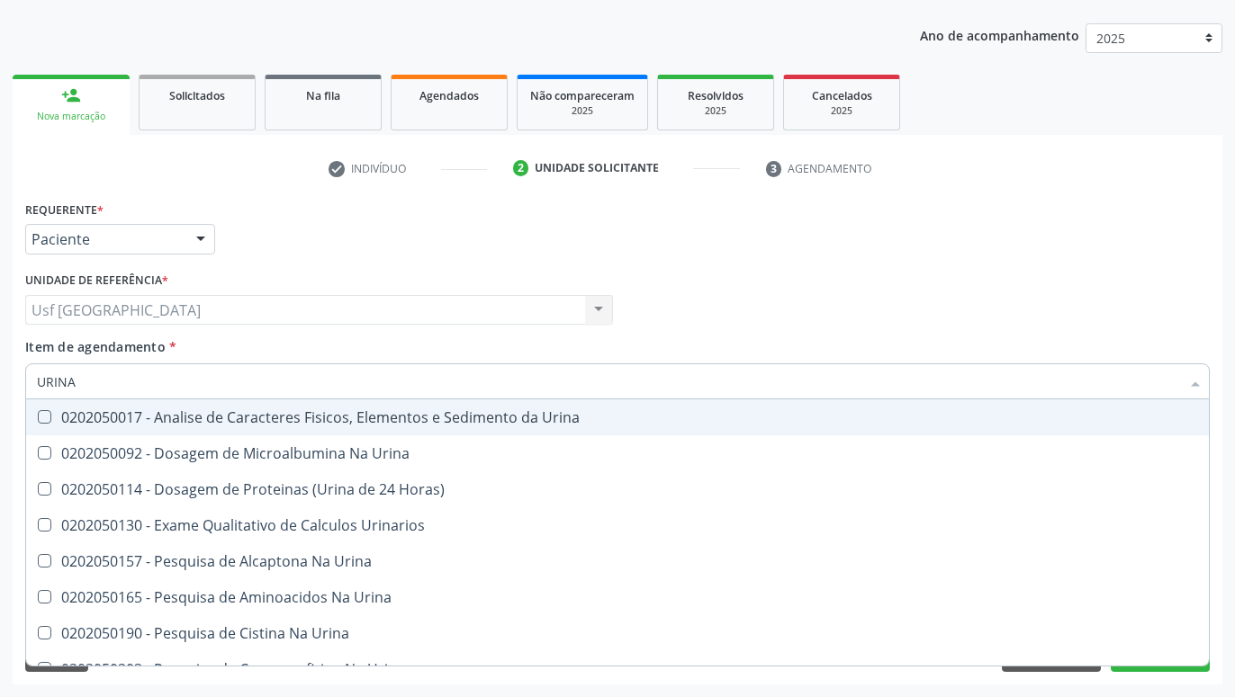
click at [108, 425] on div "0202050017 - Analise de Caracteres Fisicos, Elementos e Sedimento da Urina" at bounding box center [617, 417] width 1161 height 14
checkbox Urina "true"
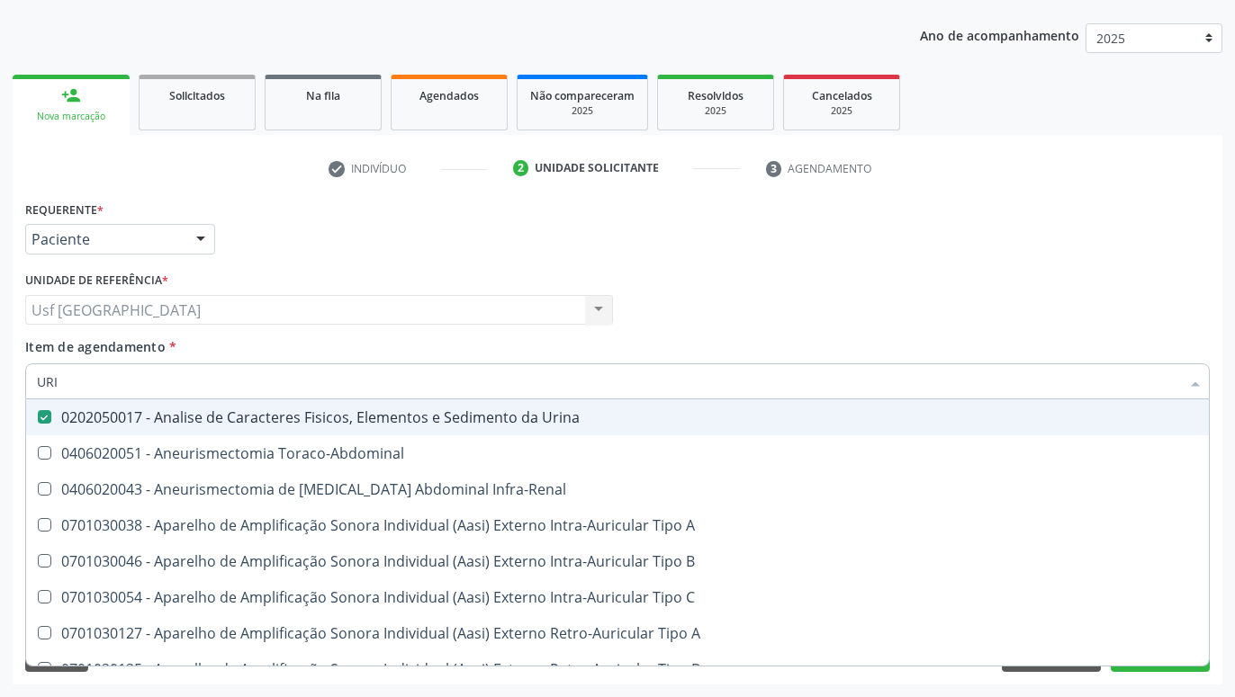
type input "UR"
checkbox Urina "false"
checkbox Cônica "true"
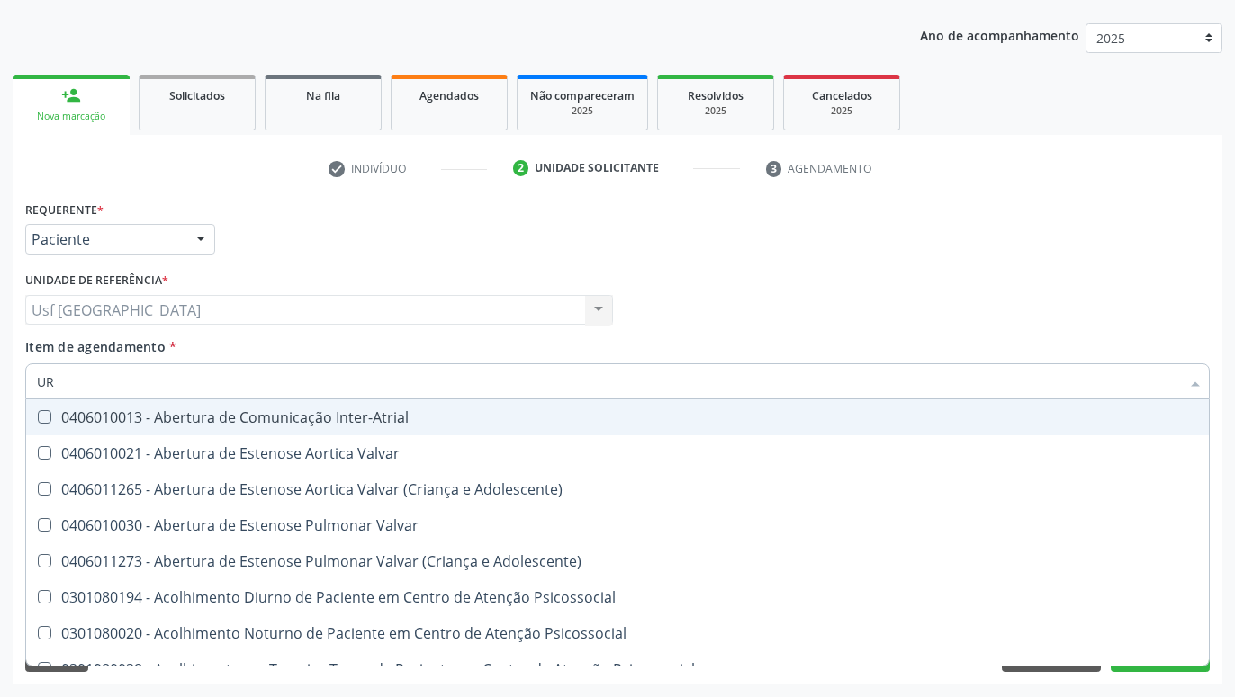
type input "U"
checkbox Urina "false"
checkbox Alimentos "false"
checkbox Segmento\) "true"
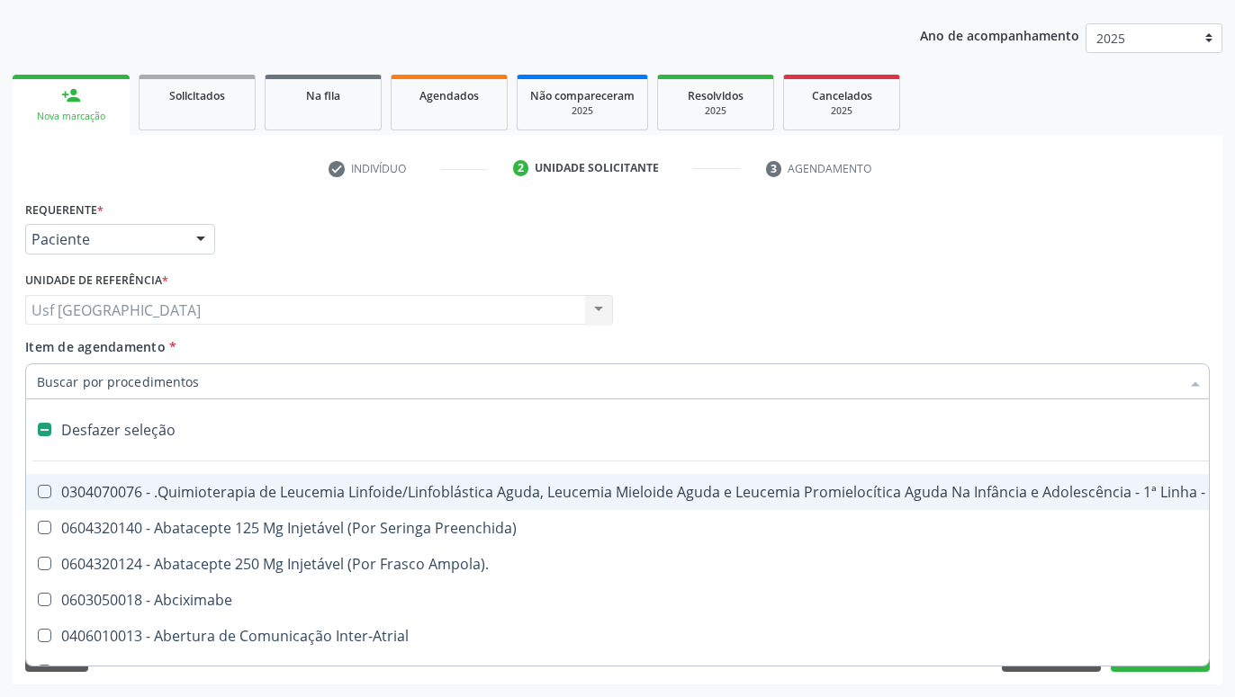
type input "T"
checkbox Reto "true"
checkbox Urina "false"
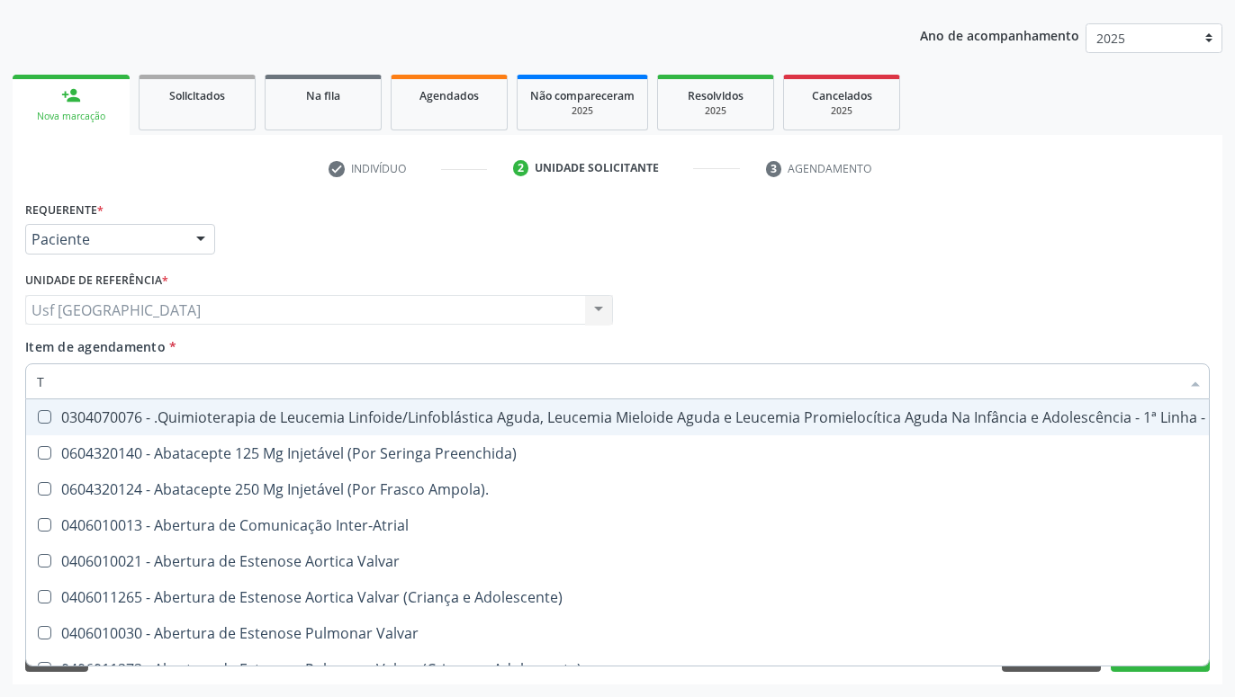
type input "TO"
checkbox Transeptal "true"
checkbox Urina "false"
checkbox Leprae "true"
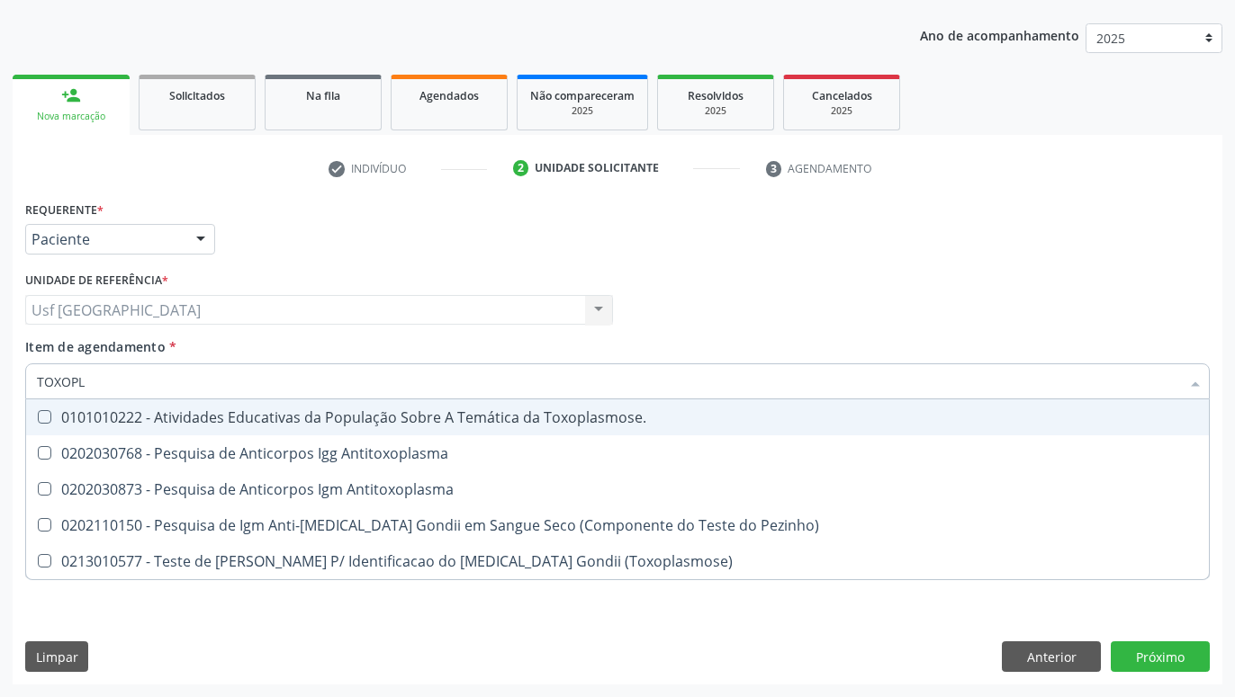
type input "TOXOPLA"
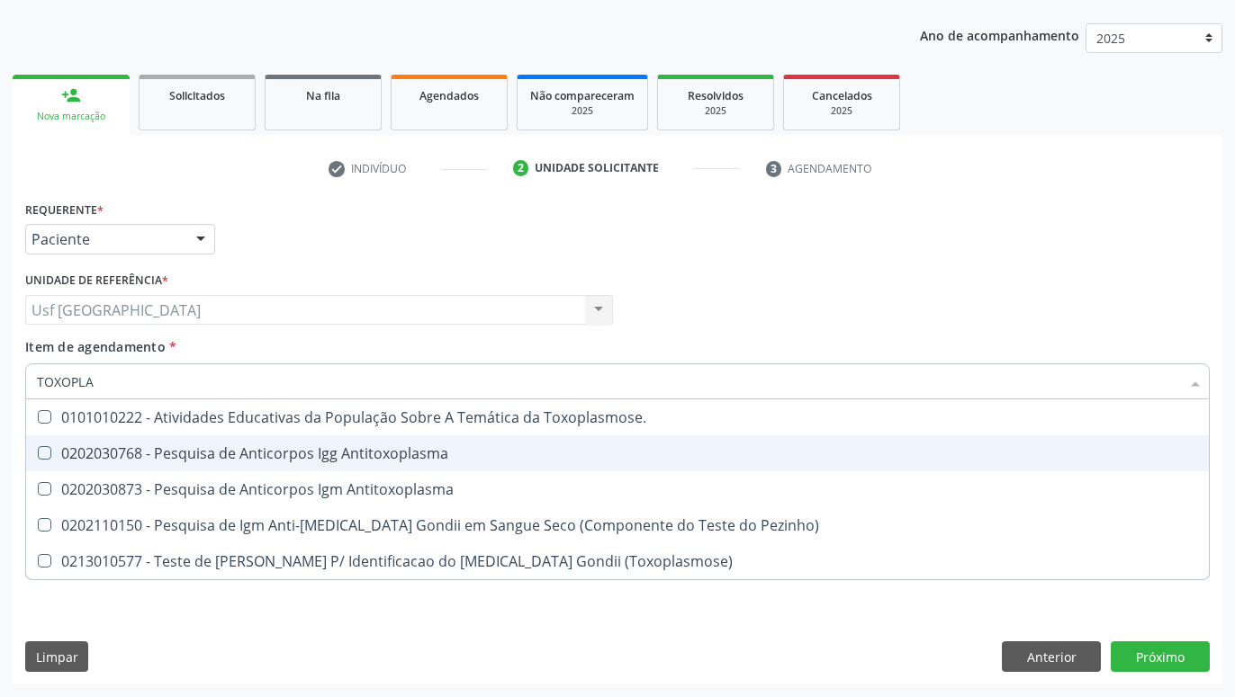
click at [137, 452] on div "0202030768 - Pesquisa de Anticorpos Igg Antitoxoplasma" at bounding box center [617, 453] width 1161 height 14
checkbox Antitoxoplasma "true"
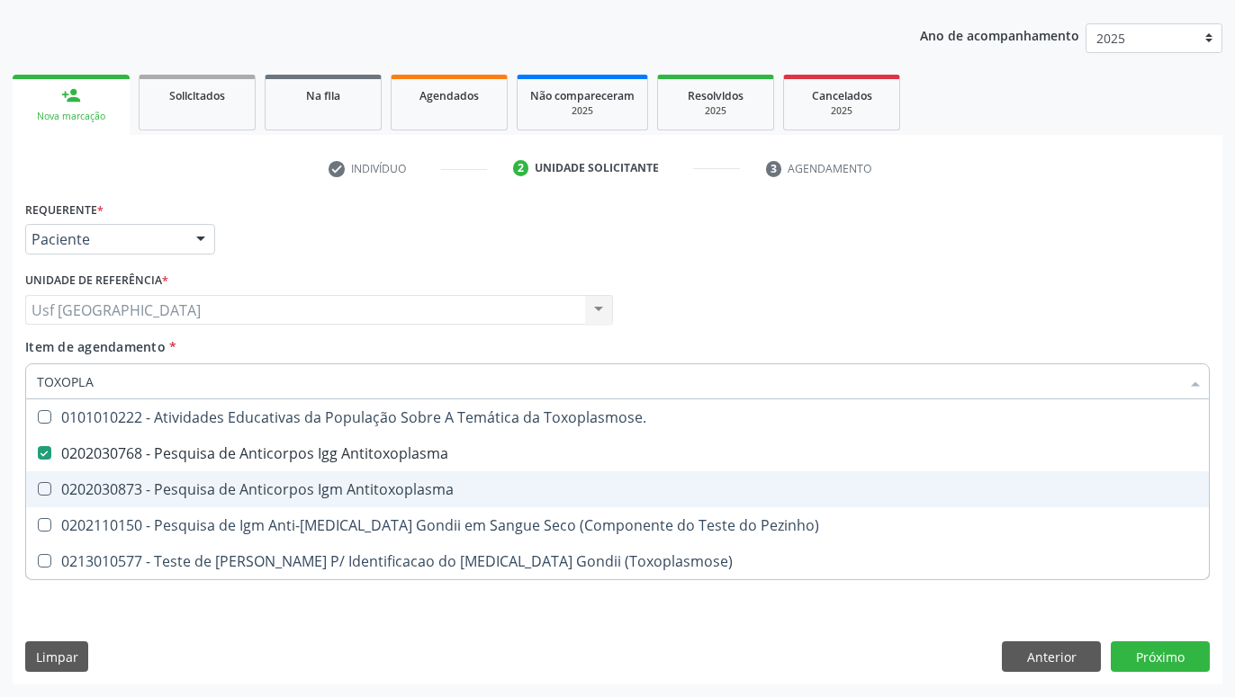
click at [130, 496] on div "0202030873 - Pesquisa de Anticorpos Igm Antitoxoplasma" at bounding box center [617, 489] width 1161 height 14
checkbox Antitoxoplasma "true"
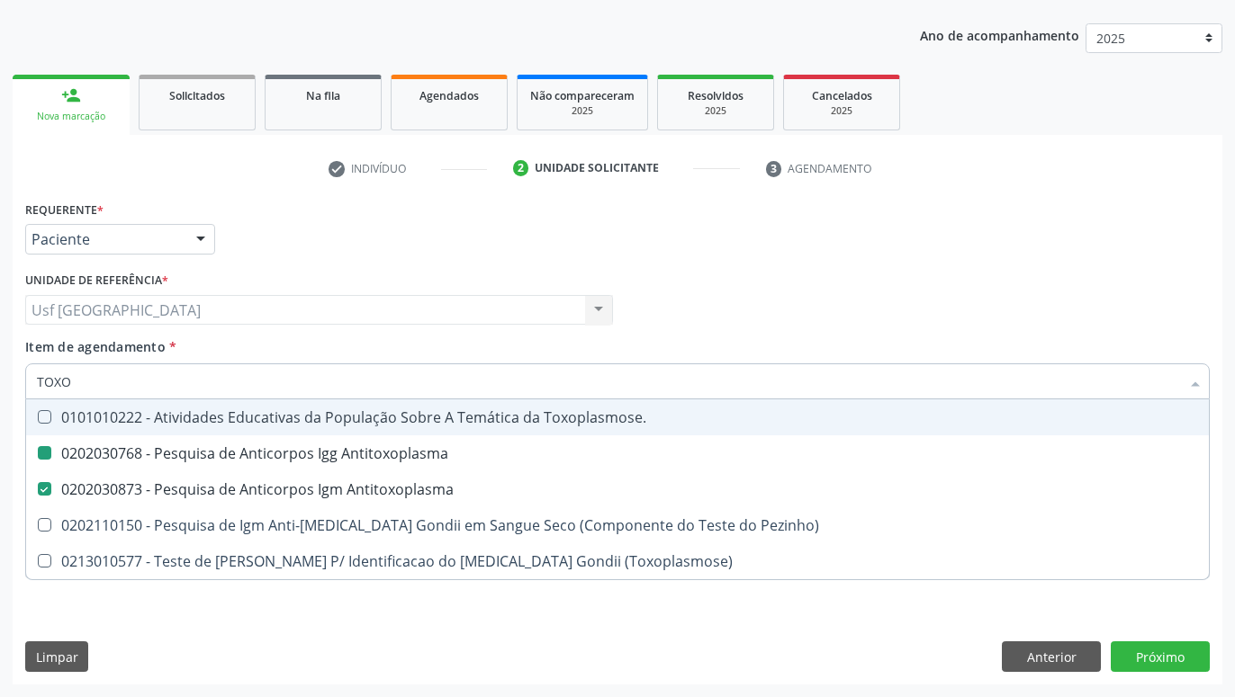
type input "TOX"
checkbox Antitoxoplasma "false"
checkbox Pezinho\) "true"
type input "T"
checkbox Antitoxoplasma "false"
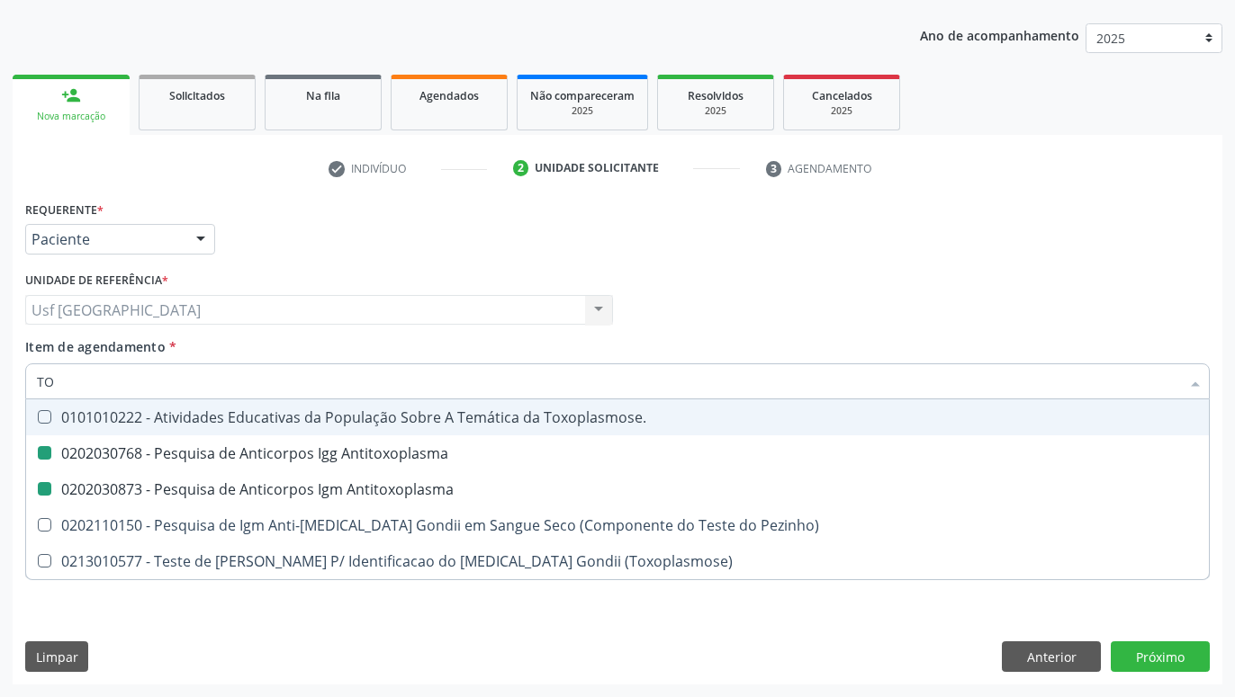
checkbox Pezinho\) "false"
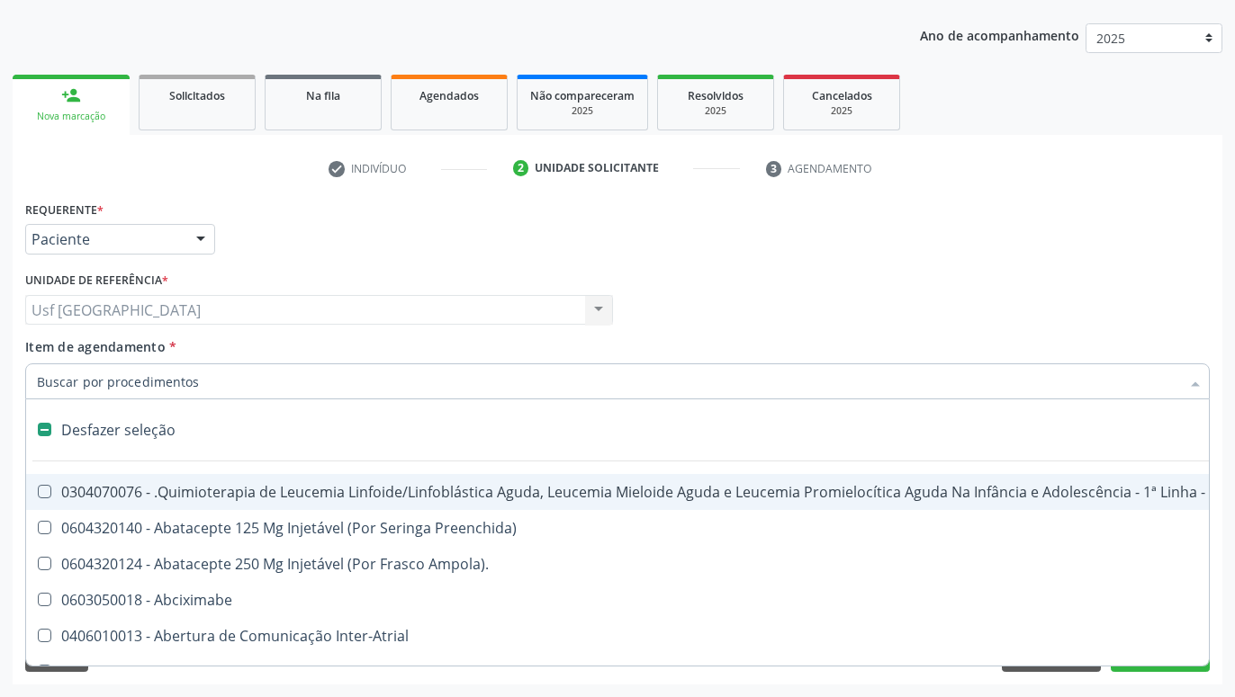
type input "R"
checkbox Dedo "true"
checkbox Urina "false"
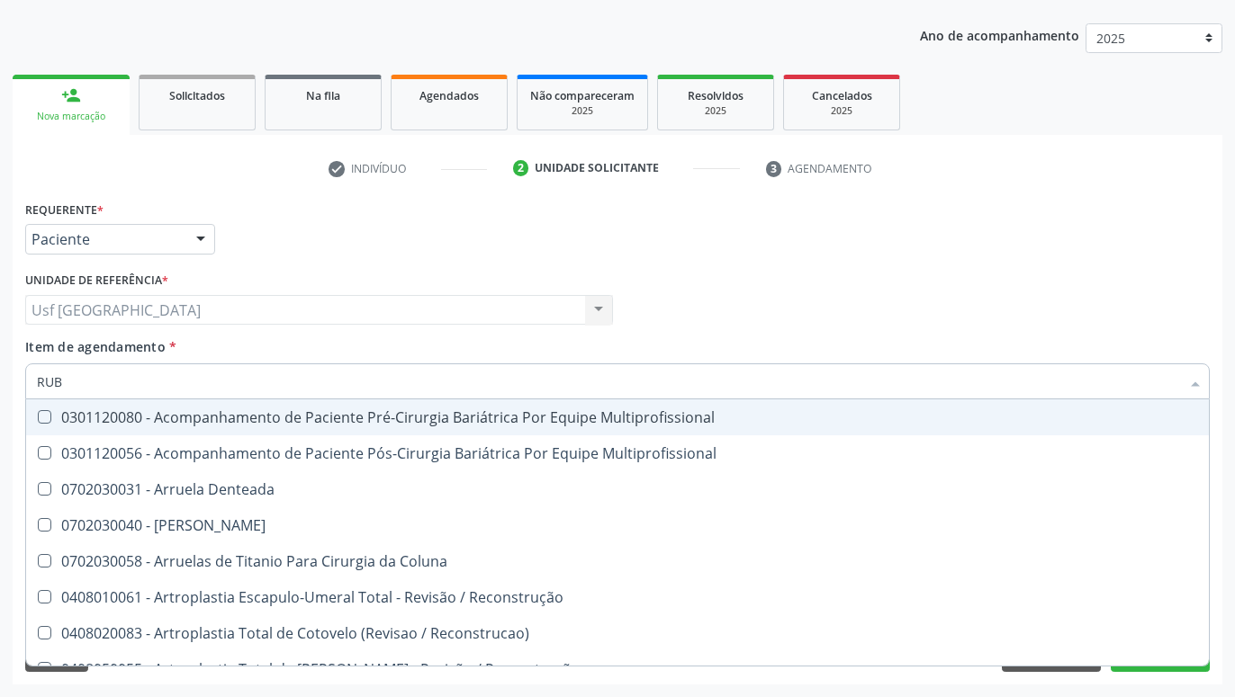
type input "RUBE"
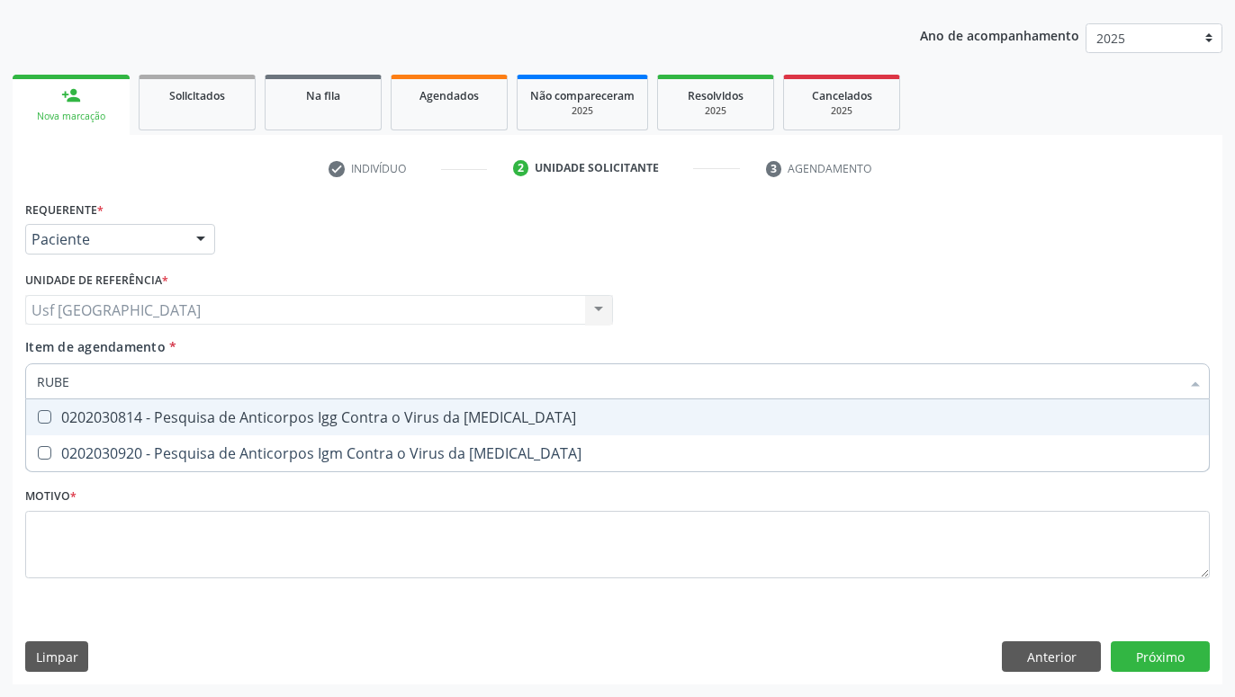
click at [39, 418] on Rubeola at bounding box center [44, 416] width 13 height 13
click at [38, 418] on Rubeola "checkbox" at bounding box center [32, 417] width 12 height 12
checkbox Rubeola "true"
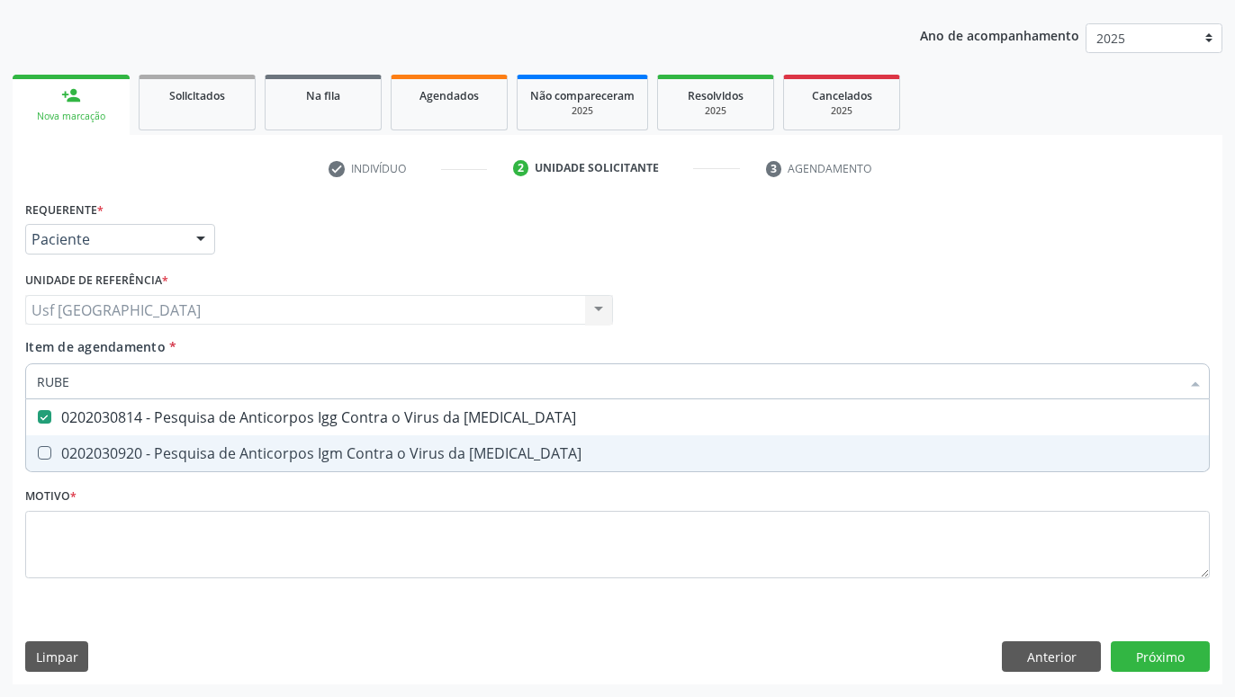
click at [47, 450] on Rubeola at bounding box center [44, 452] width 13 height 13
click at [38, 450] on Rubeola "checkbox" at bounding box center [32, 453] width 12 height 12
checkbox Rubeola "true"
type input "RUB"
checkbox Rubeola "false"
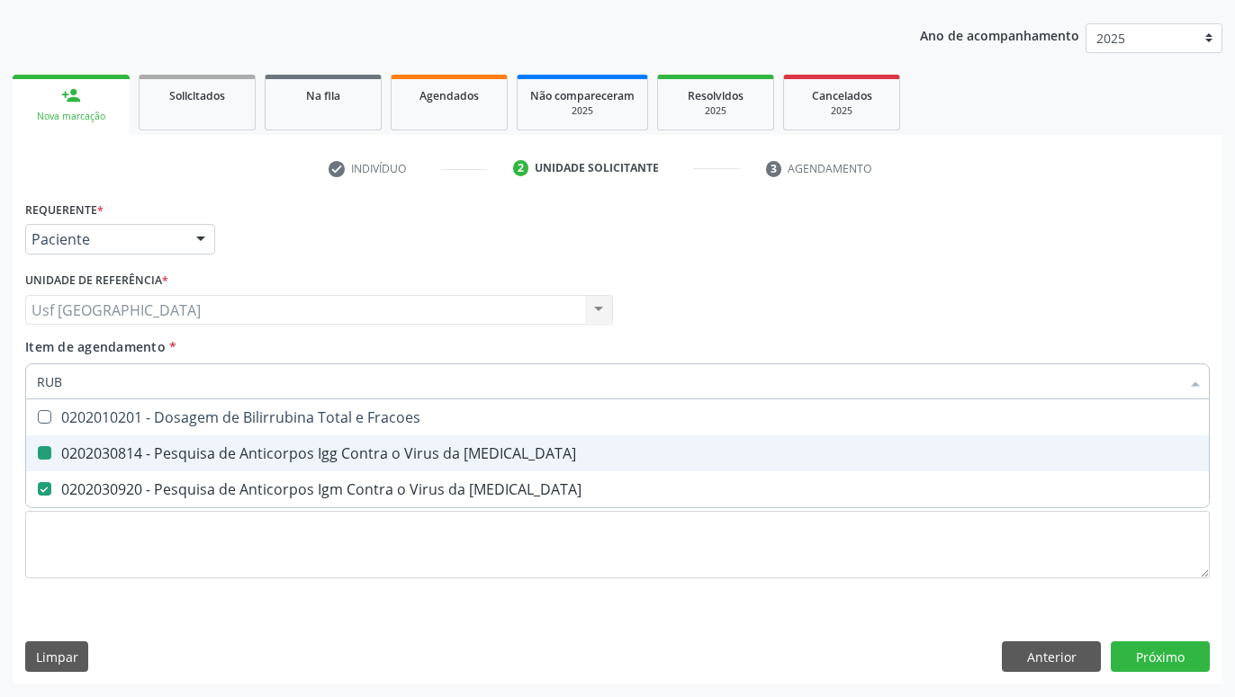
type input "RU"
checkbox Rubeola "false"
type input "R"
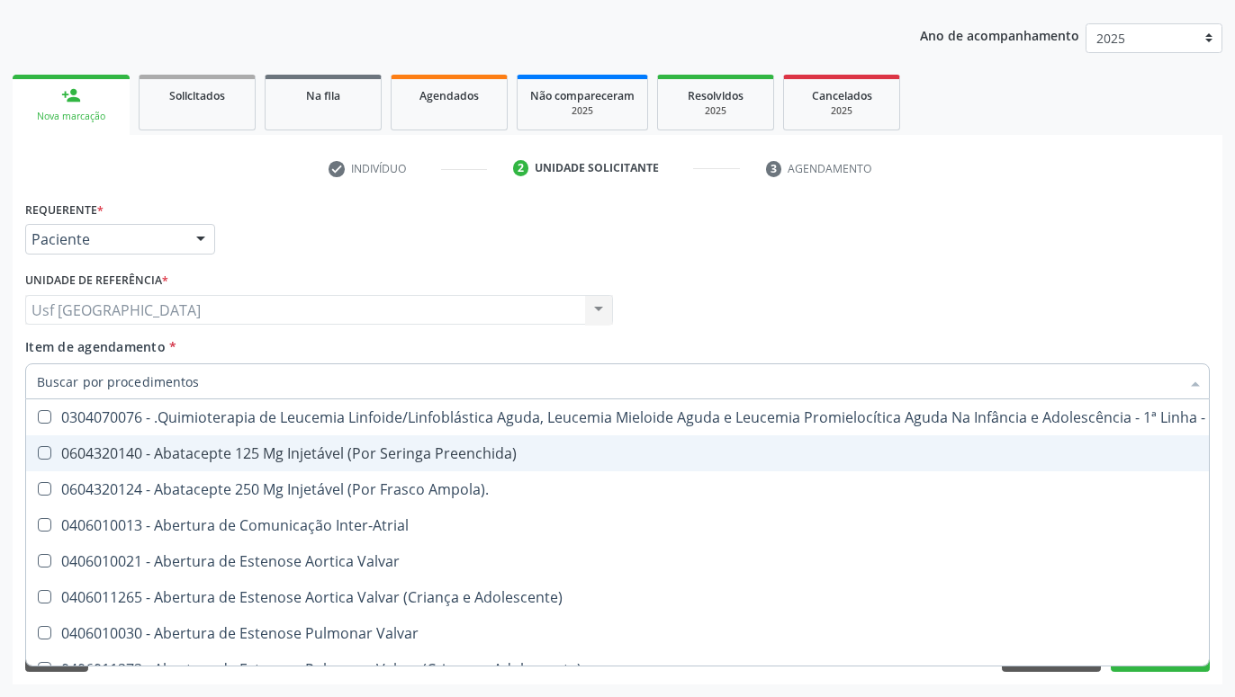
checkbox Urina "false"
checkbox Geral "true"
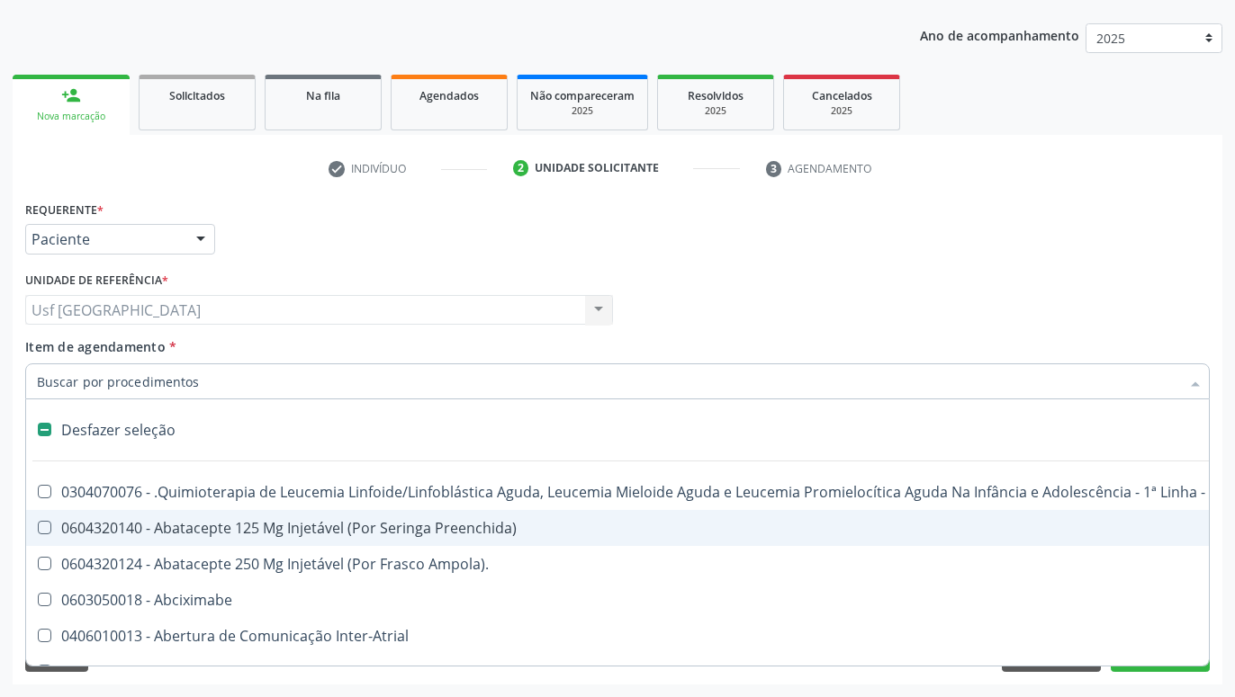
type input "U"
checkbox Ml\) "true"
checkbox Urina "false"
checkbox Capsula\) "true"
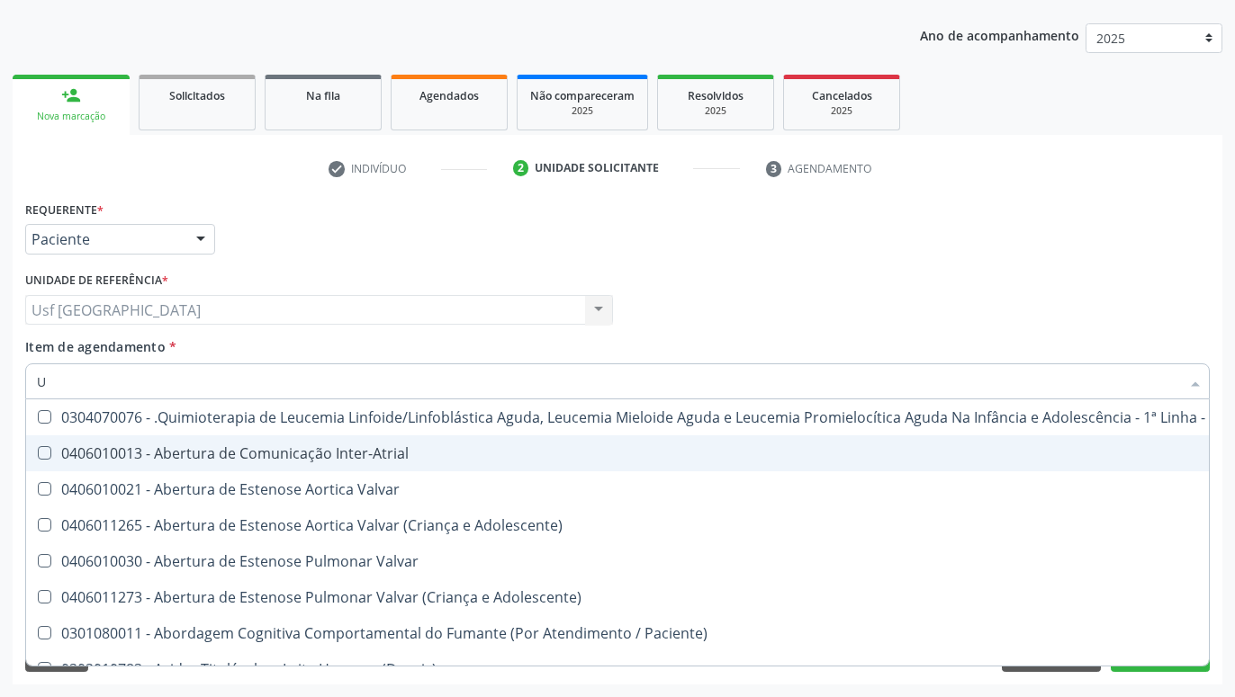
type input "UR"
checkbox Diálise "true"
checkbox Urina "false"
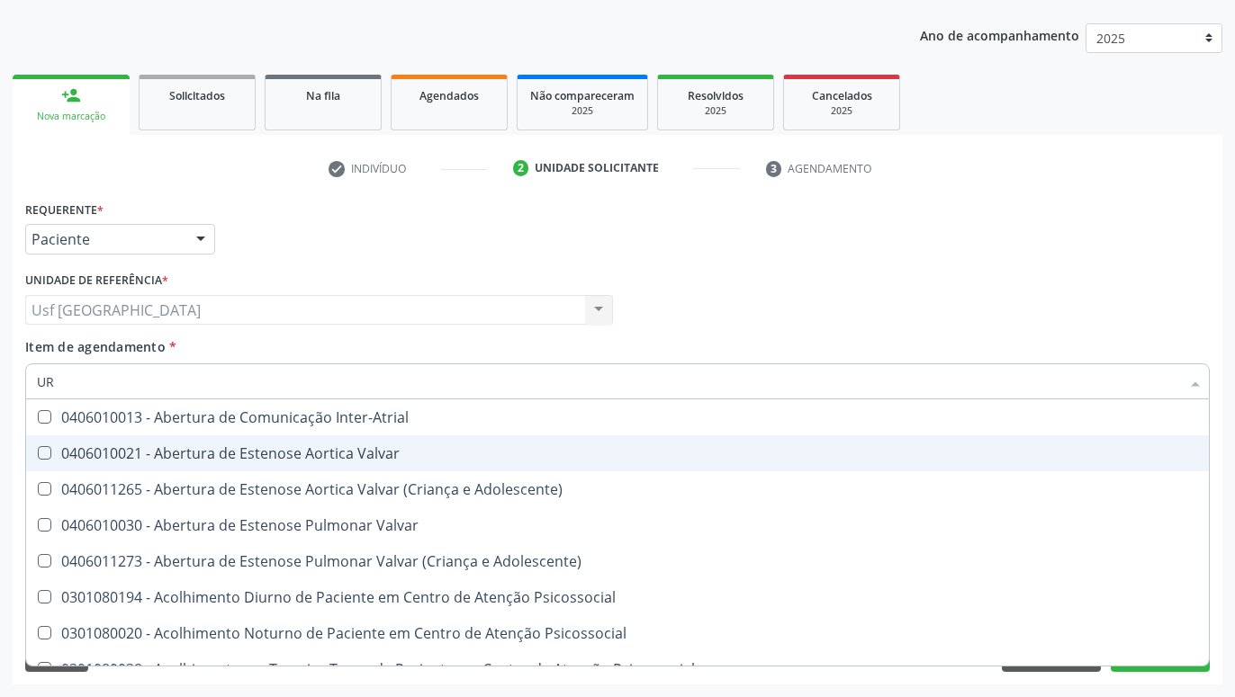
type input "URO"
checkbox Urina "false"
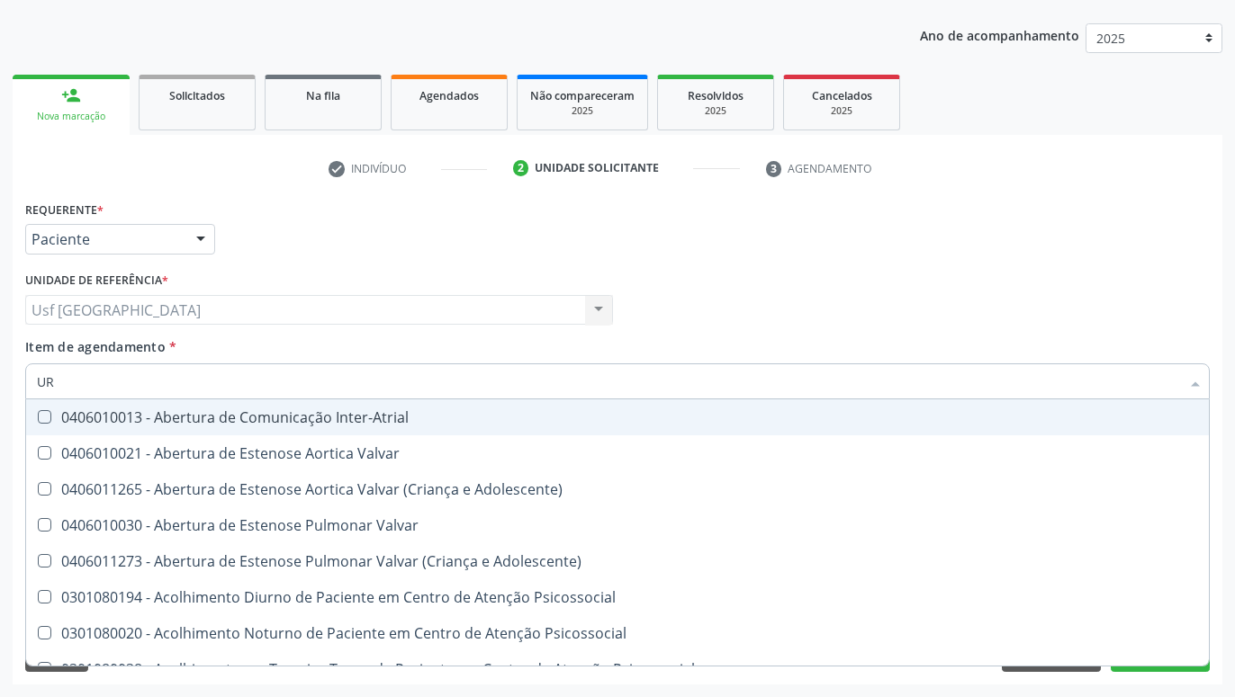
type input "U"
checkbox Urina "false"
checkbox Alimentos "true"
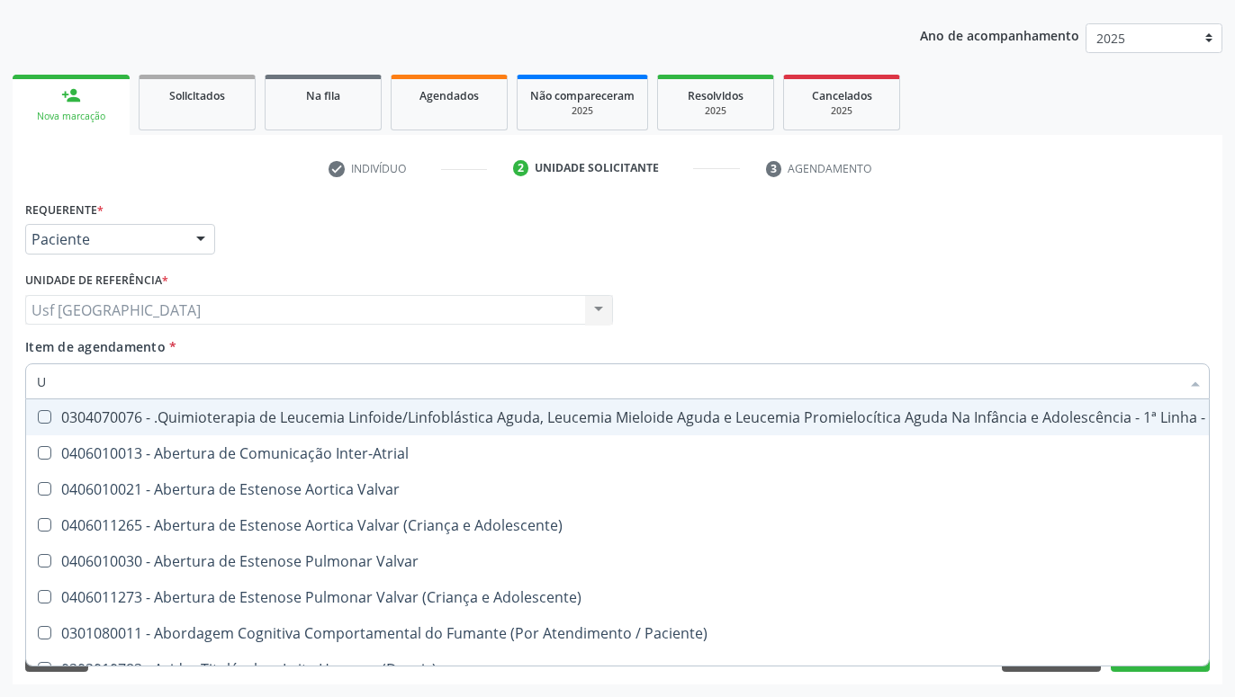
checkbox Urina "false"
checkbox Articulacoes "true"
checkbox Abo "false"
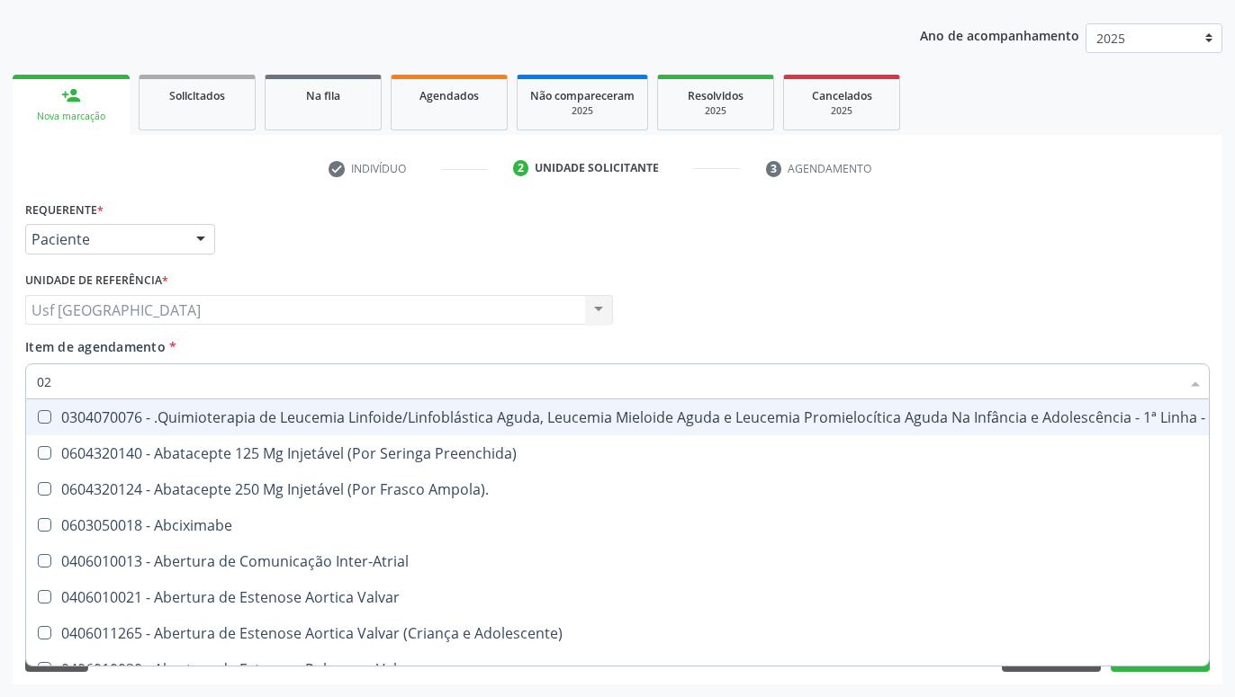
type input "020"
checkbox Fígado "true"
checkbox Coração "false"
checkbox Urina "false"
checkbox Remoção "true"
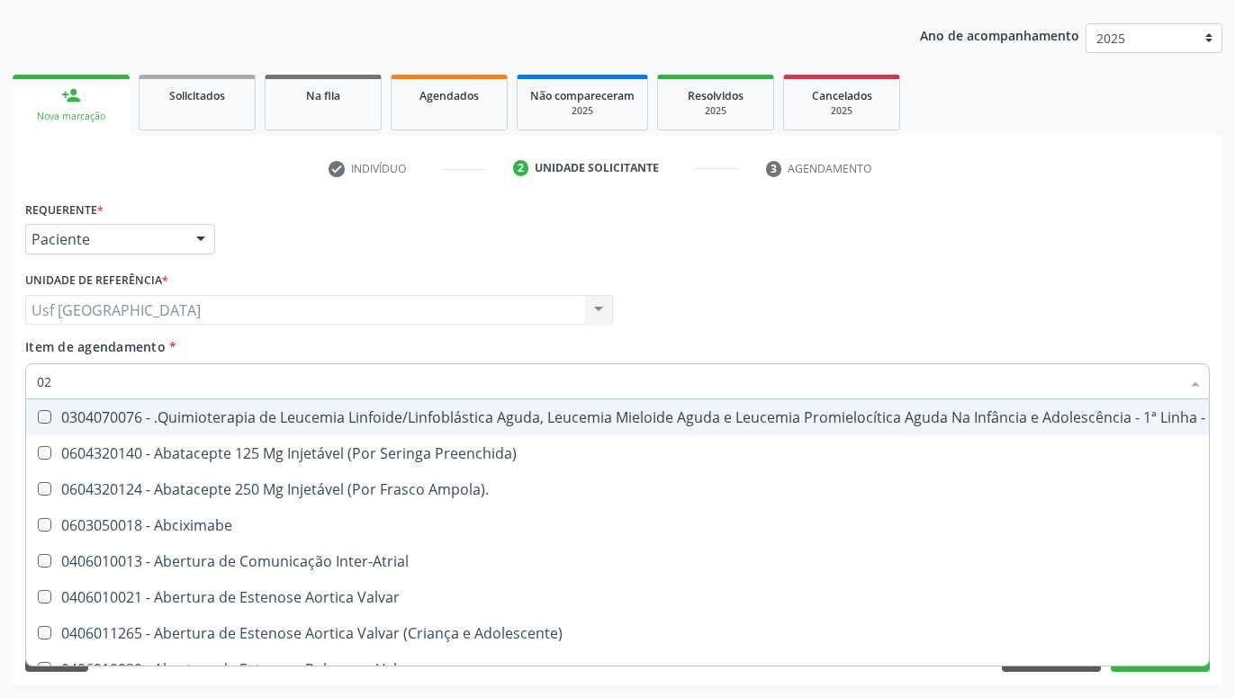
checkbox Vagina "true"
checkbox Vulva "false"
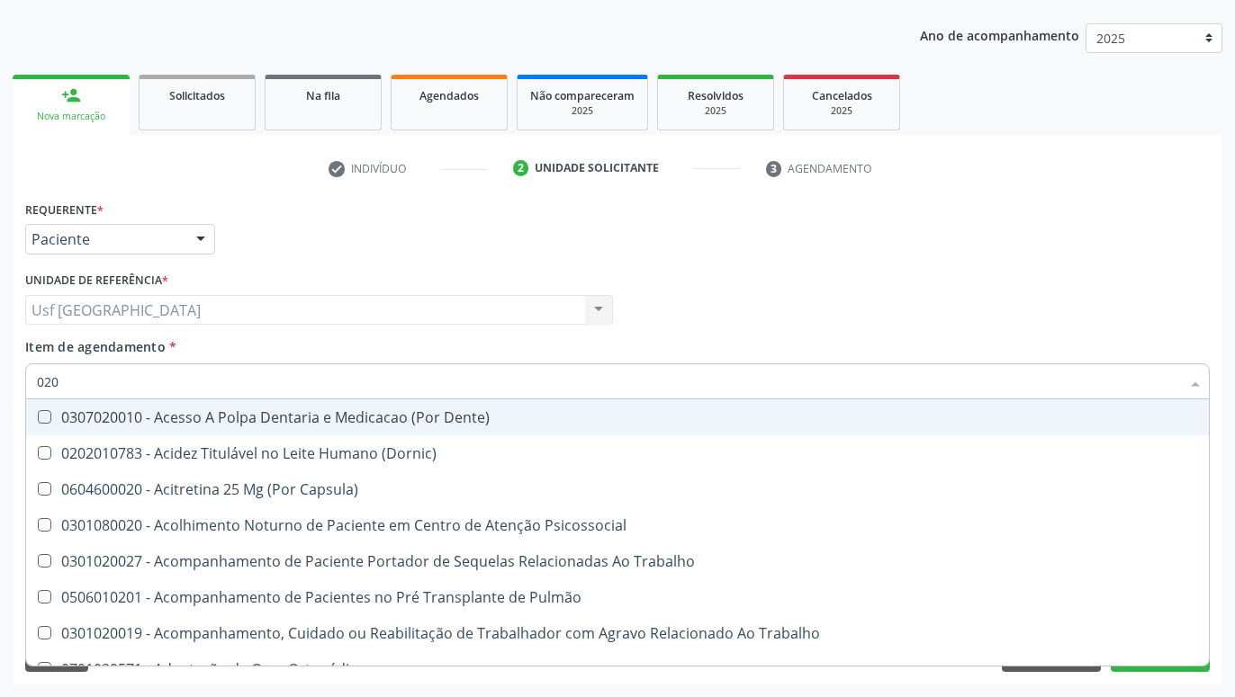
type input "0202"
checkbox Capsula\) "true"
checkbox Urina "false"
checkbox Coagulação\ "true"
checkbox Laser "true"
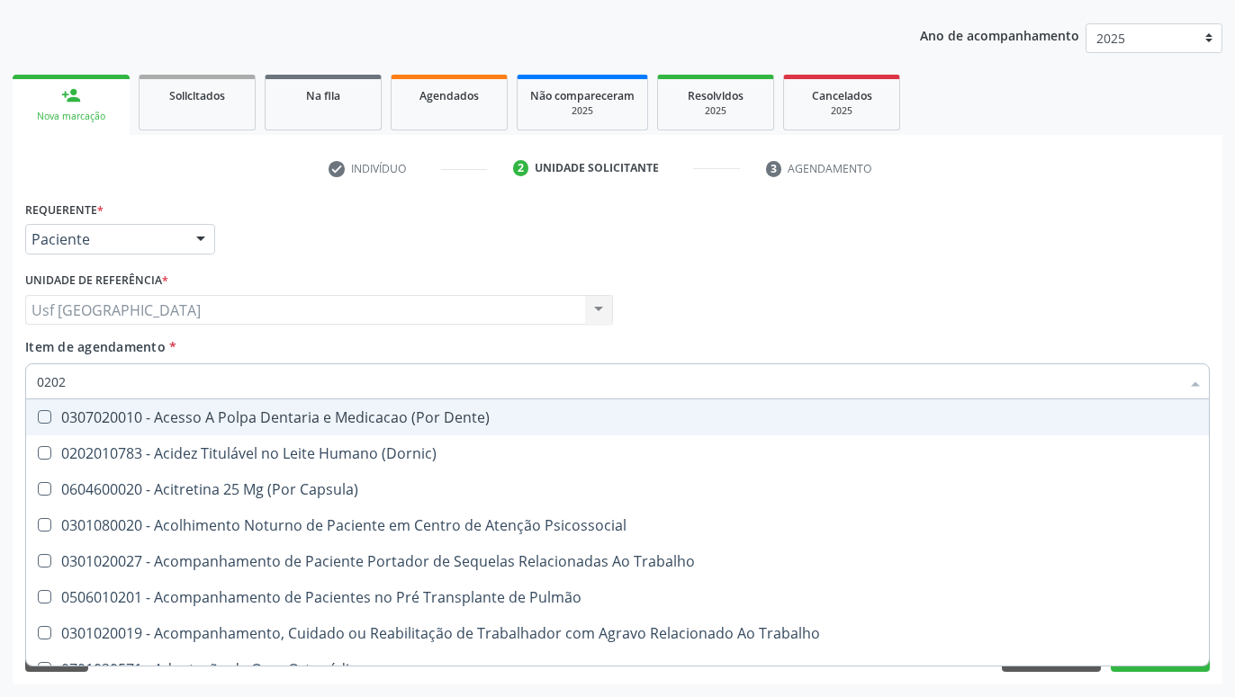
checkbox Biologica "true"
checkbox Abo "false"
checkbox Dosagens\) "true"
checkbox Osmolaridade "true"
checkbox Euglobulina "true"
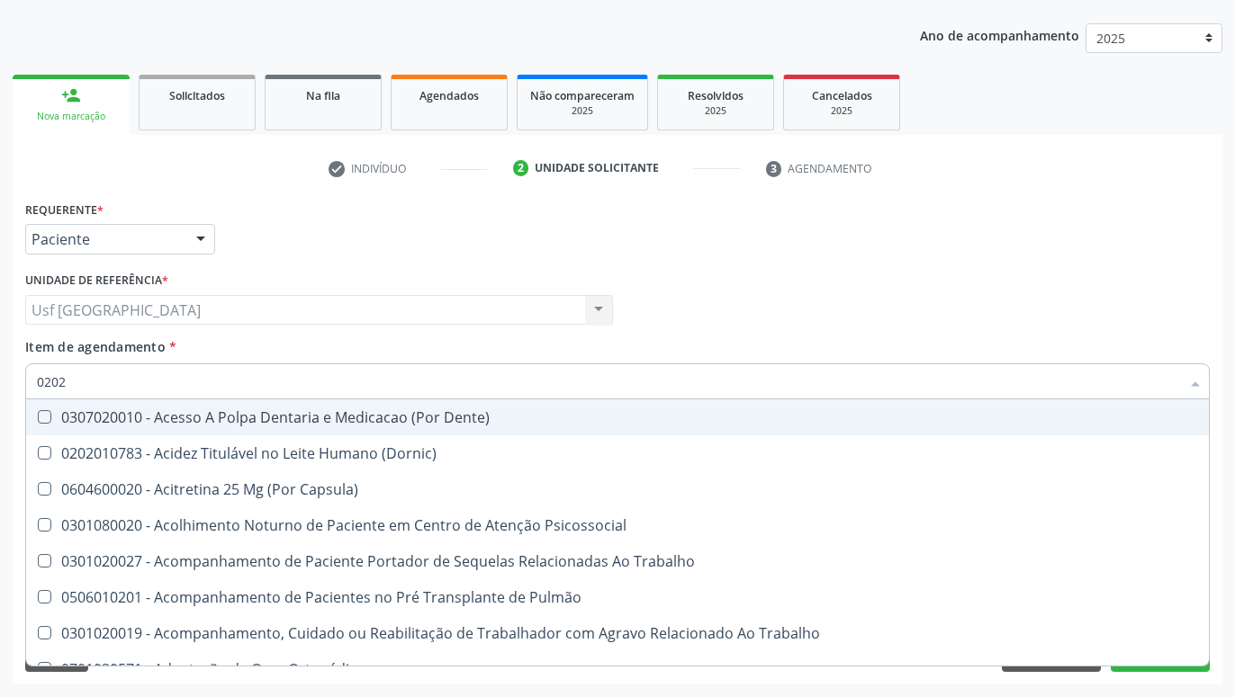
checkbox \(Vhs\) "true"
checkbox Bloqueio "true"
checkbox Glicose "false"
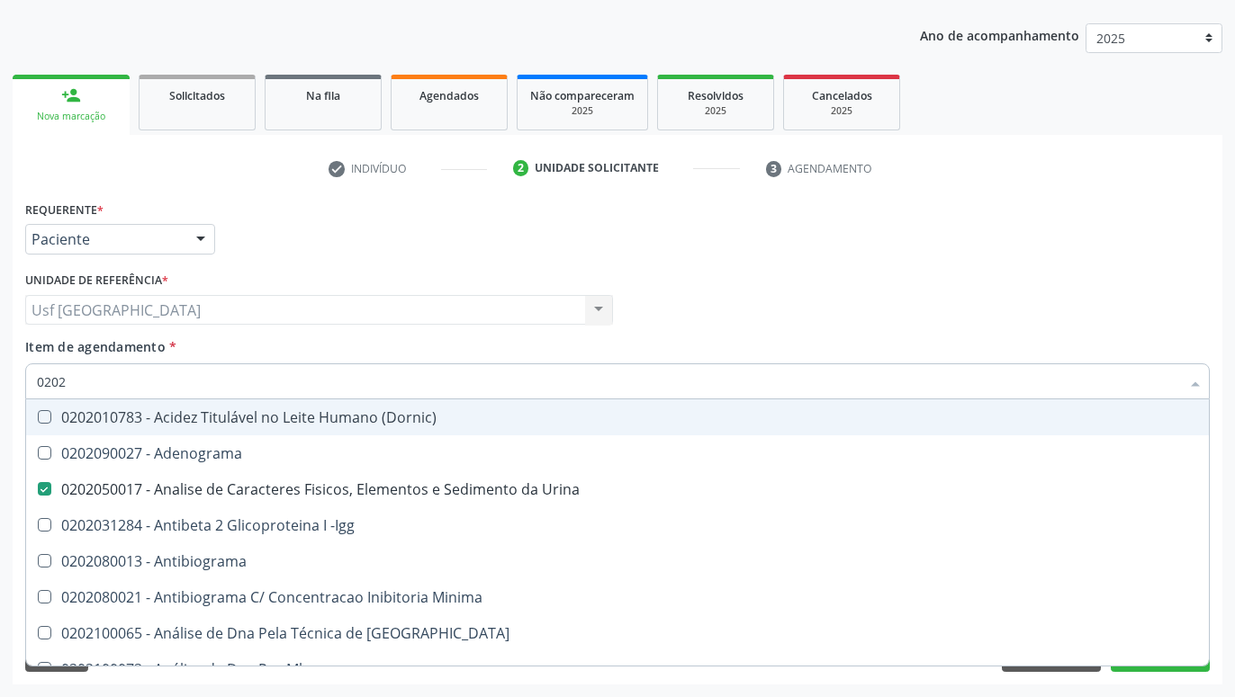
type input "02020"
checkbox Abo "false"
checkbox Xi "true"
checkbox Glicose "false"
checkbox Zinco "true"
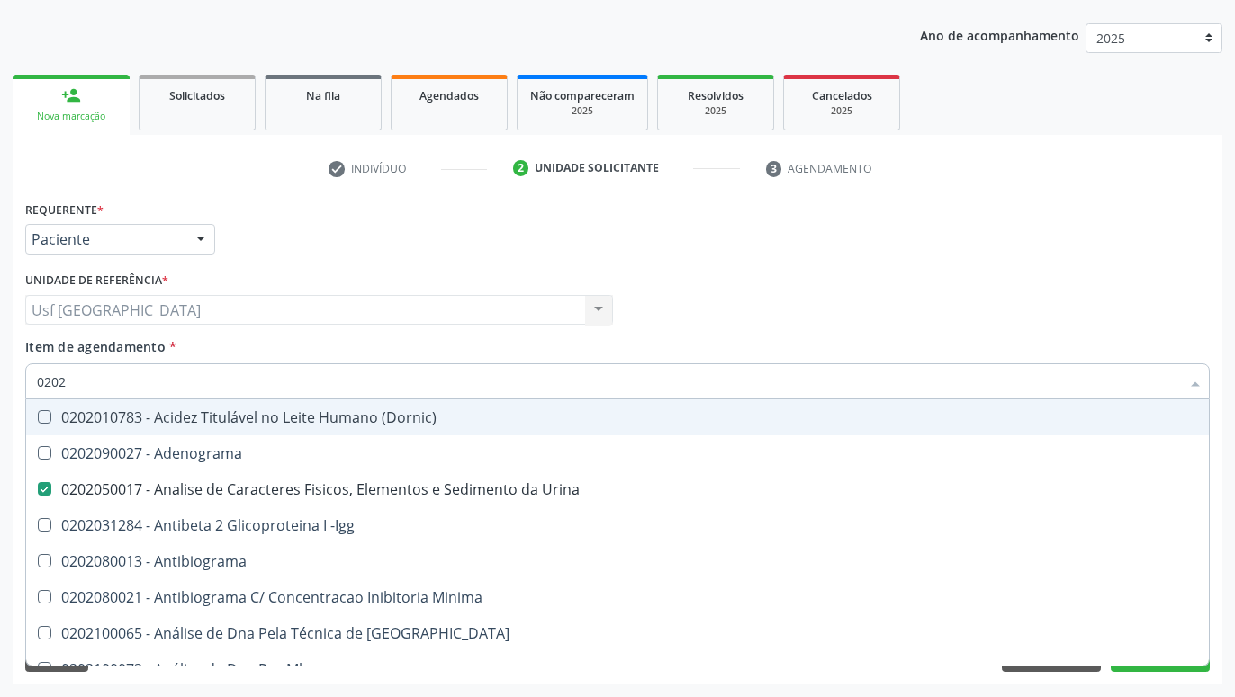
checkbox Completo "false"
checkbox Carini "true"
checkbox Gestante "true"
checkbox Parceria\) "true"
checkbox Anticardiolipina "true"
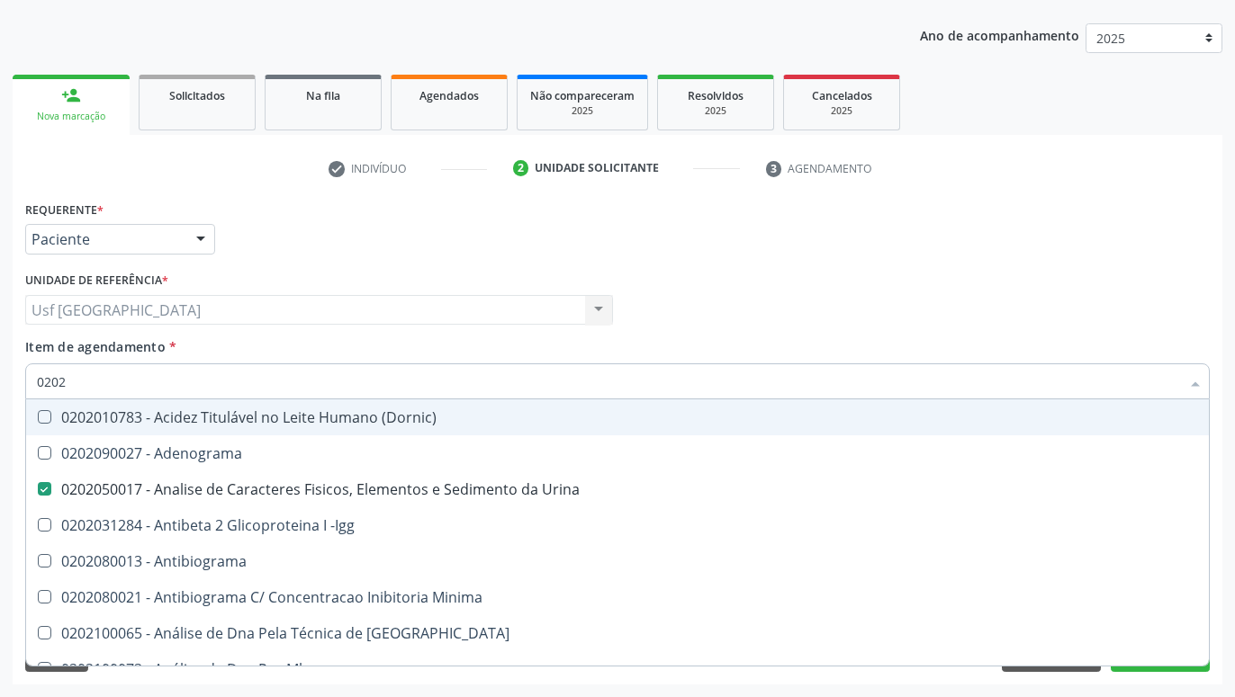
checkbox Antitoxoplasma "false"
checkbox Rubeola "false"
checkbox Antitoxoplasma "false"
checkbox Rubeola "false"
checkbox Fraco\) "false"
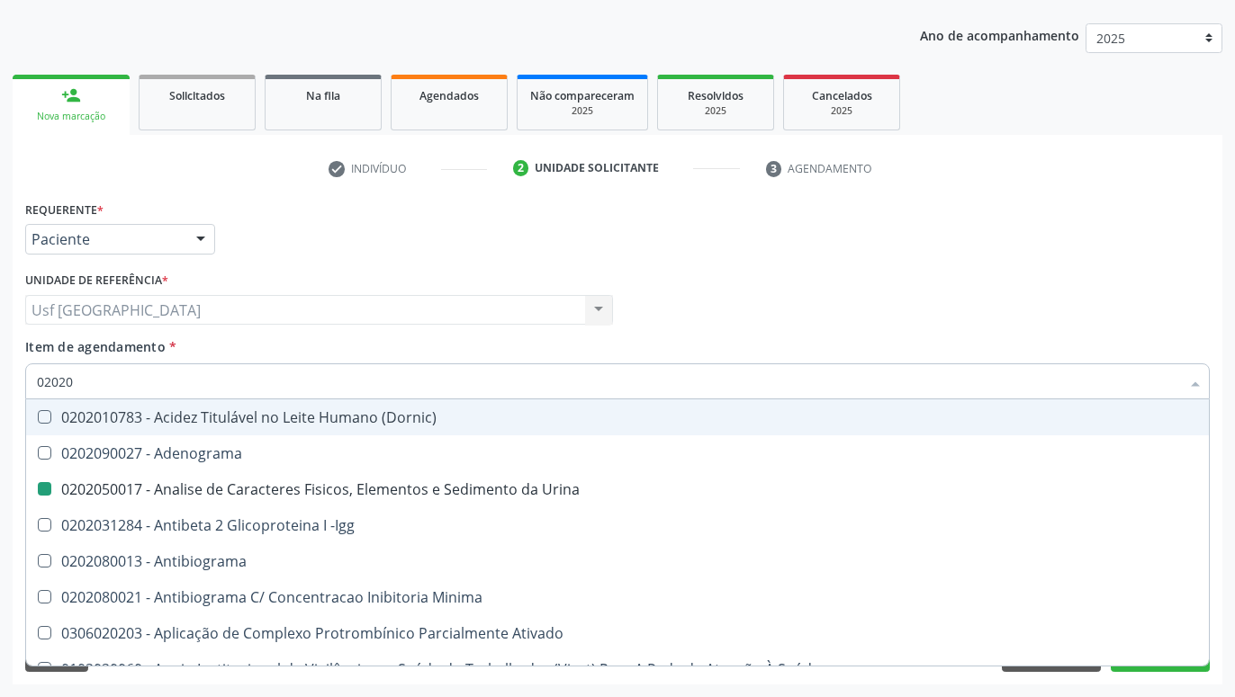
type input "020208"
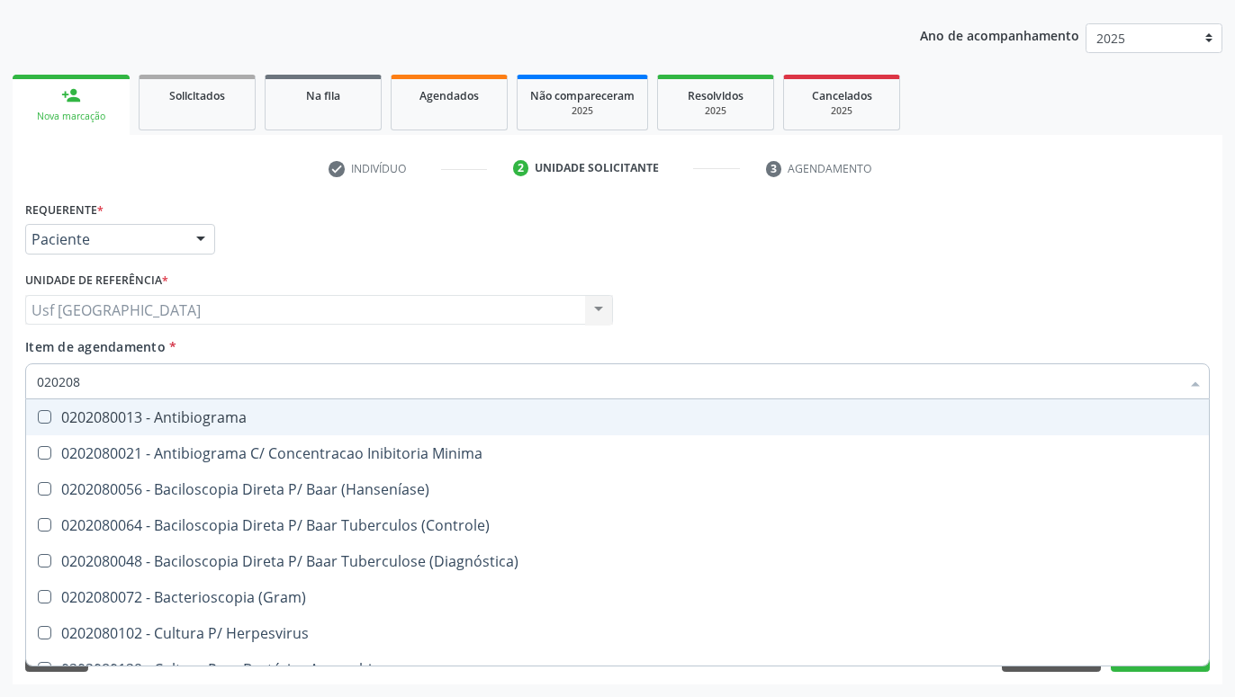
checkbox \(Hanseníase\) "false"
type input "020208008"
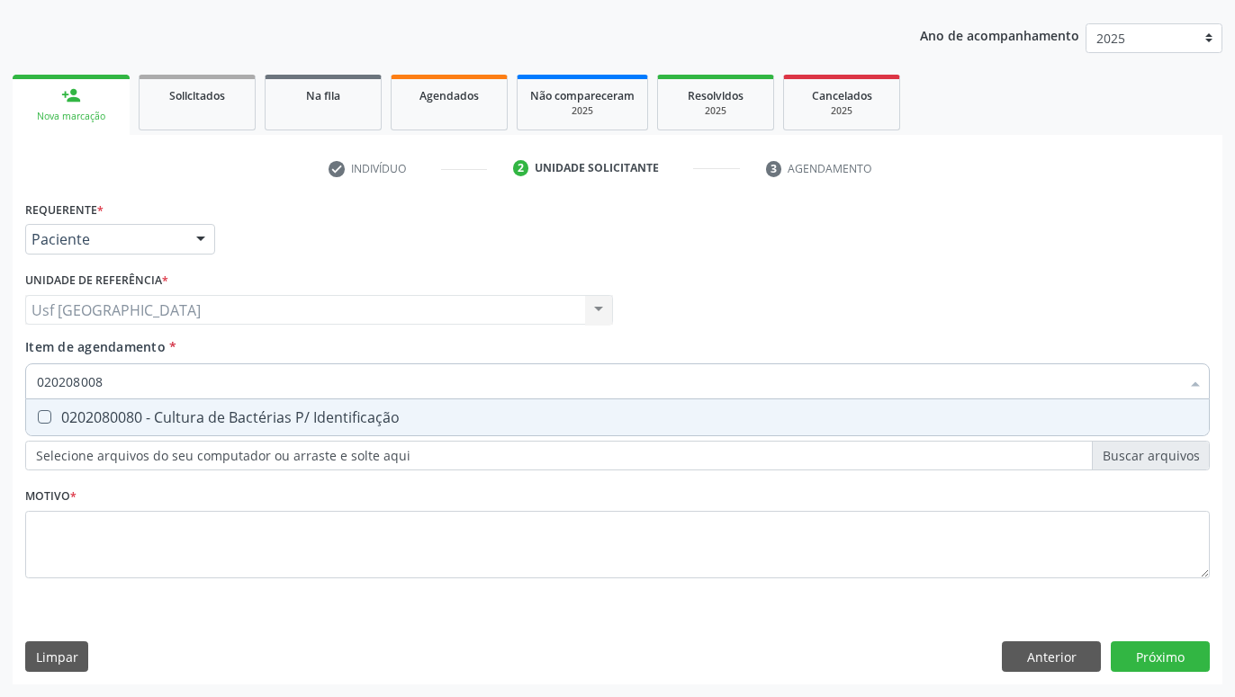
click at [186, 413] on div "0202080080 - Cultura de Bactérias P/ Identificação" at bounding box center [617, 417] width 1161 height 14
checkbox Identificação "true"
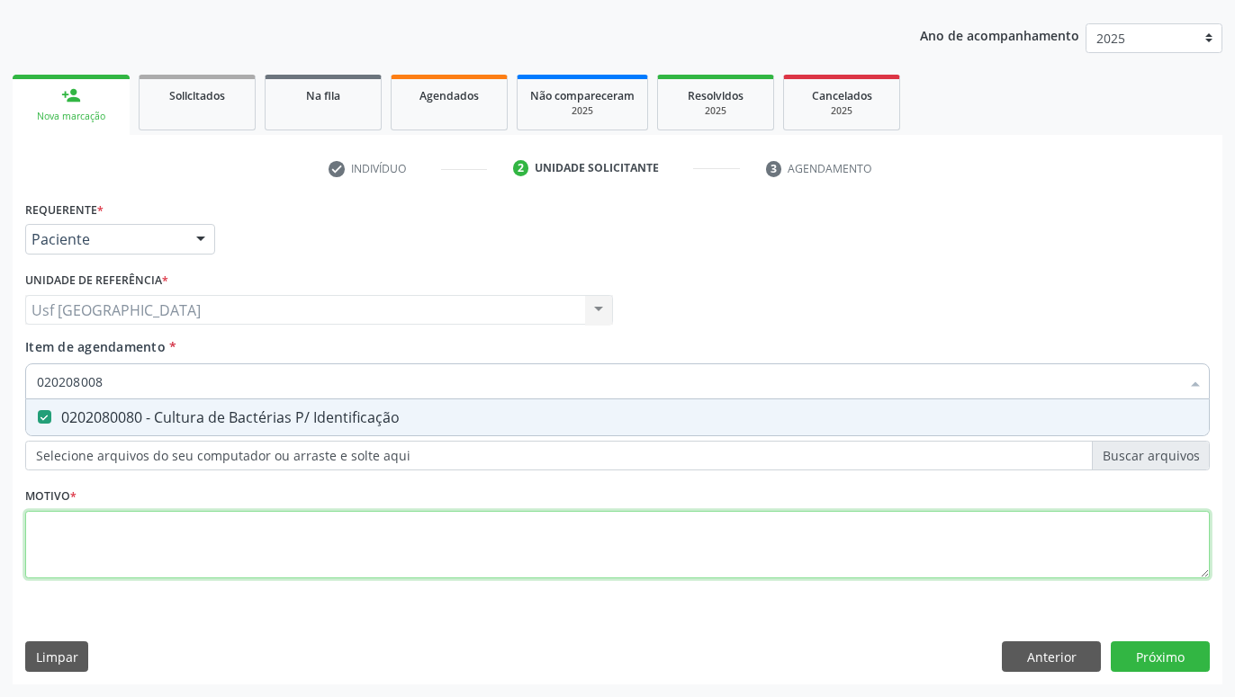
click at [371, 548] on textarea at bounding box center [617, 545] width 1184 height 68
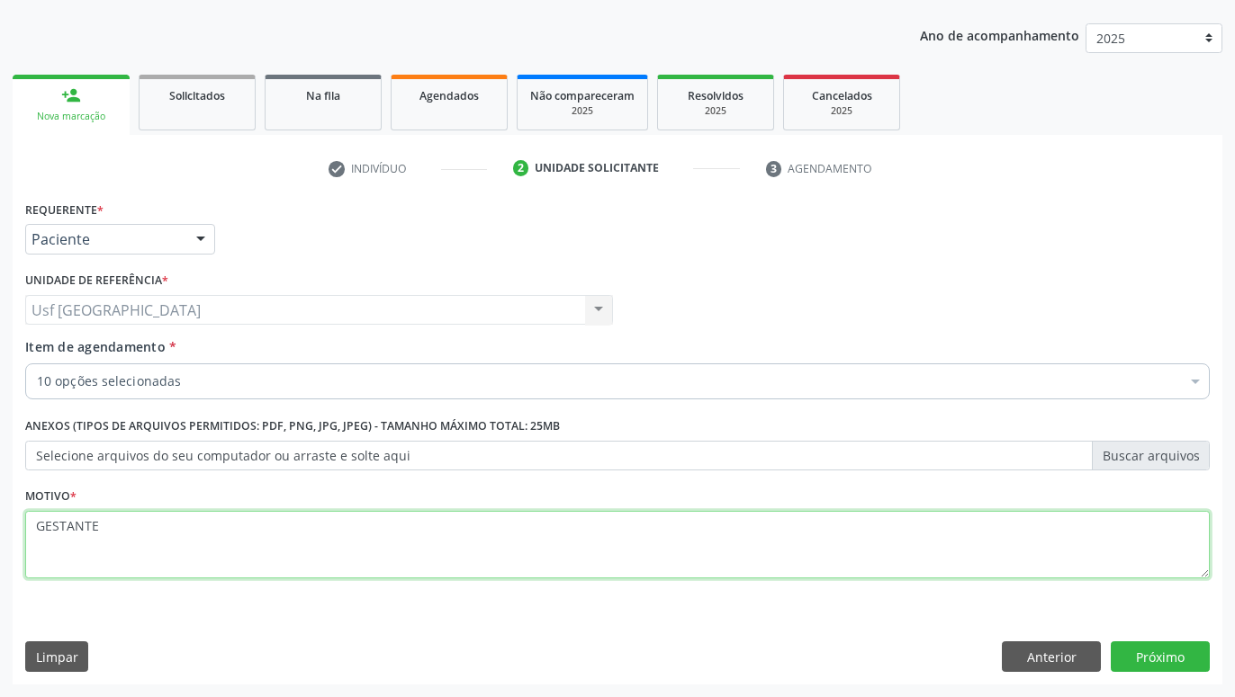
type textarea "GESTANTE"
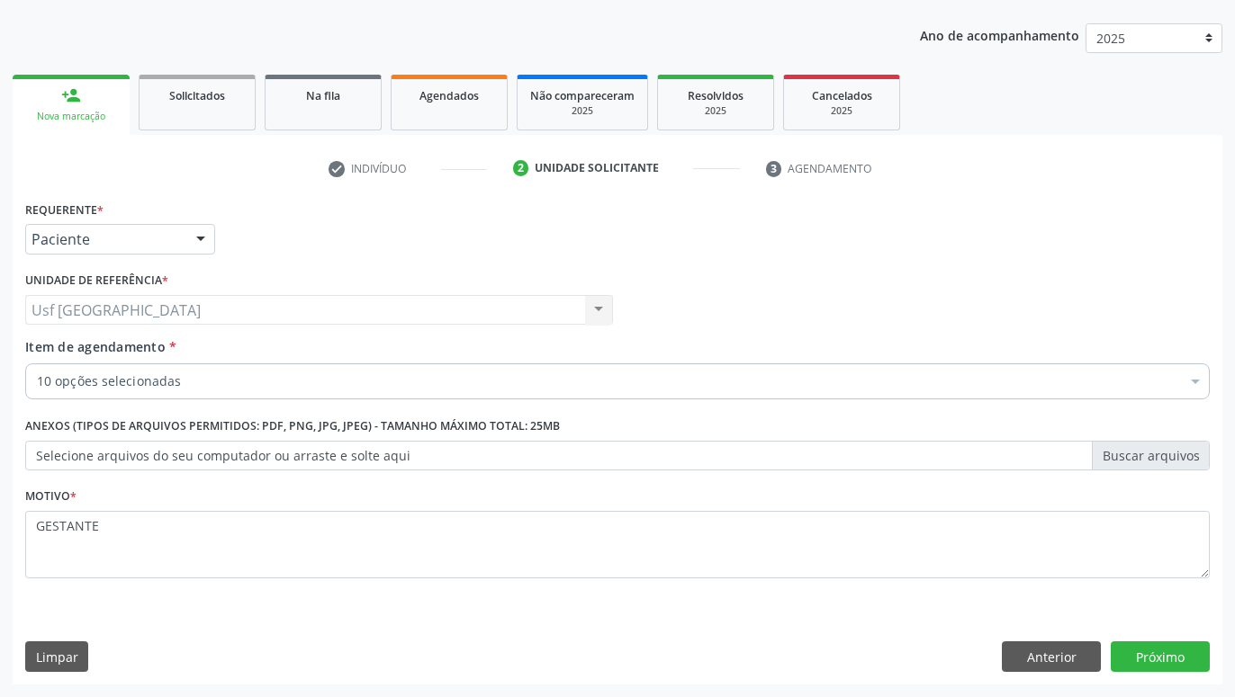
click at [1064, 392] on div "10 opções selecionadas" at bounding box center [617, 382] width 1184 height 36
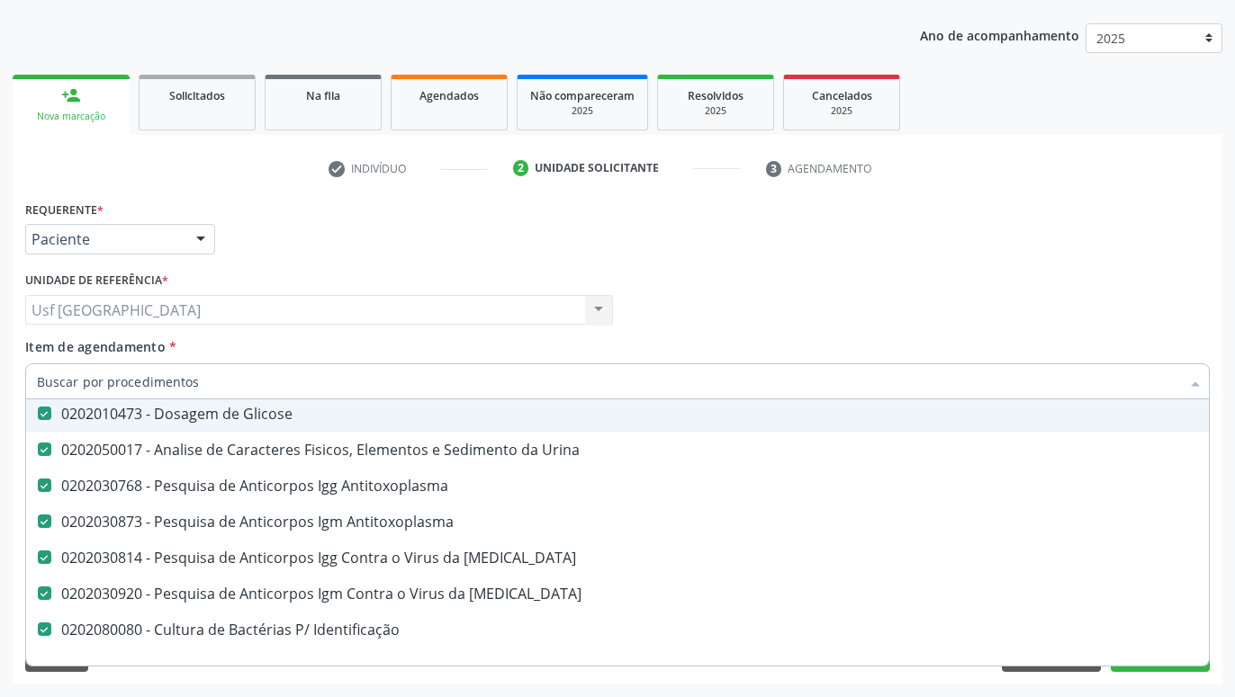
scroll to position [238, 0]
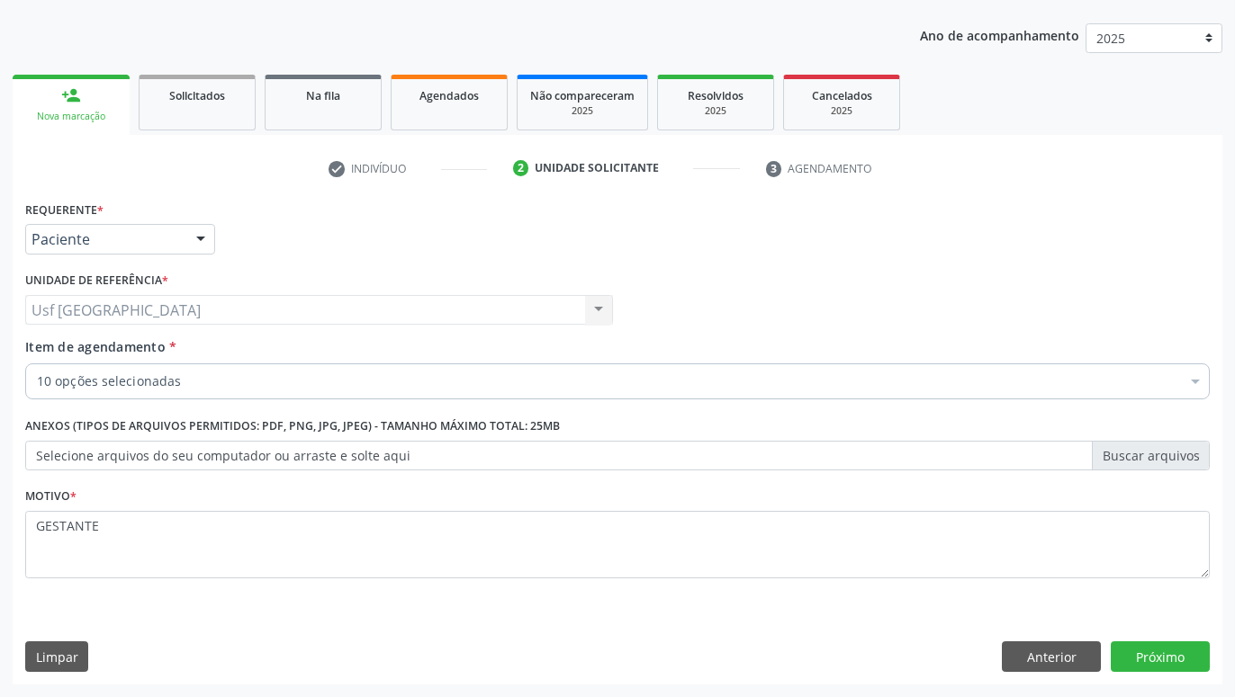
scroll to position [194, 0]
click at [1152, 666] on button "Próximo" at bounding box center [1160, 657] width 99 height 31
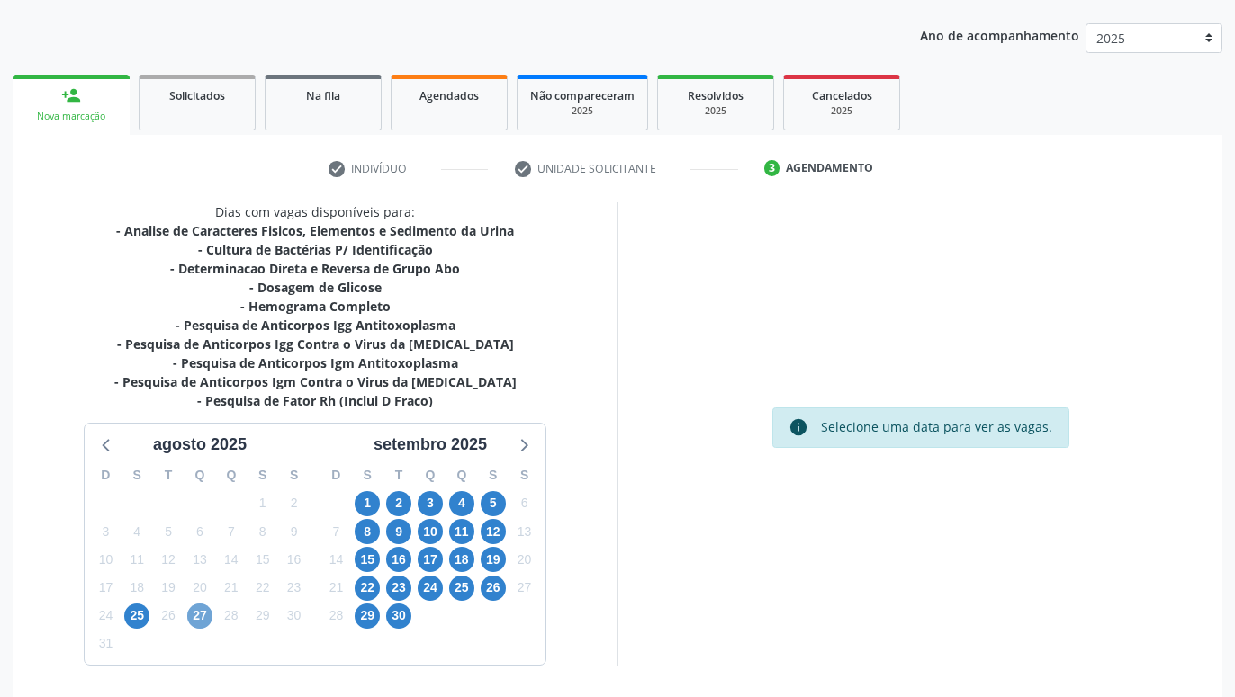
click at [205, 614] on span "27" at bounding box center [199, 616] width 25 height 25
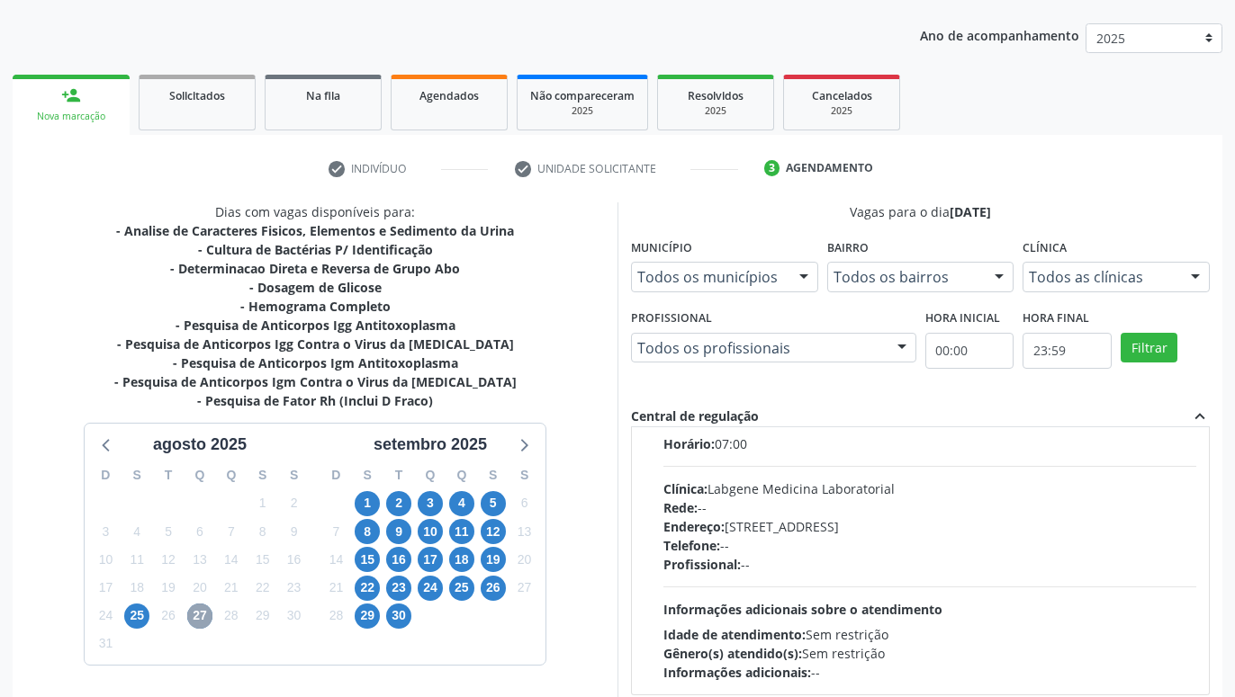
scroll to position [0, 0]
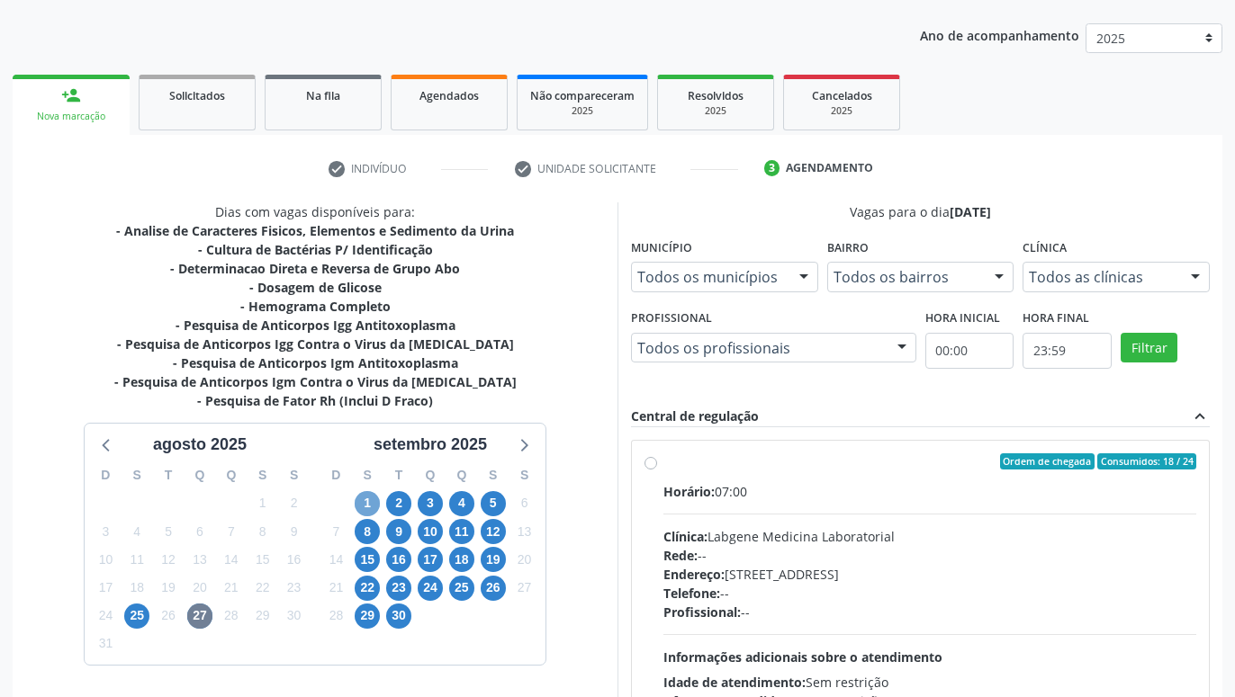
click at [364, 500] on span "1" at bounding box center [367, 503] width 25 height 25
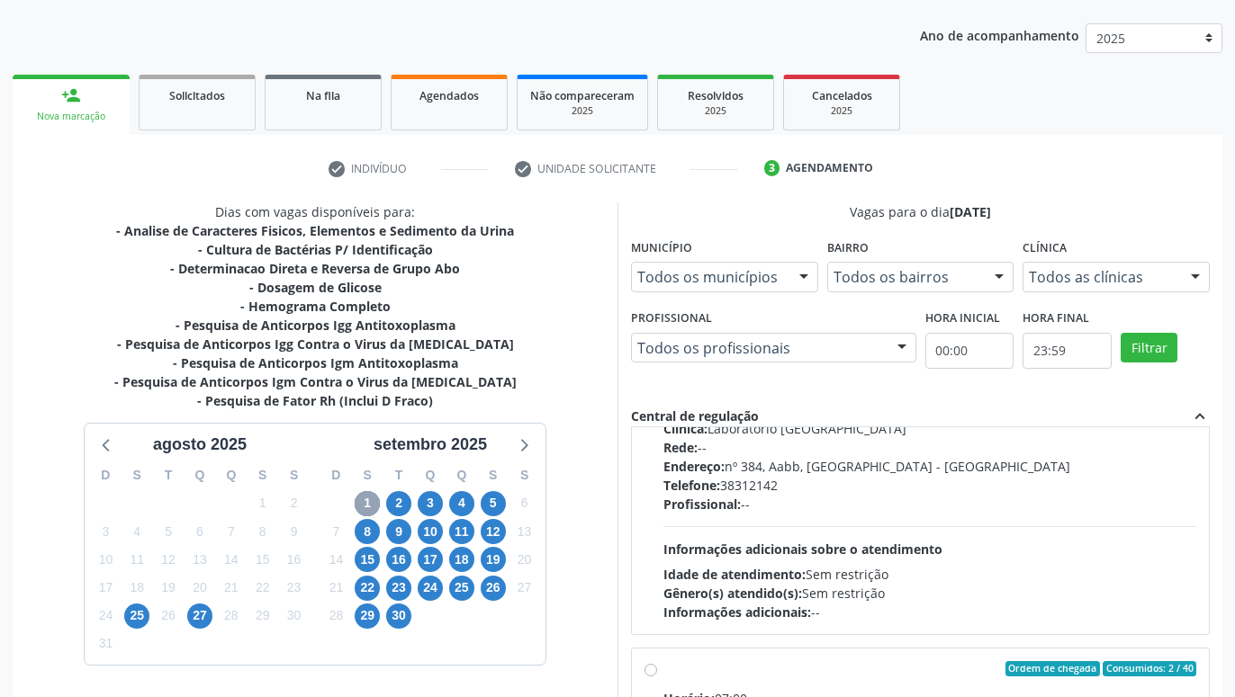
scroll to position [205, 0]
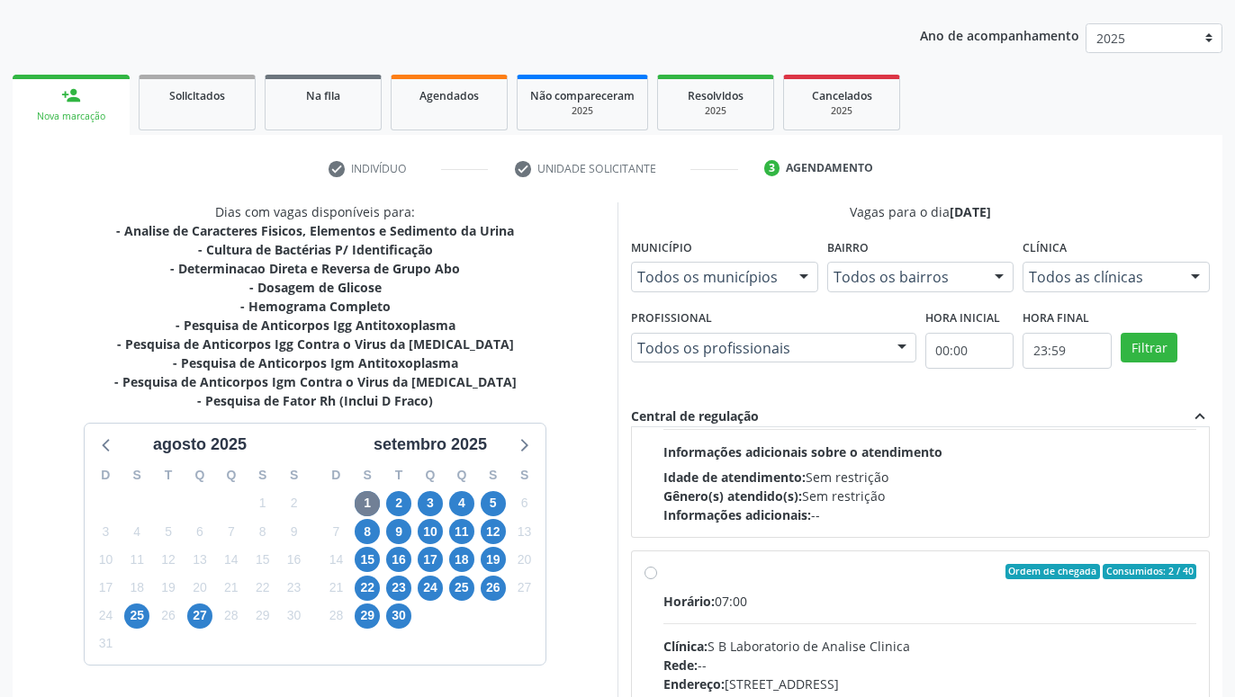
click at [642, 570] on div "Ordem de chegada Consumidos: 2 / 40 Horário: 07:00 Clínica: S B Laboratorio de …" at bounding box center [920, 702] width 577 height 301
radio input "true"
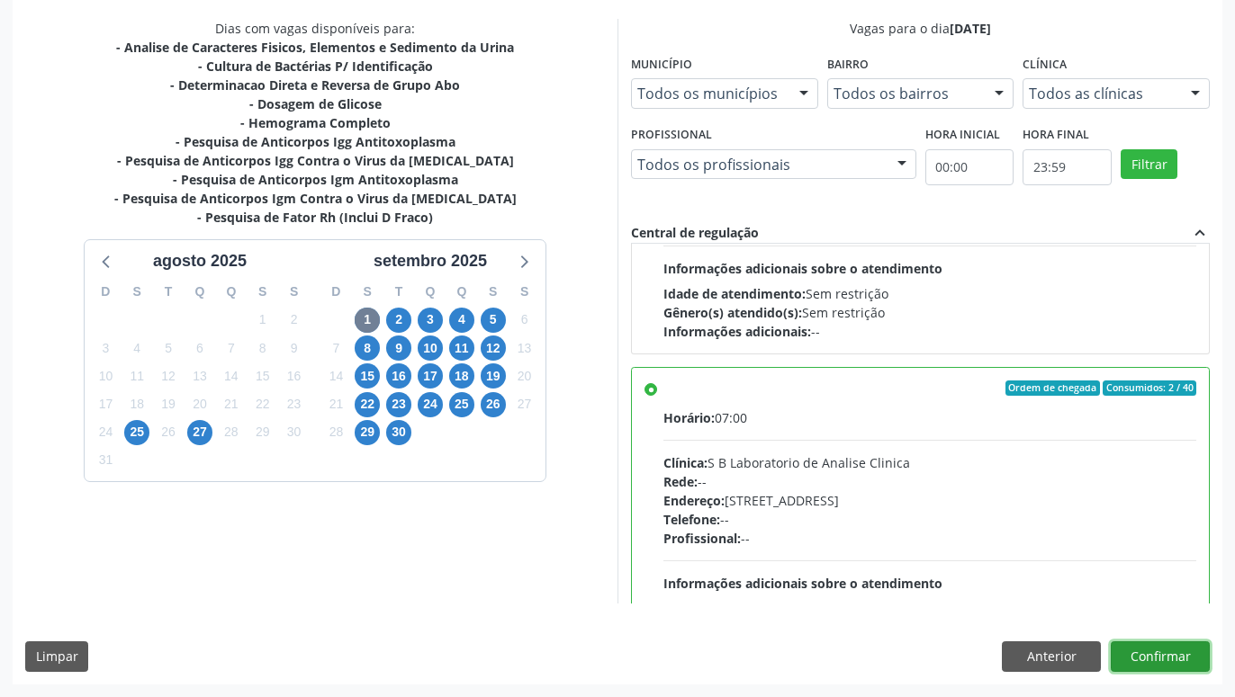
click at [1152, 657] on button "Confirmar" at bounding box center [1160, 657] width 99 height 31
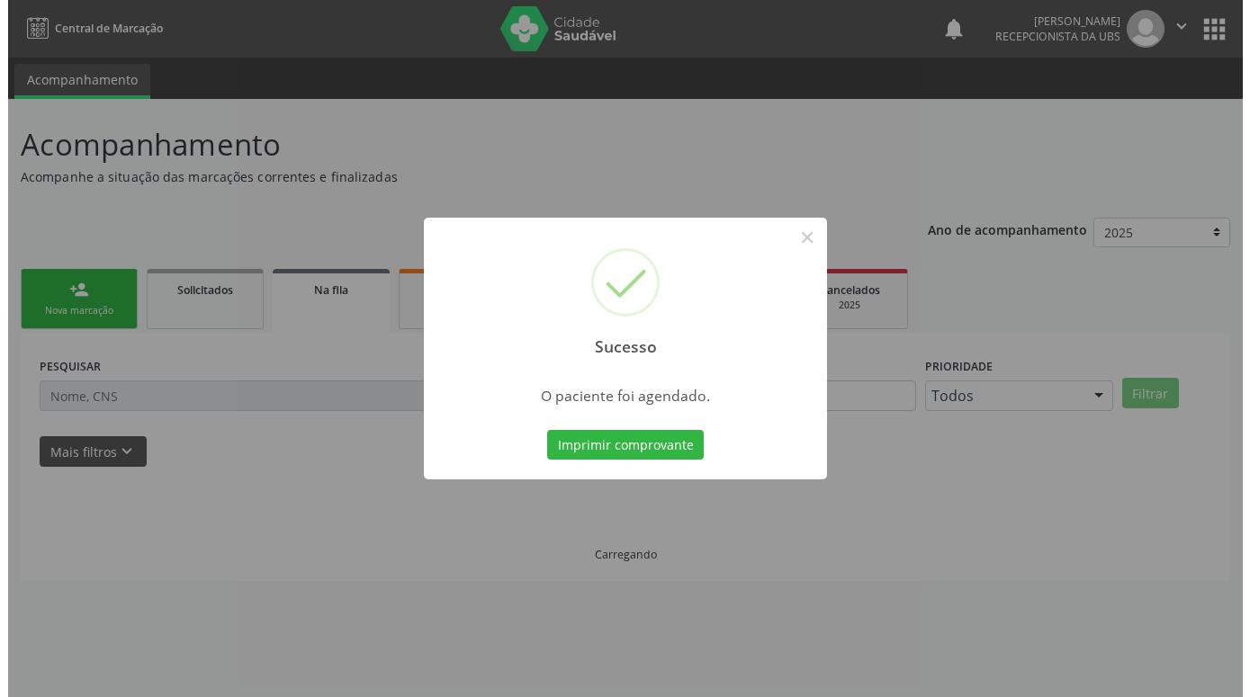
scroll to position [0, 0]
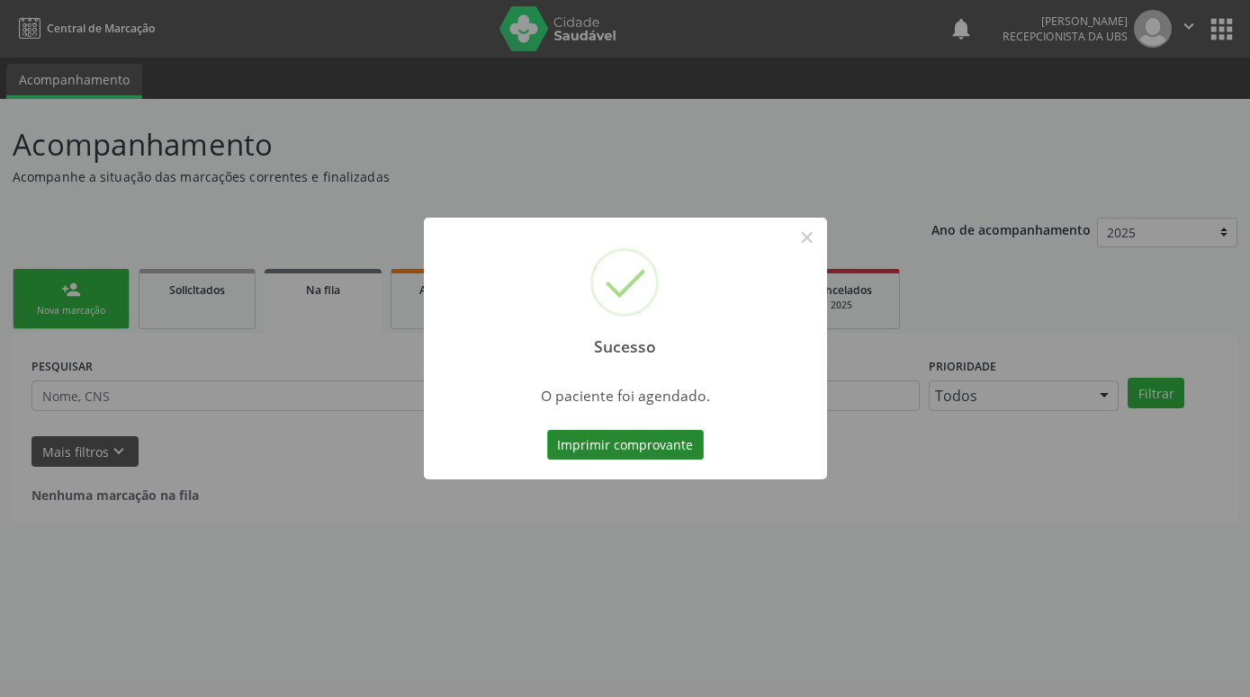
click at [577, 453] on button "Imprimir comprovante" at bounding box center [625, 445] width 157 height 31
